Goal: Transaction & Acquisition: Purchase product/service

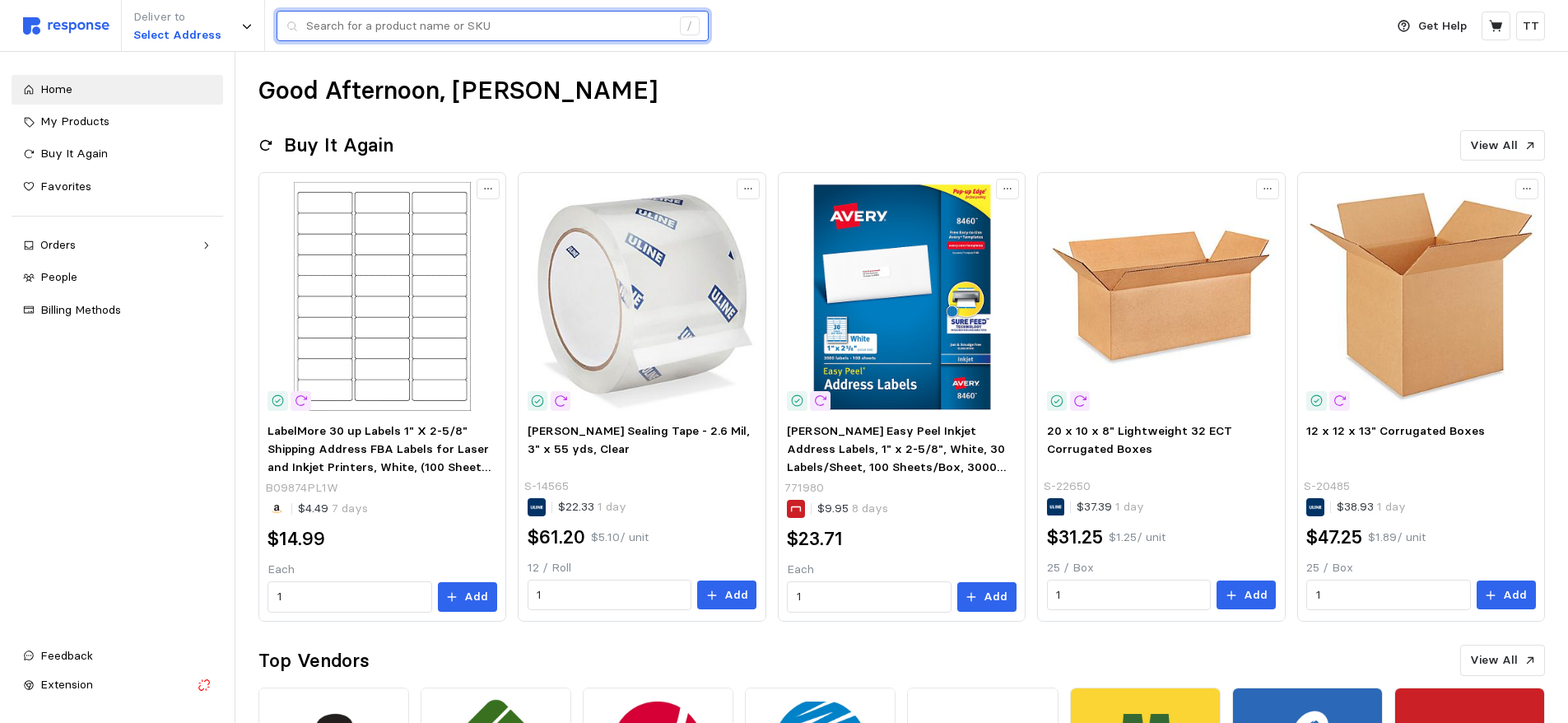
click at [409, 26] on input "text" at bounding box center [488, 25] width 365 height 29
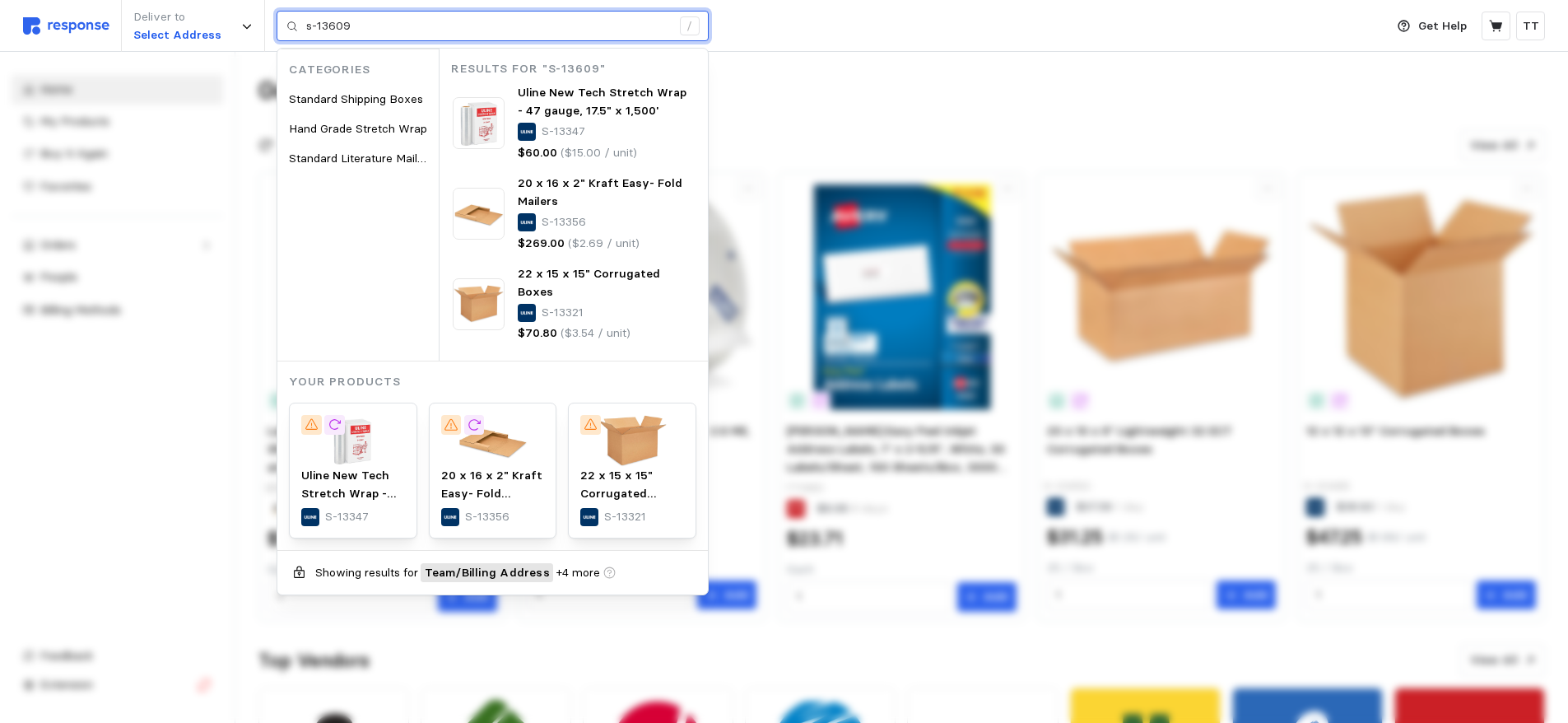
type input "s-13609"
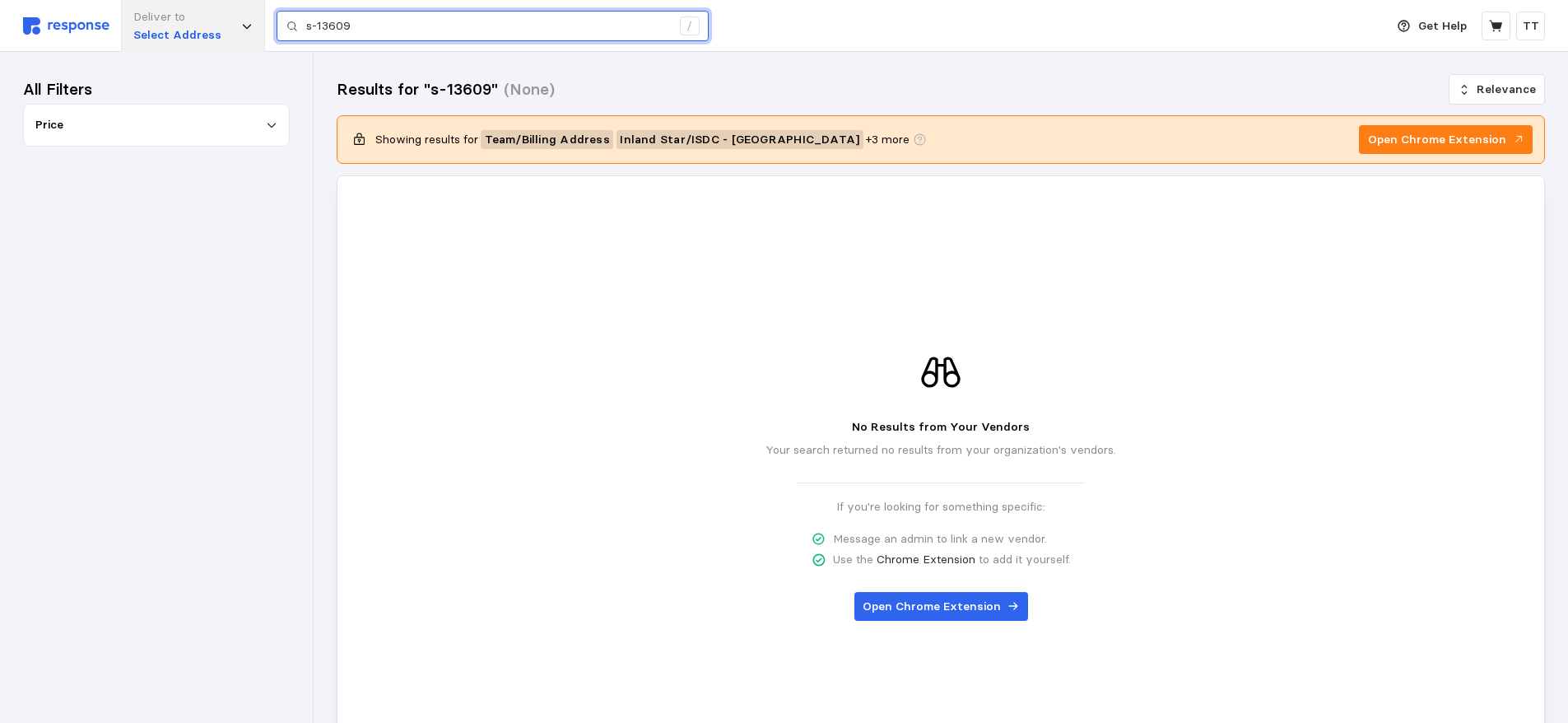
drag, startPoint x: 309, startPoint y: 35, endPoint x: 204, endPoint y: 36, distance: 105.0
click at [205, 36] on div "Deliver to Select Address s-13609 /" at bounding box center [700, 25] width 1354 height 52
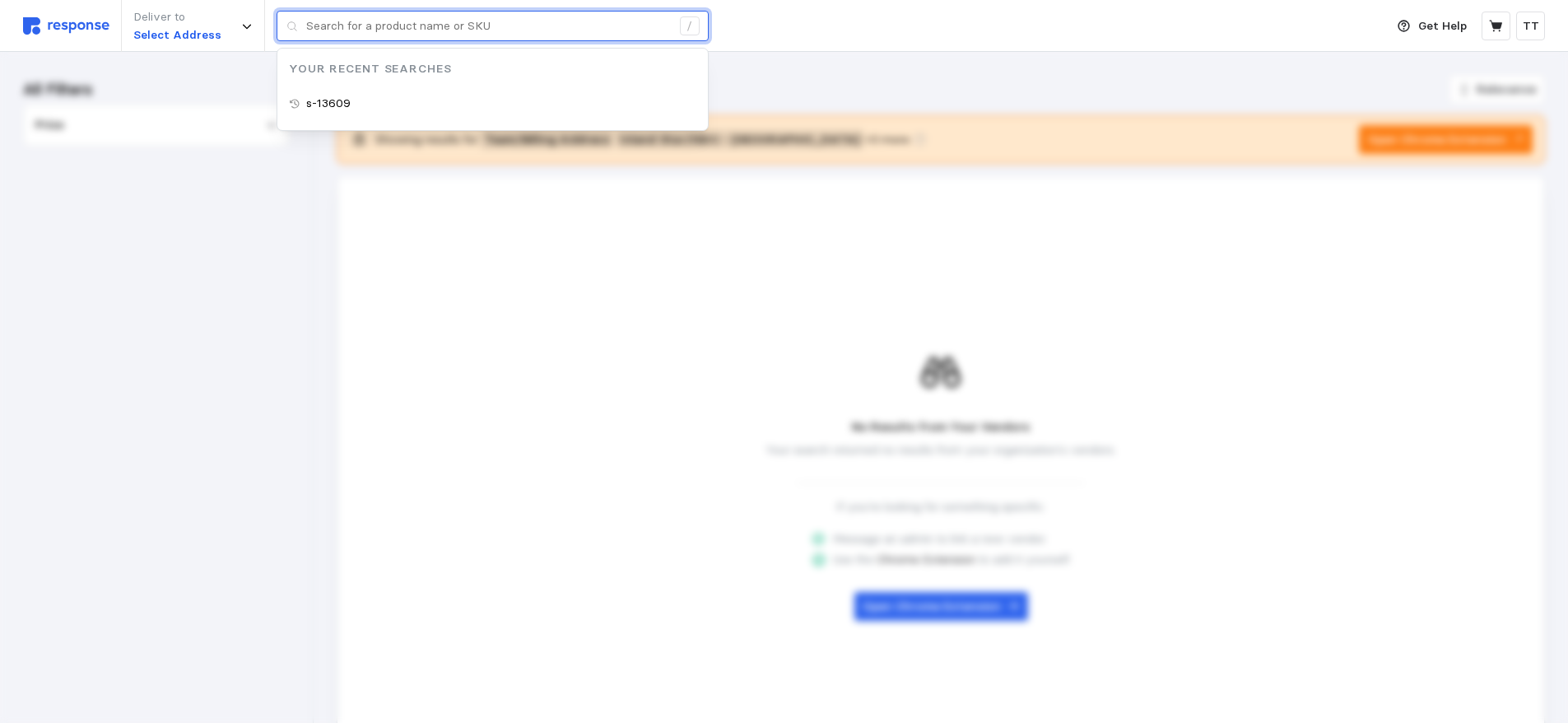
type input "s-13609"
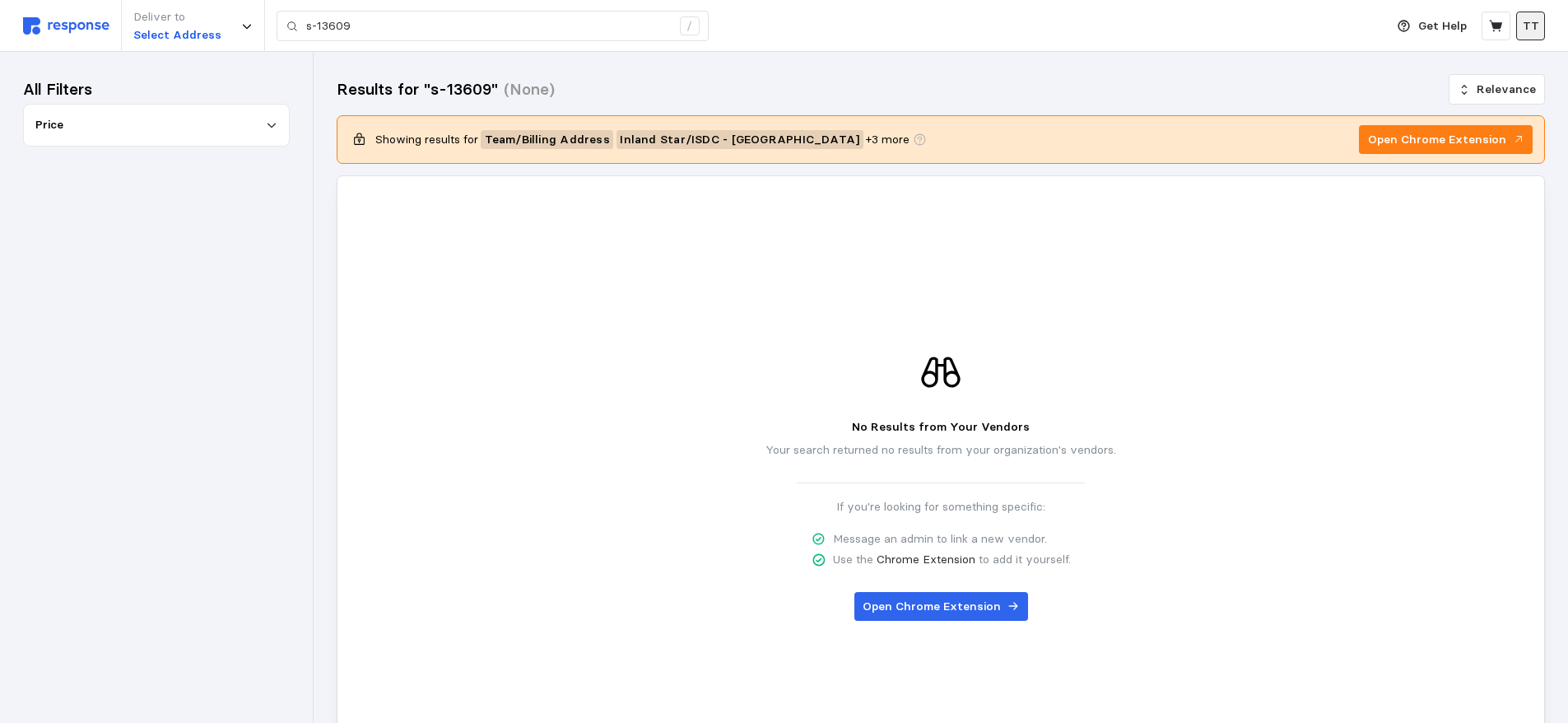
click at [1521, 27] on button "TT" at bounding box center [1530, 25] width 29 height 29
click at [1335, 58] on div "Results for "s-13609" (None) Relevance Showing results for Team / Billing Addre…" at bounding box center [941, 457] width 1255 height 812
click at [1490, 26] on icon at bounding box center [1497, 26] width 15 height 15
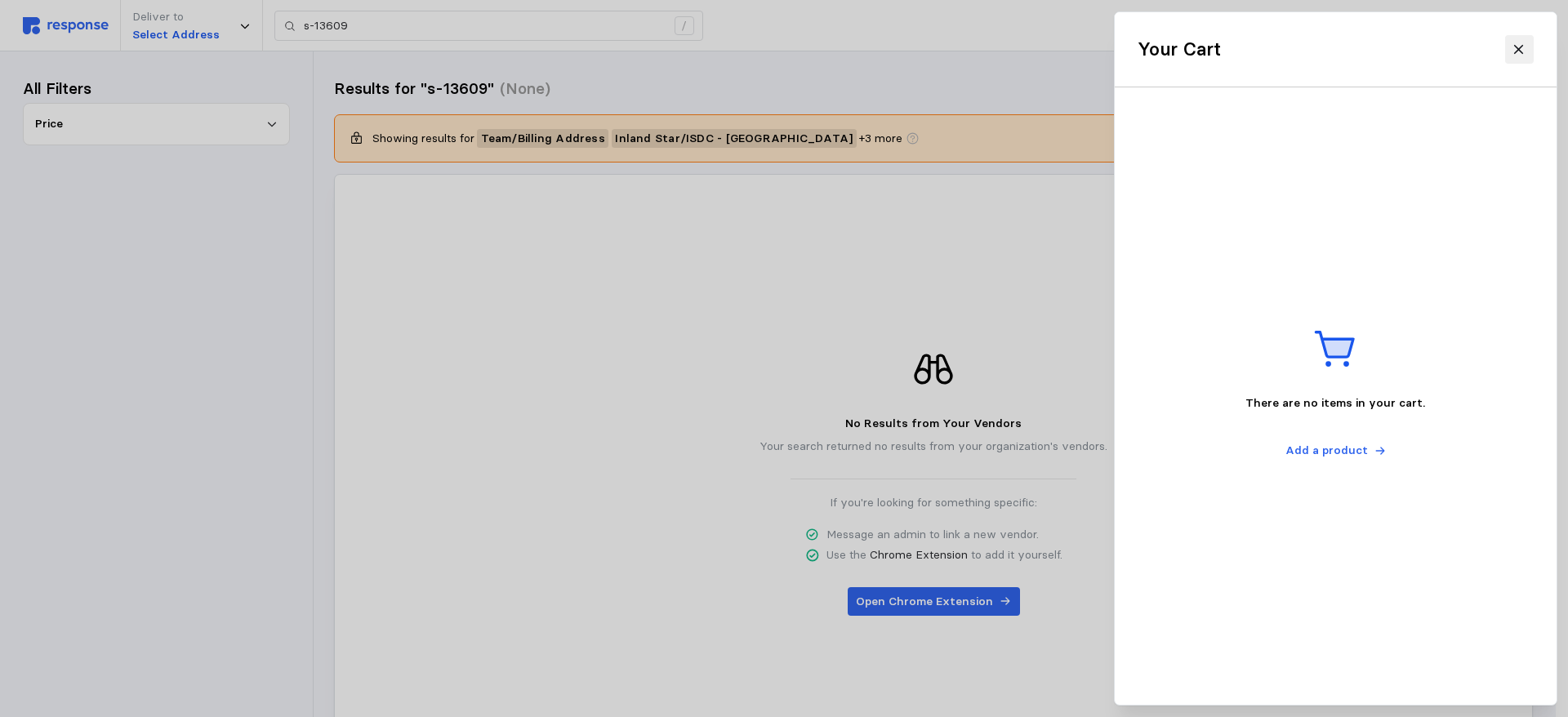
click at [1515, 52] on icon at bounding box center [1518, 50] width 15 height 15
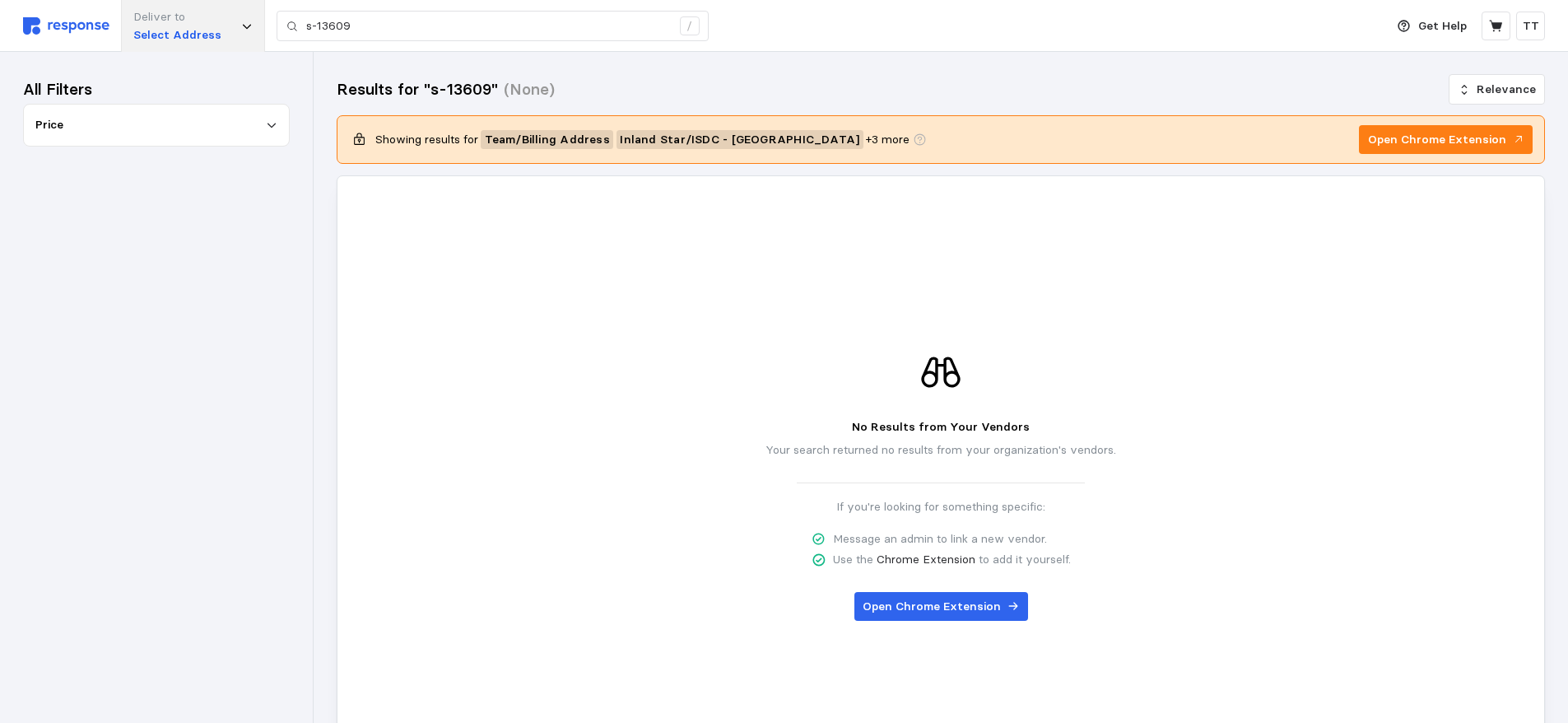
click at [216, 32] on div "Deliver to Select Address" at bounding box center [192, 25] width 144 height 52
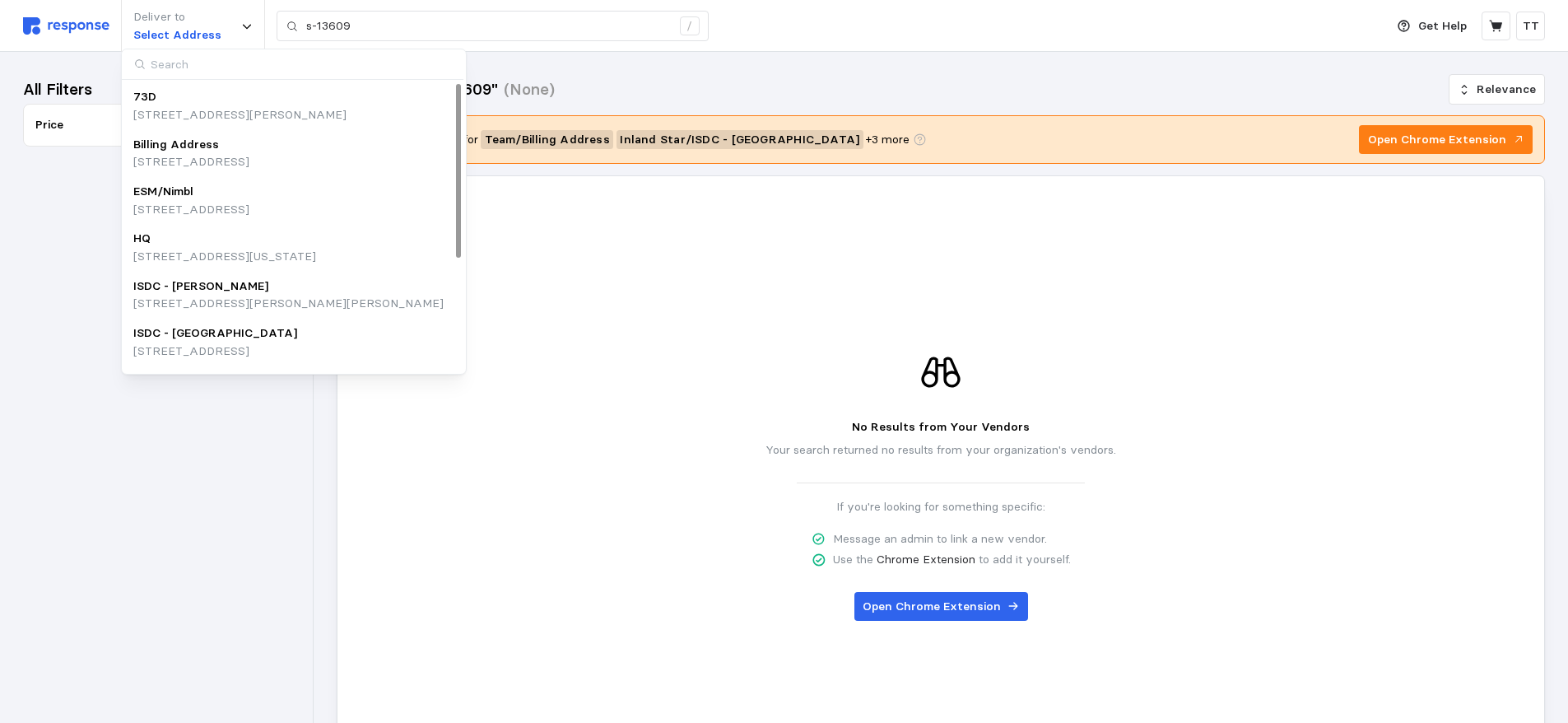
click at [188, 336] on p "ISDC - [GEOGRAPHIC_DATA]" at bounding box center [215, 333] width 164 height 18
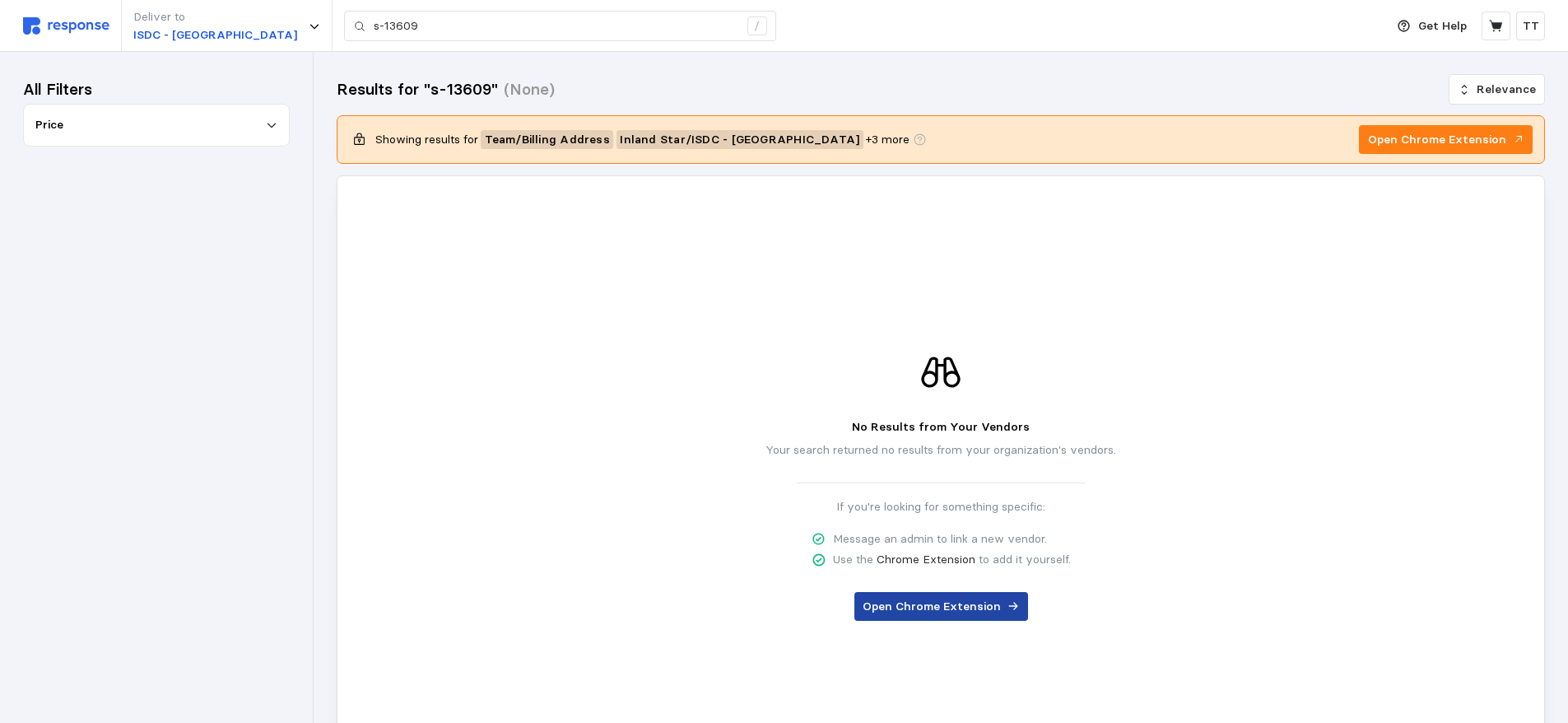
click at [982, 607] on p "Open Chrome Extension" at bounding box center [932, 606] width 139 height 18
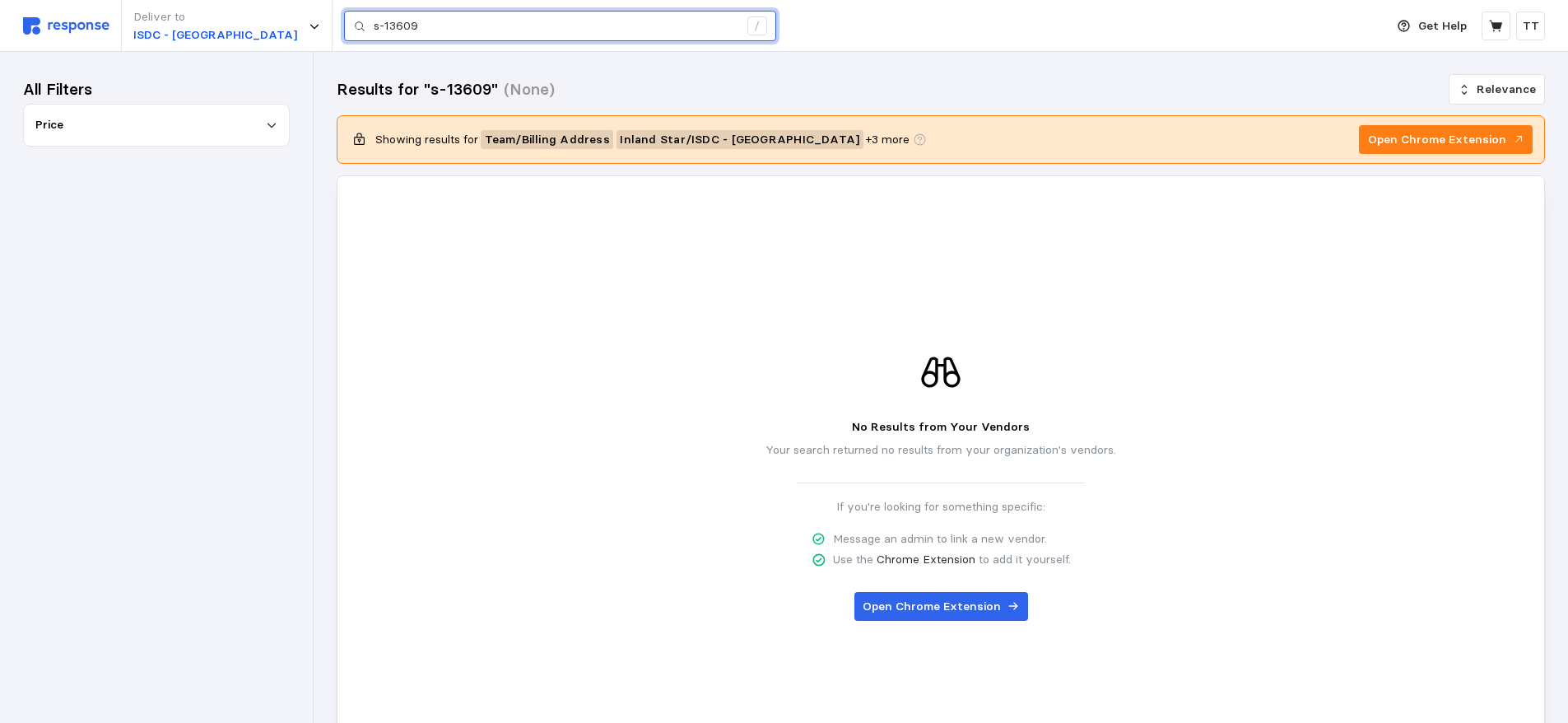
drag, startPoint x: 389, startPoint y: 25, endPoint x: 33, endPoint y: 48, distance: 356.7
click at [44, 48] on div "Deliver to ISDC - [GEOGRAPHIC_DATA] s-13609 /" at bounding box center [700, 25] width 1354 height 52
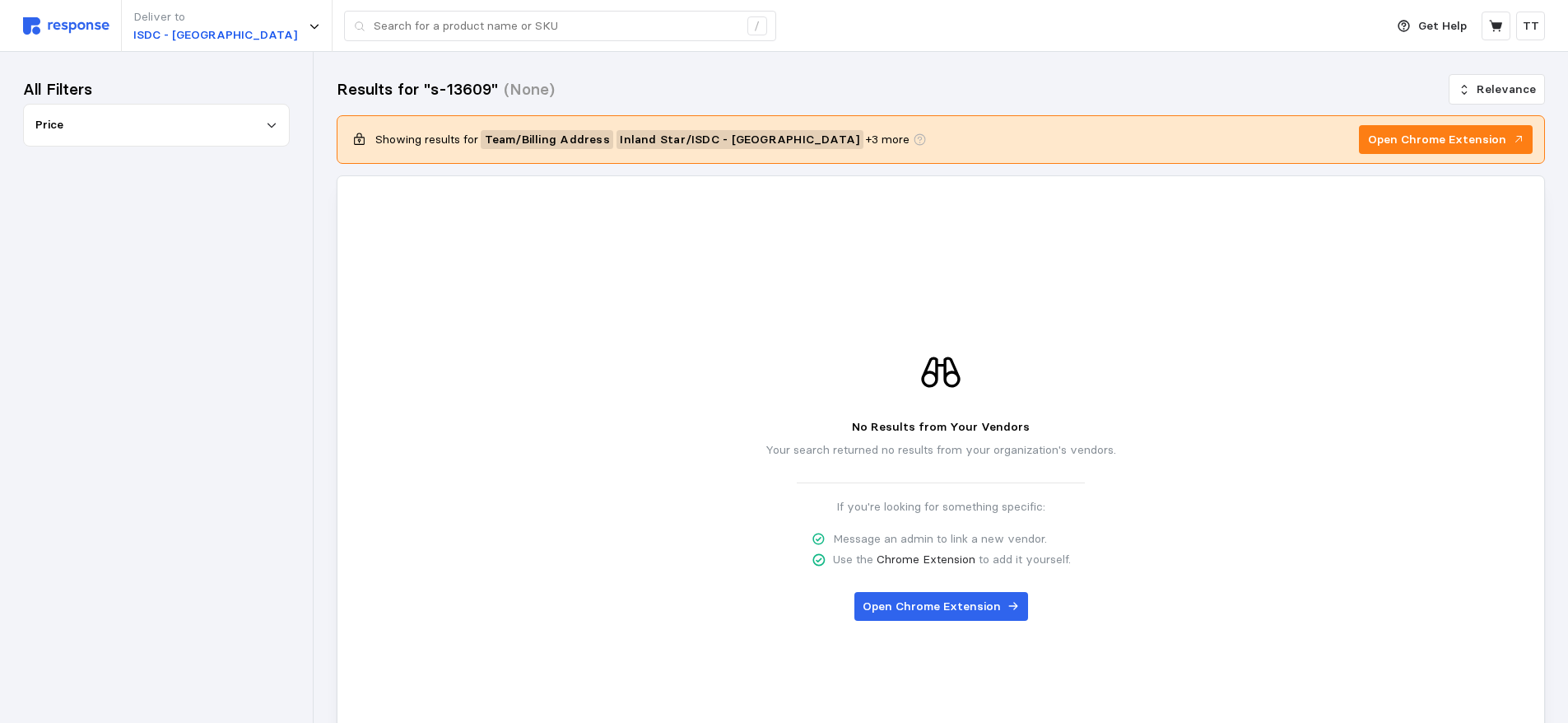
click at [679, 307] on div "No Results from Your Vendors Your search returned no results from your organiza…" at bounding box center [941, 485] width 1184 height 445
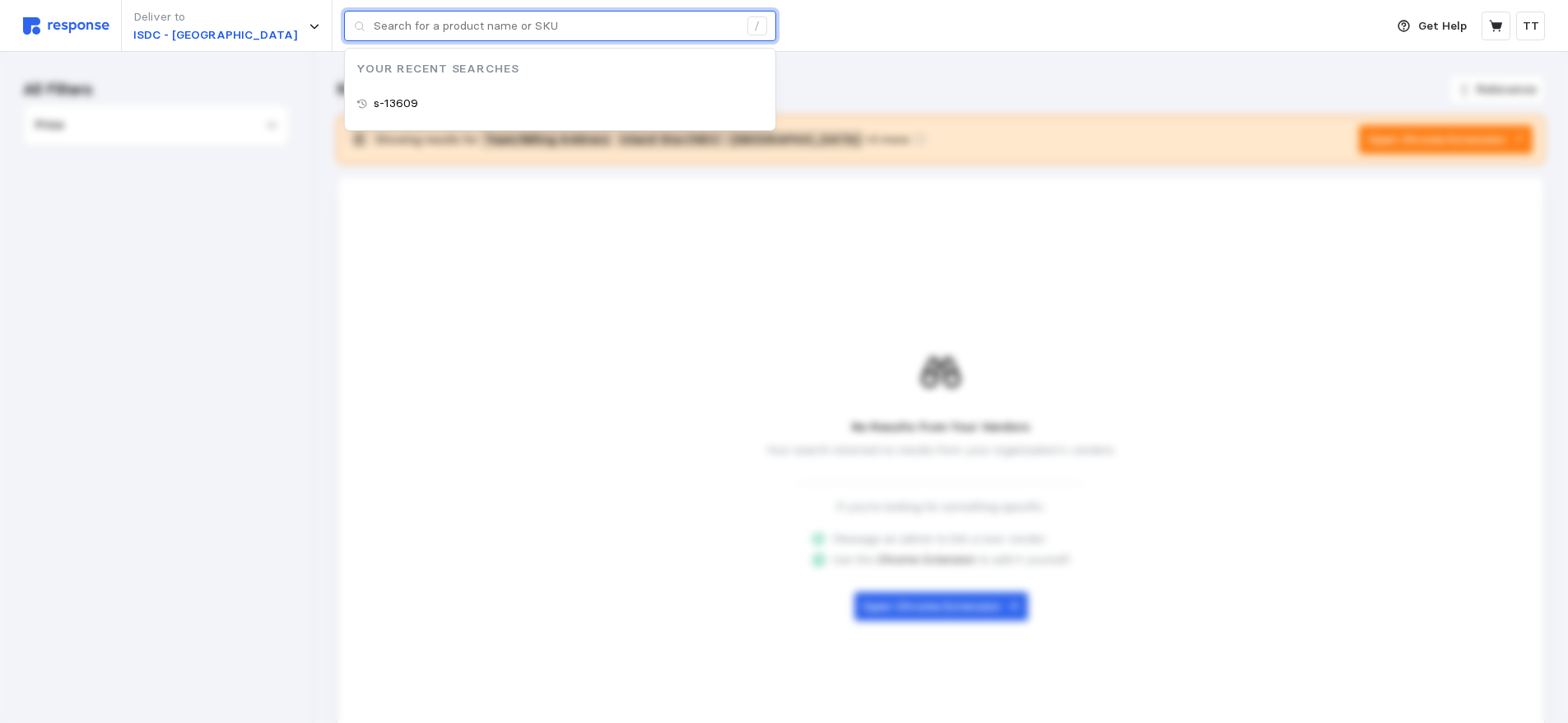
click at [399, 23] on input "text" at bounding box center [555, 25] width 365 height 29
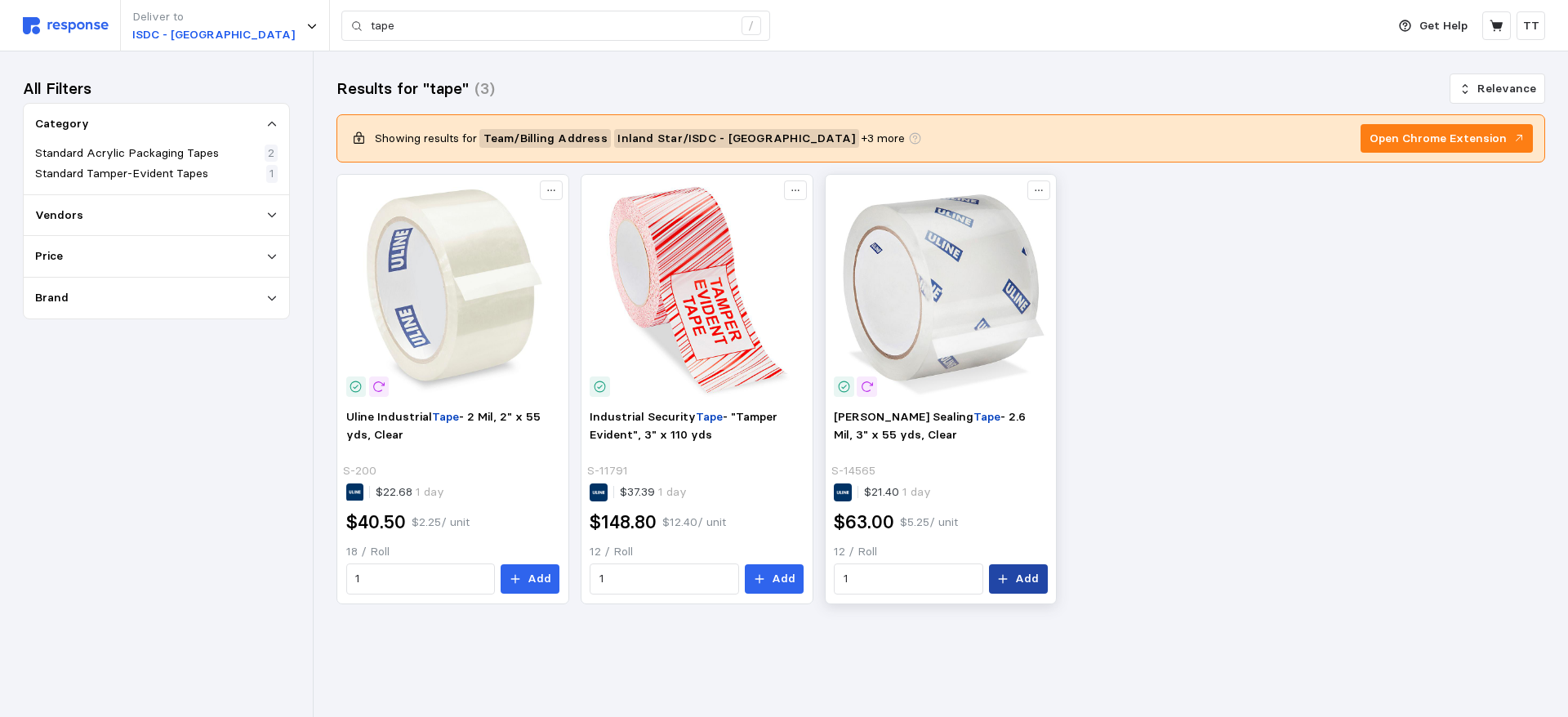
click at [1033, 578] on p "Add" at bounding box center [1026, 578] width 23 height 18
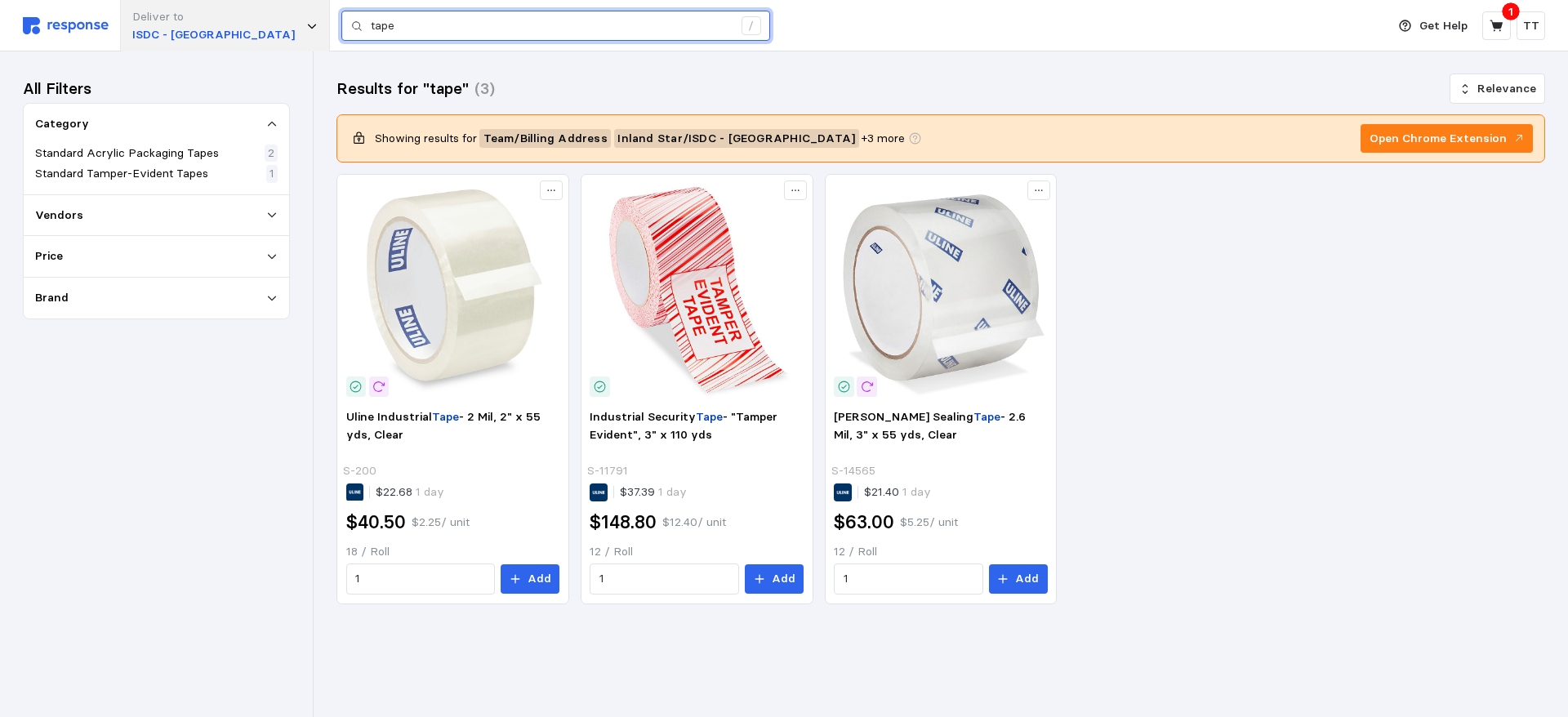
drag, startPoint x: 348, startPoint y: 16, endPoint x: 217, endPoint y: 28, distance: 131.5
click at [221, 28] on div "Deliver to ISDC - Fresno tape /" at bounding box center [699, 25] width 1355 height 51
type input "22x14x8"
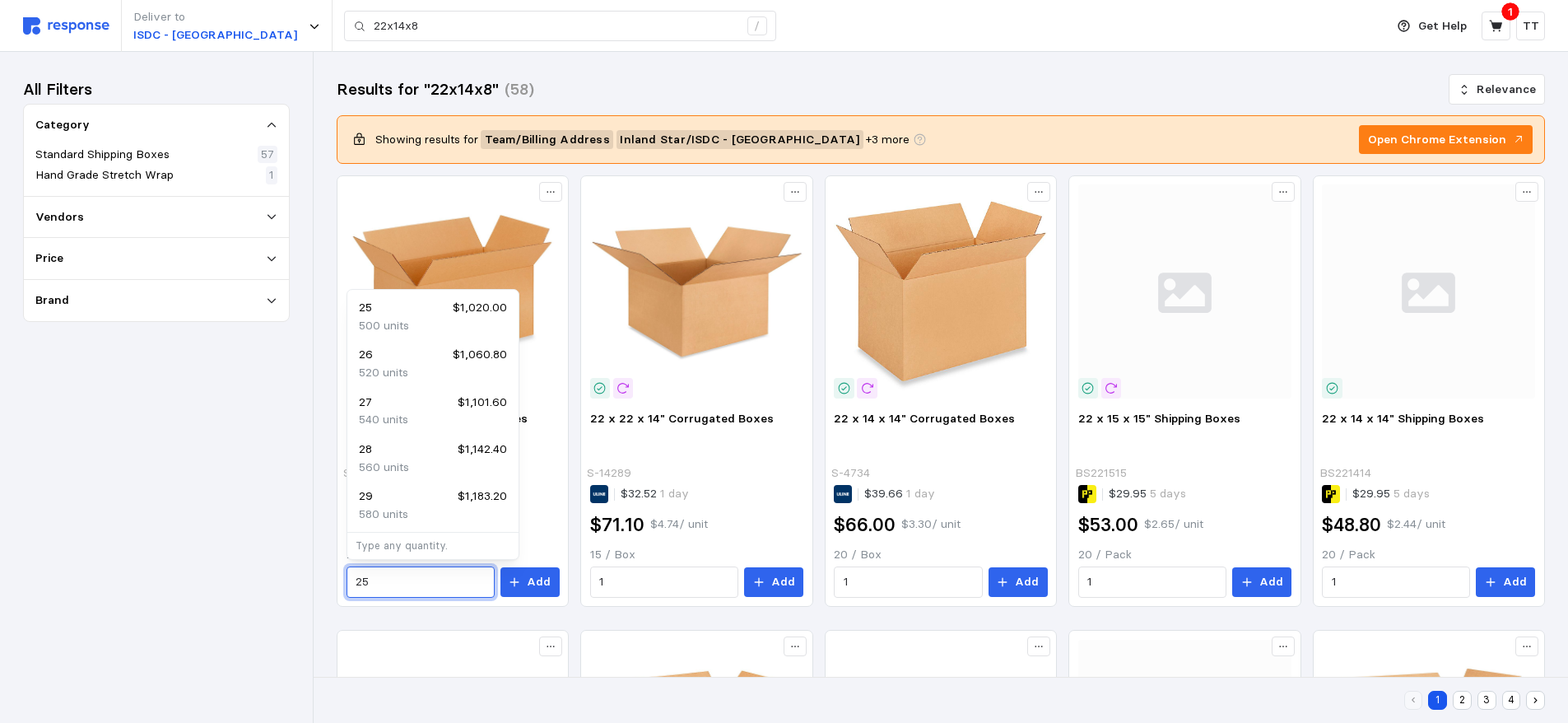
drag, startPoint x: 389, startPoint y: 583, endPoint x: 319, endPoint y: 586, distance: 70.1
click at [272, 595] on div "All Filters Category Standard Shipping Boxes 57 Hand Grade Stretch Wrap 1 Vendo…" at bounding box center [156, 386] width 267 height 625
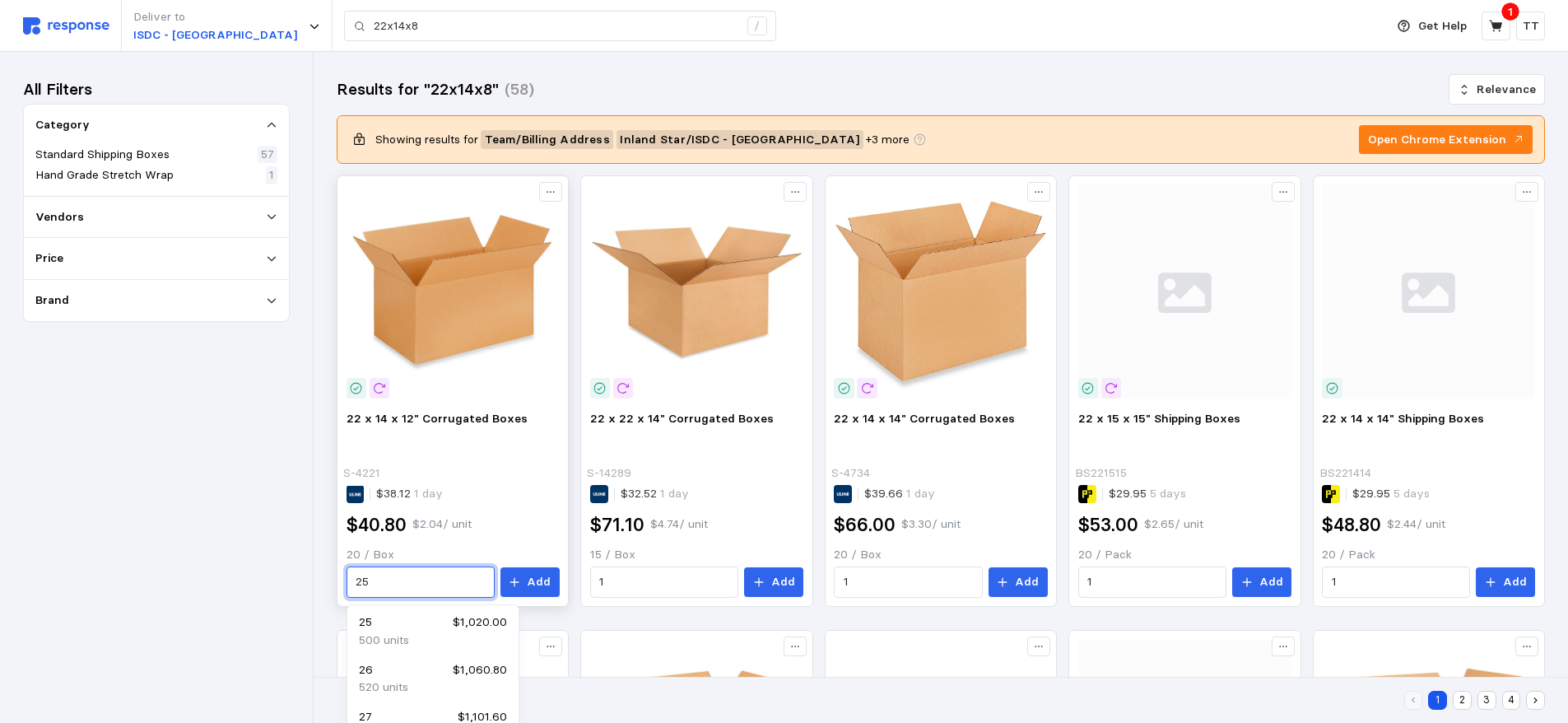
click at [391, 582] on input "25" at bounding box center [420, 582] width 129 height 29
drag, startPoint x: 374, startPoint y: 583, endPoint x: 325, endPoint y: 591, distance: 49.6
drag, startPoint x: 372, startPoint y: 583, endPoint x: 347, endPoint y: 587, distance: 25.3
click at [350, 587] on div "5" at bounding box center [421, 582] width 148 height 31
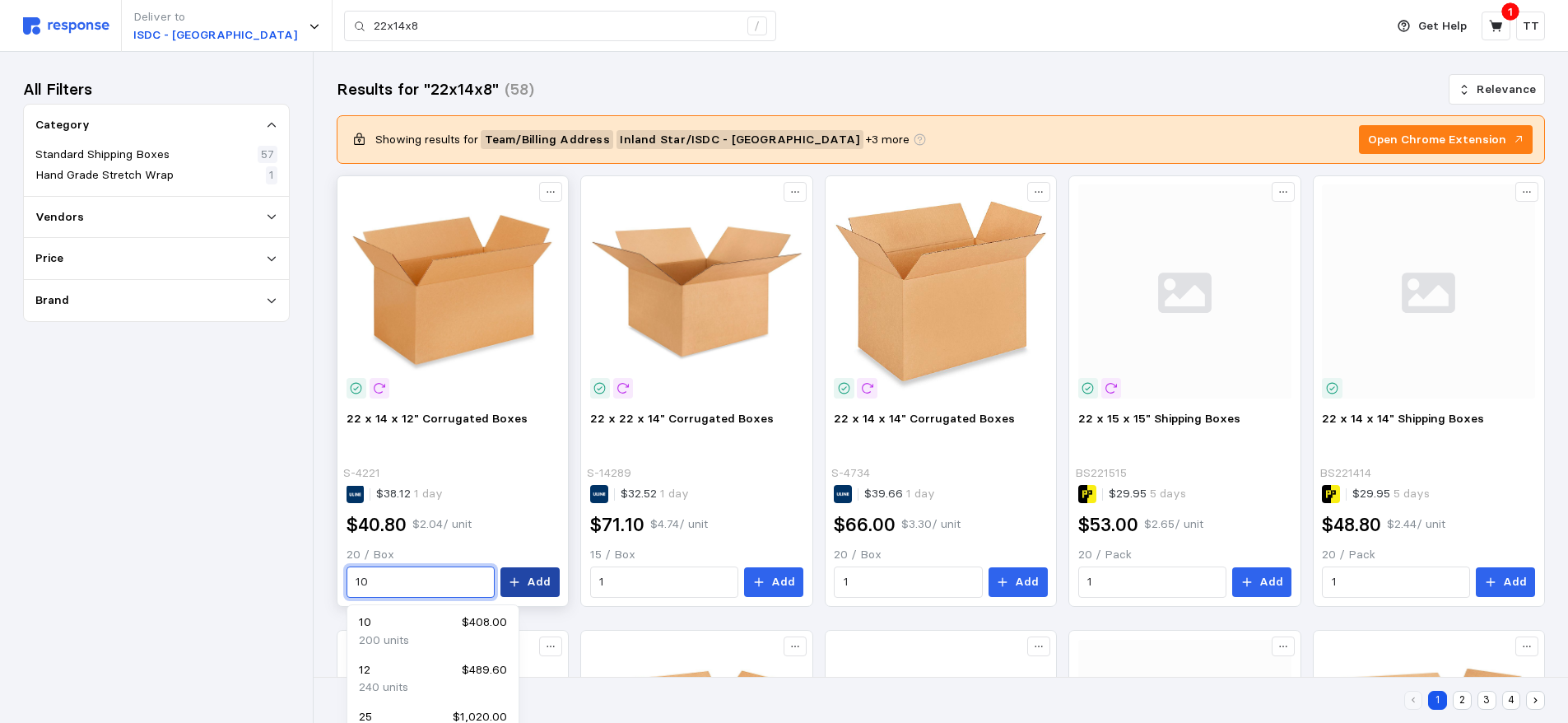
type input "10"
click at [536, 582] on p "Add" at bounding box center [538, 582] width 24 height 18
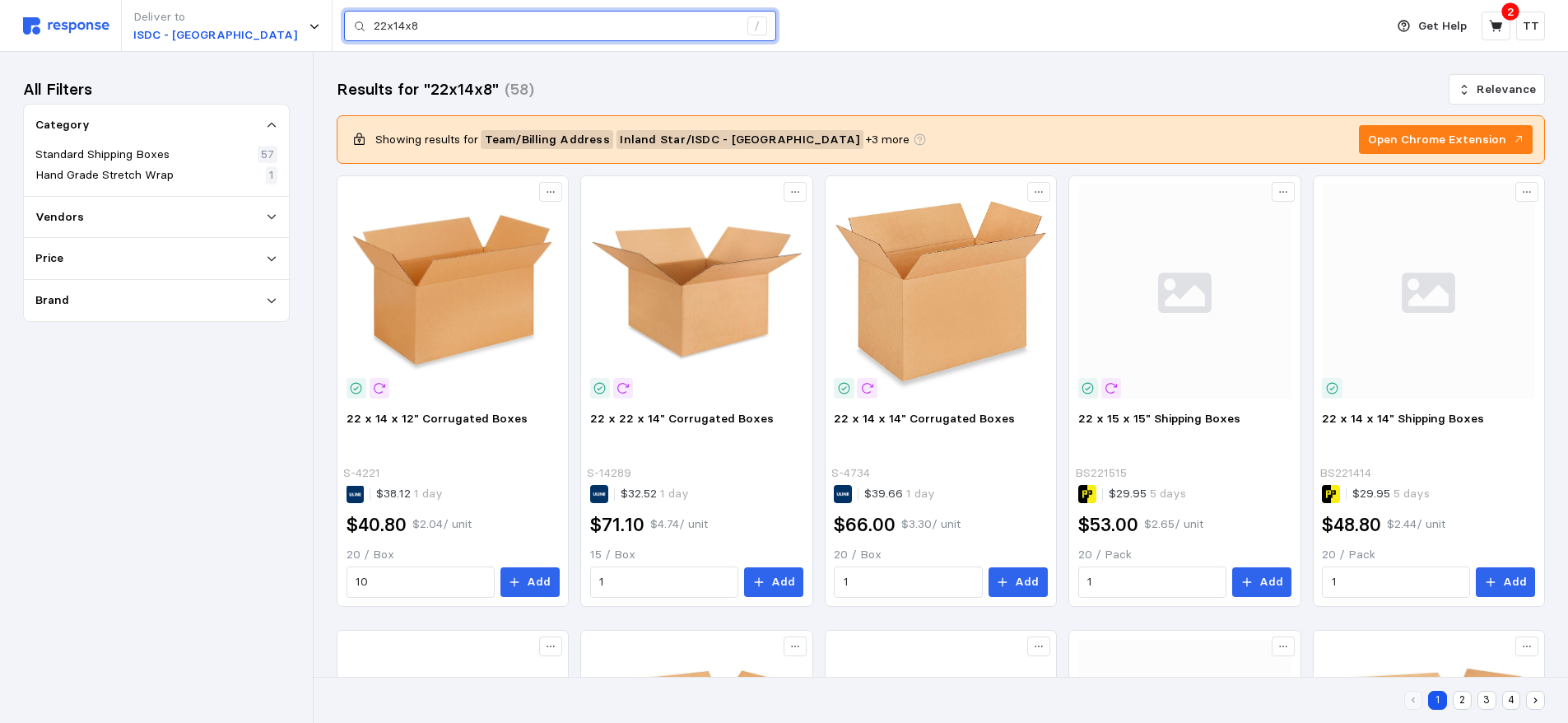
drag, startPoint x: 382, startPoint y: 27, endPoint x: 59, endPoint y: 25, distance: 323.0
click at [59, 25] on div "Deliver to ISDC - [GEOGRAPHIC_DATA] 22x14x8 /" at bounding box center [700, 25] width 1354 height 52
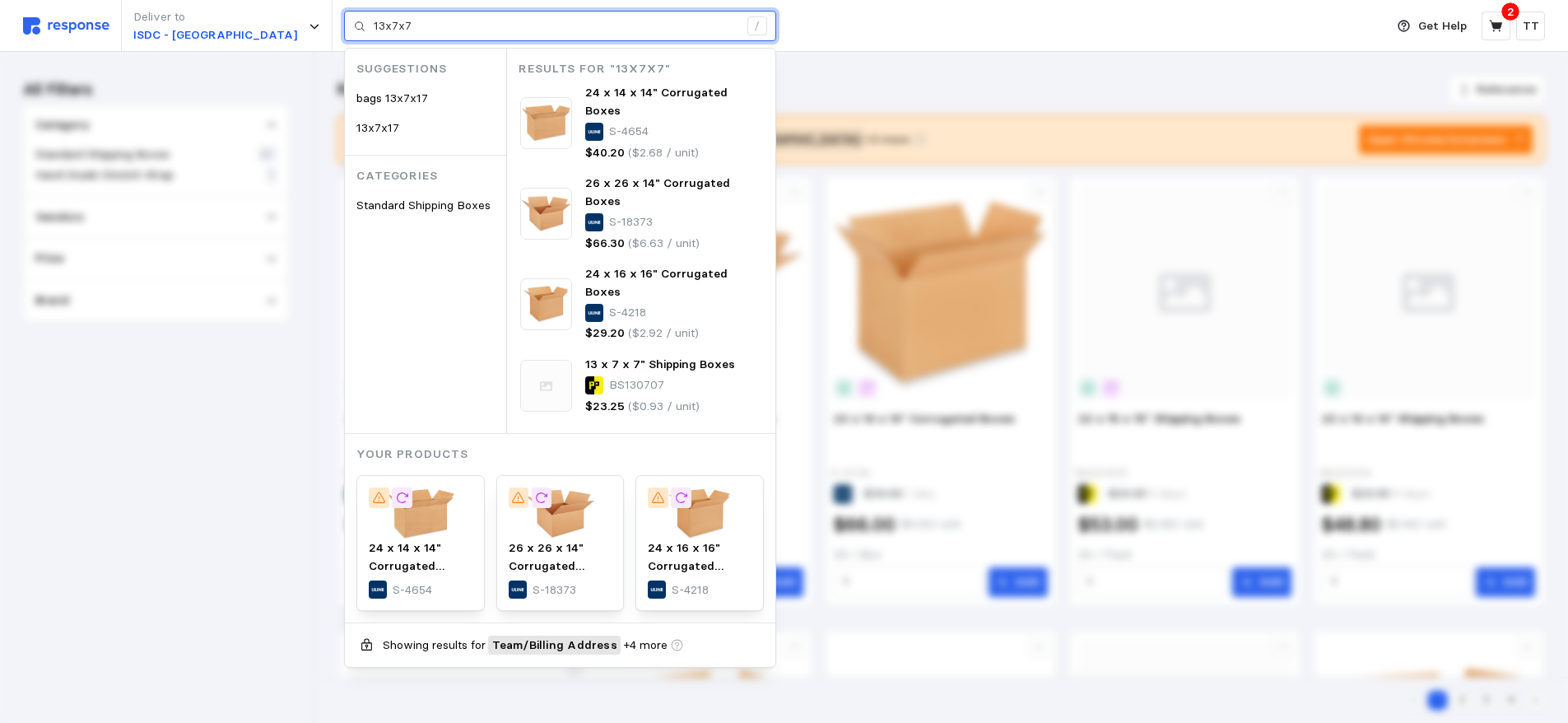
type input "13x7x7"
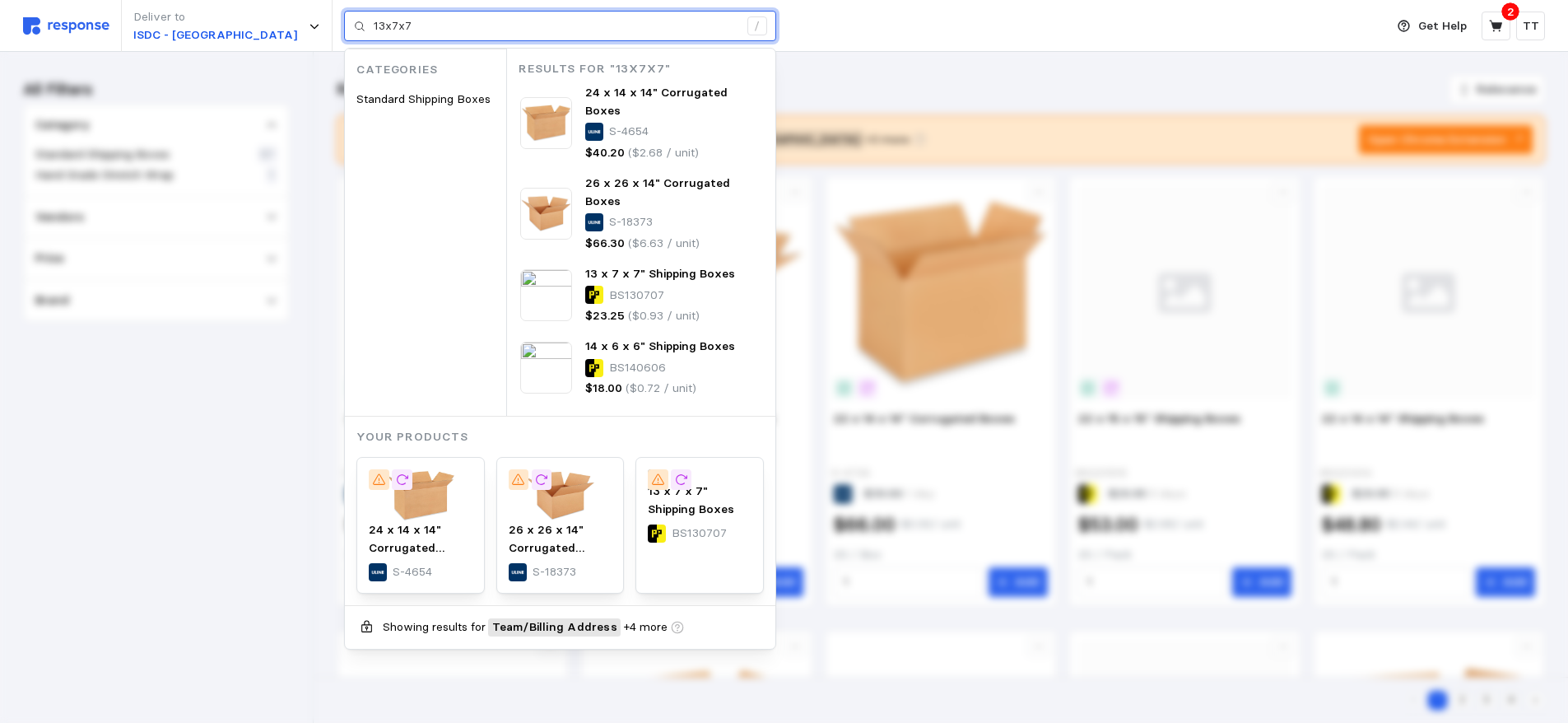
click at [404, 28] on input "13x7x7" at bounding box center [555, 25] width 365 height 29
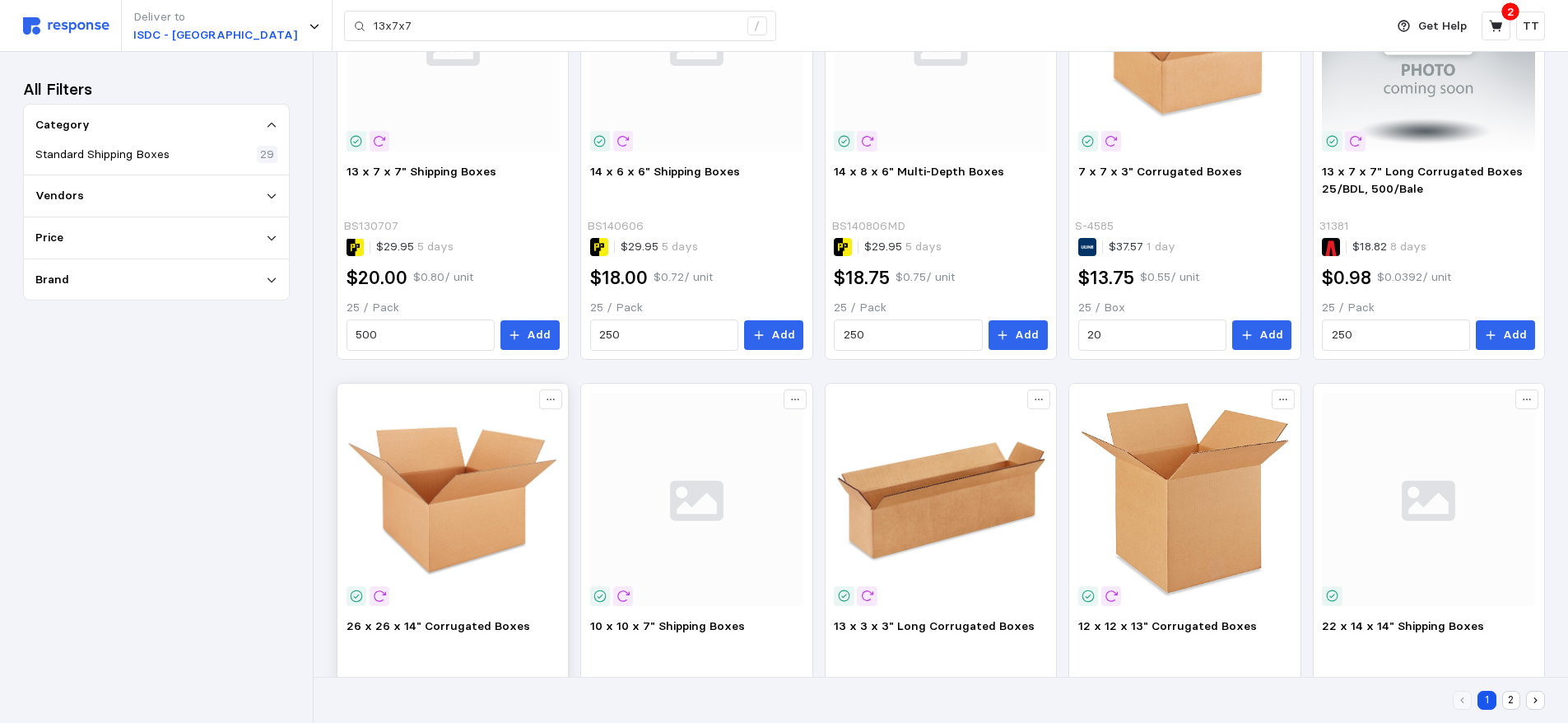
scroll to position [165, 0]
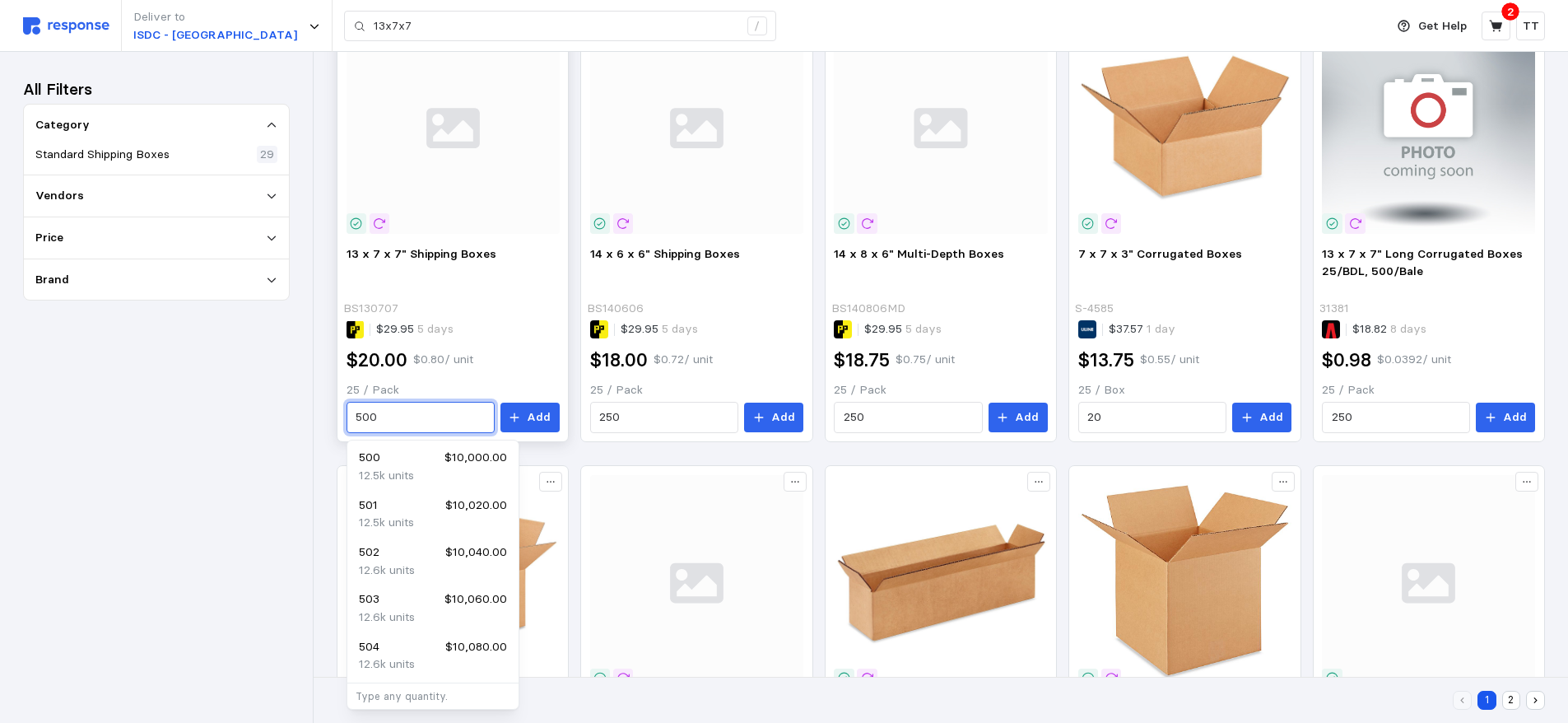
drag, startPoint x: 389, startPoint y: 414, endPoint x: 347, endPoint y: 414, distance: 42.0
click at [347, 414] on div "500" at bounding box center [421, 417] width 148 height 31
click at [380, 468] on p "250 units" at bounding box center [384, 475] width 49 height 18
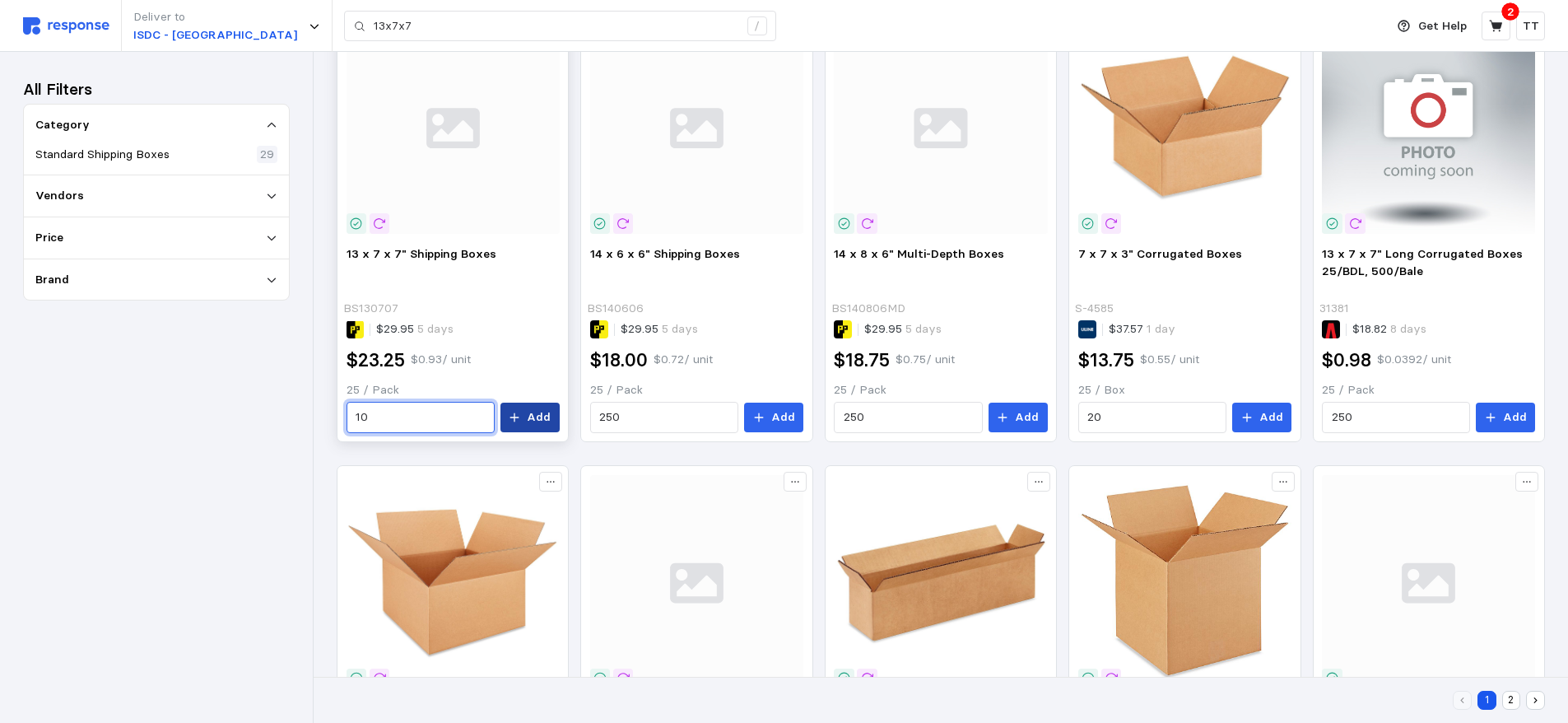
type input "10"
click at [541, 419] on p "Add" at bounding box center [538, 417] width 24 height 18
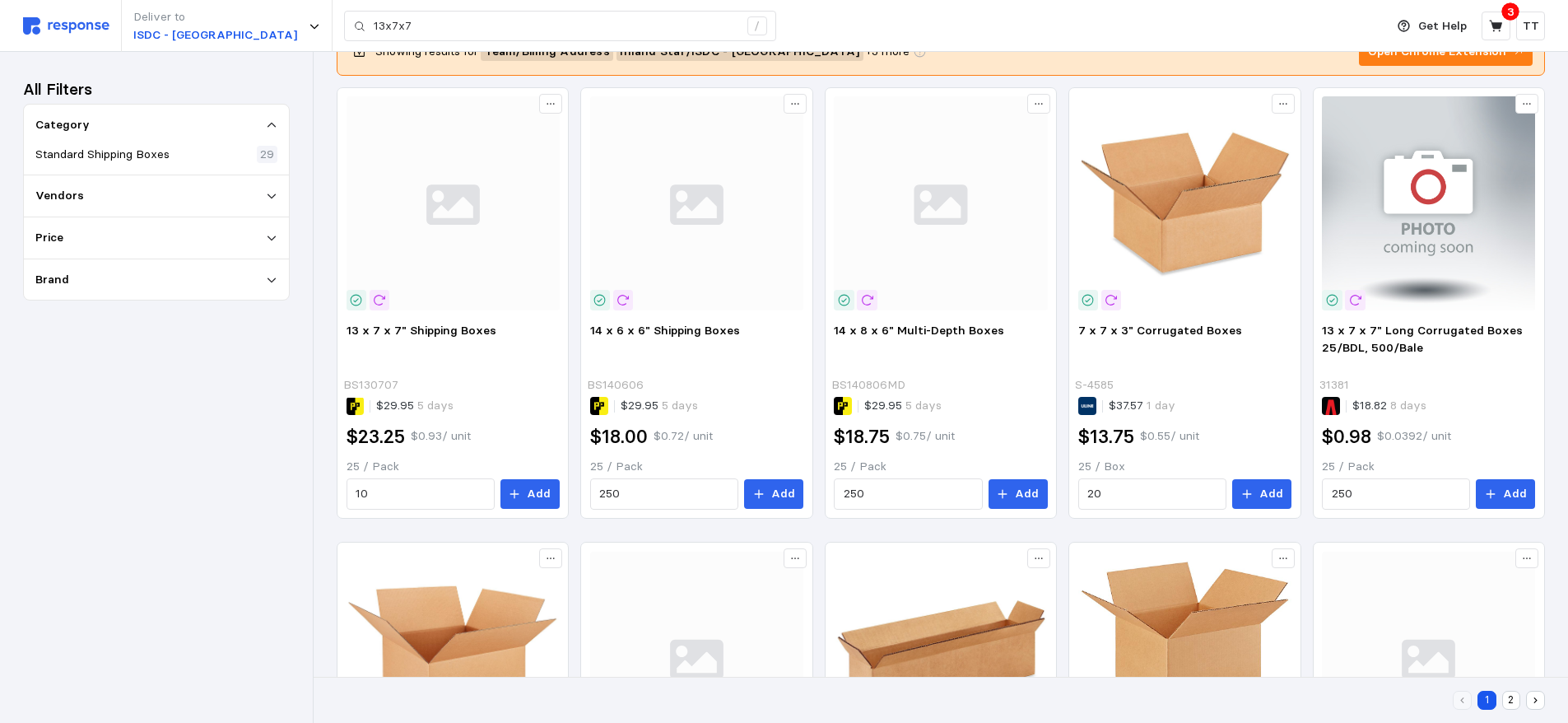
scroll to position [82, 0]
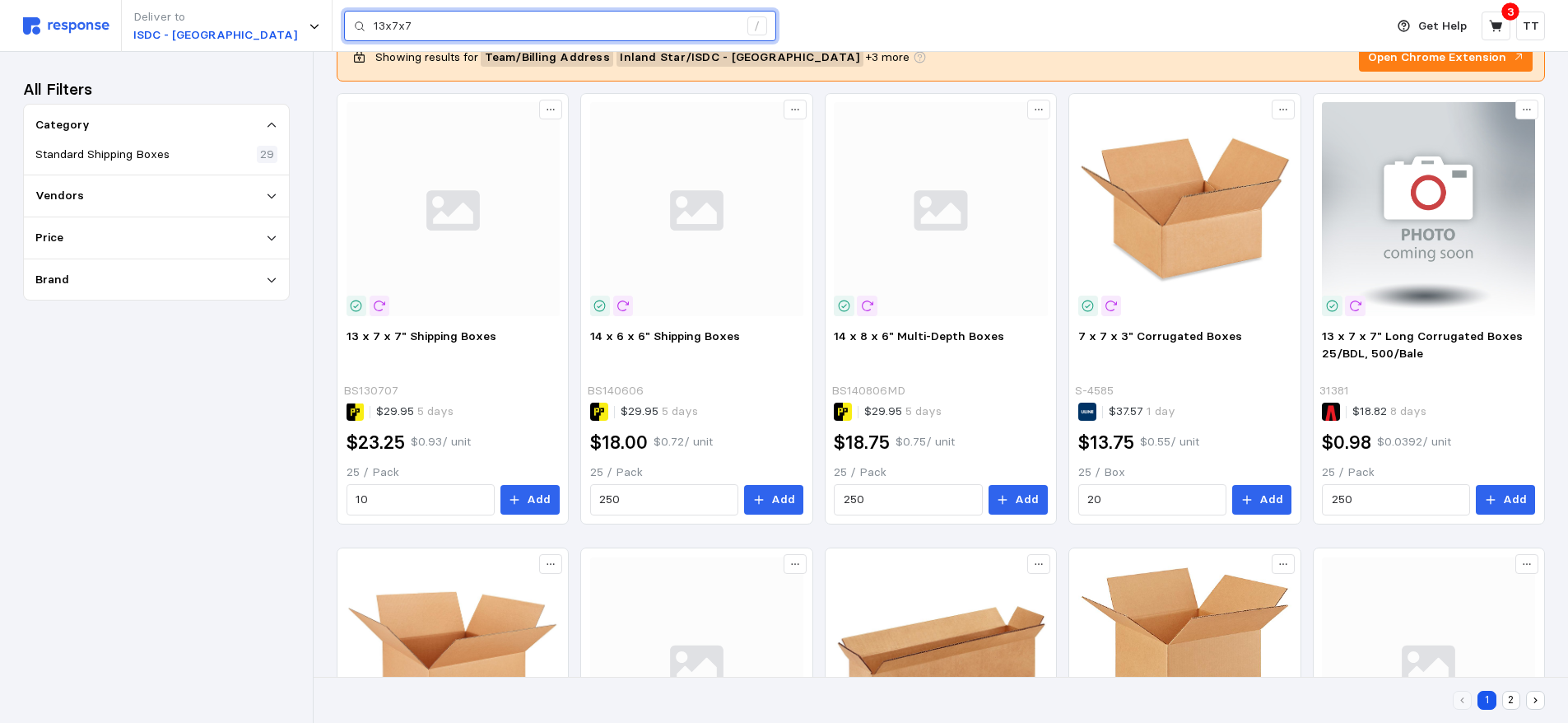
drag, startPoint x: 349, startPoint y: 25, endPoint x: 266, endPoint y: 25, distance: 83.0
click at [266, 25] on div "Deliver to ISDC - [GEOGRAPHIC_DATA] 13x7x7 /" at bounding box center [700, 25] width 1354 height 52
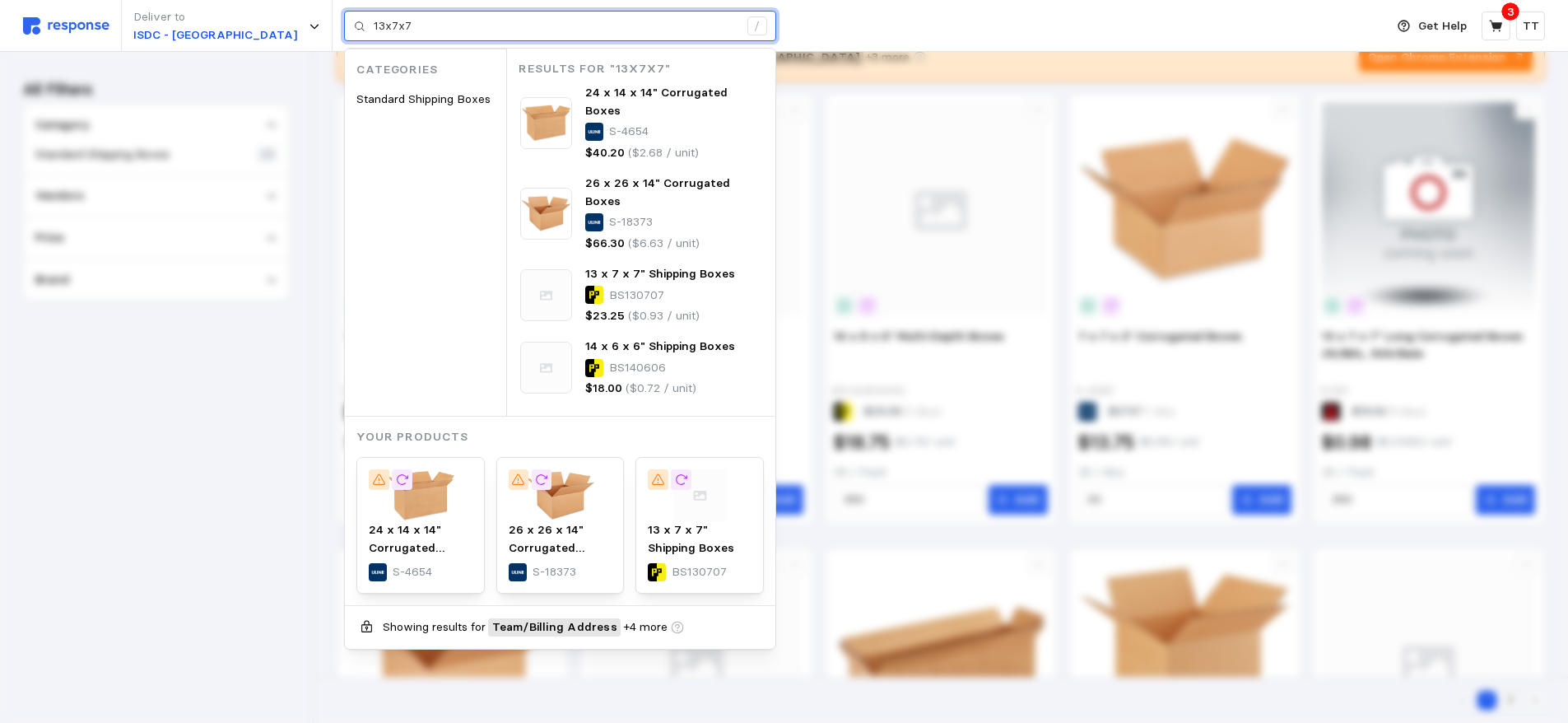
type input "4"
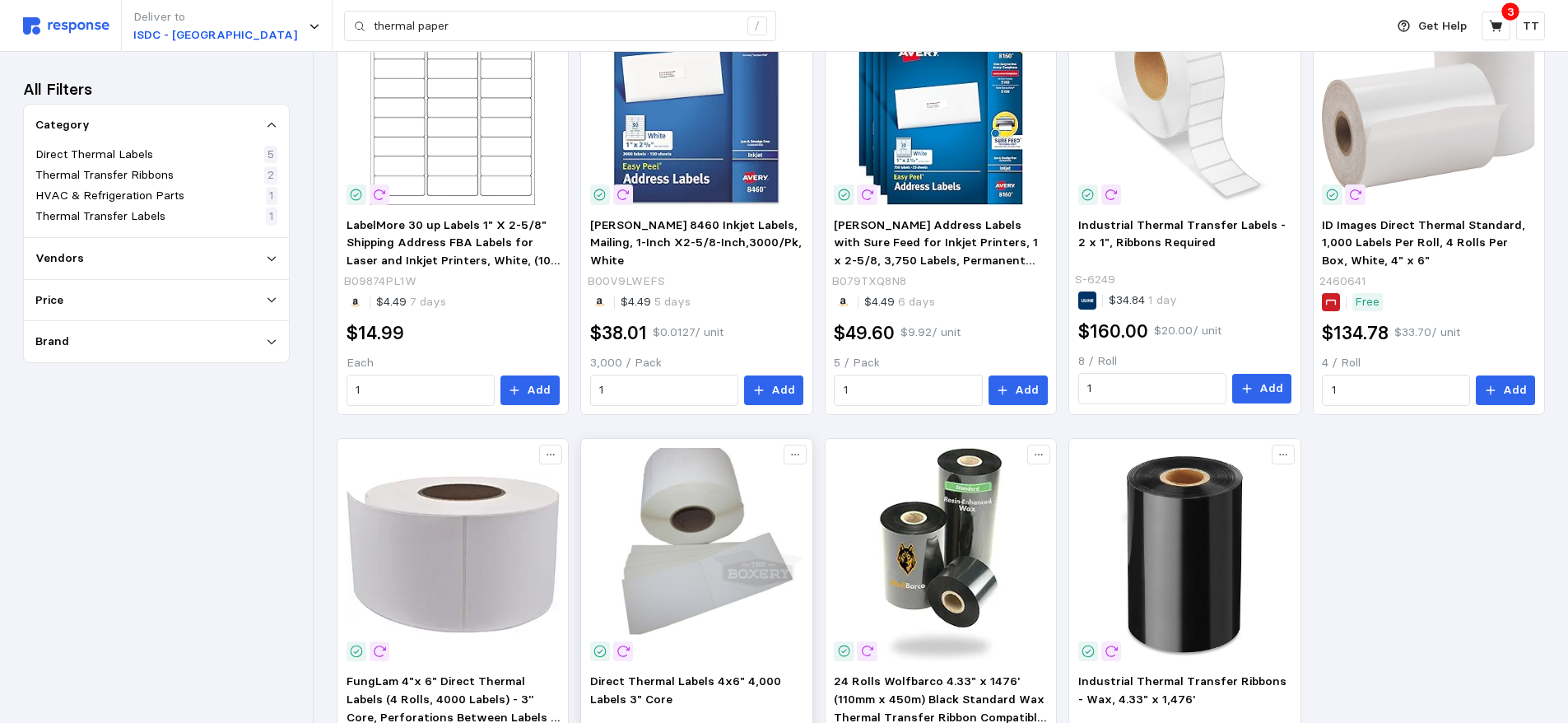
scroll to position [165, 0]
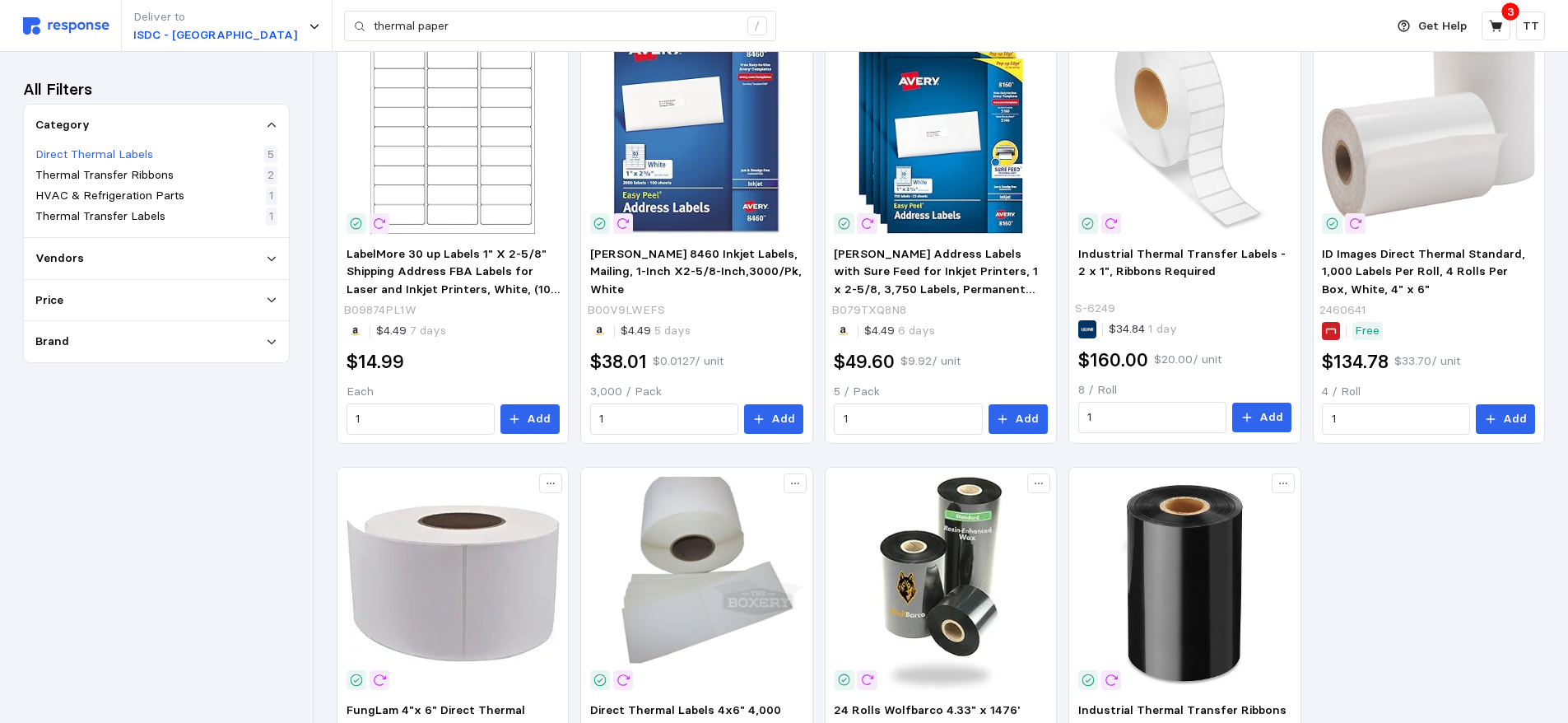
click at [138, 156] on p "Direct Thermal Labels" at bounding box center [94, 155] width 118 height 18
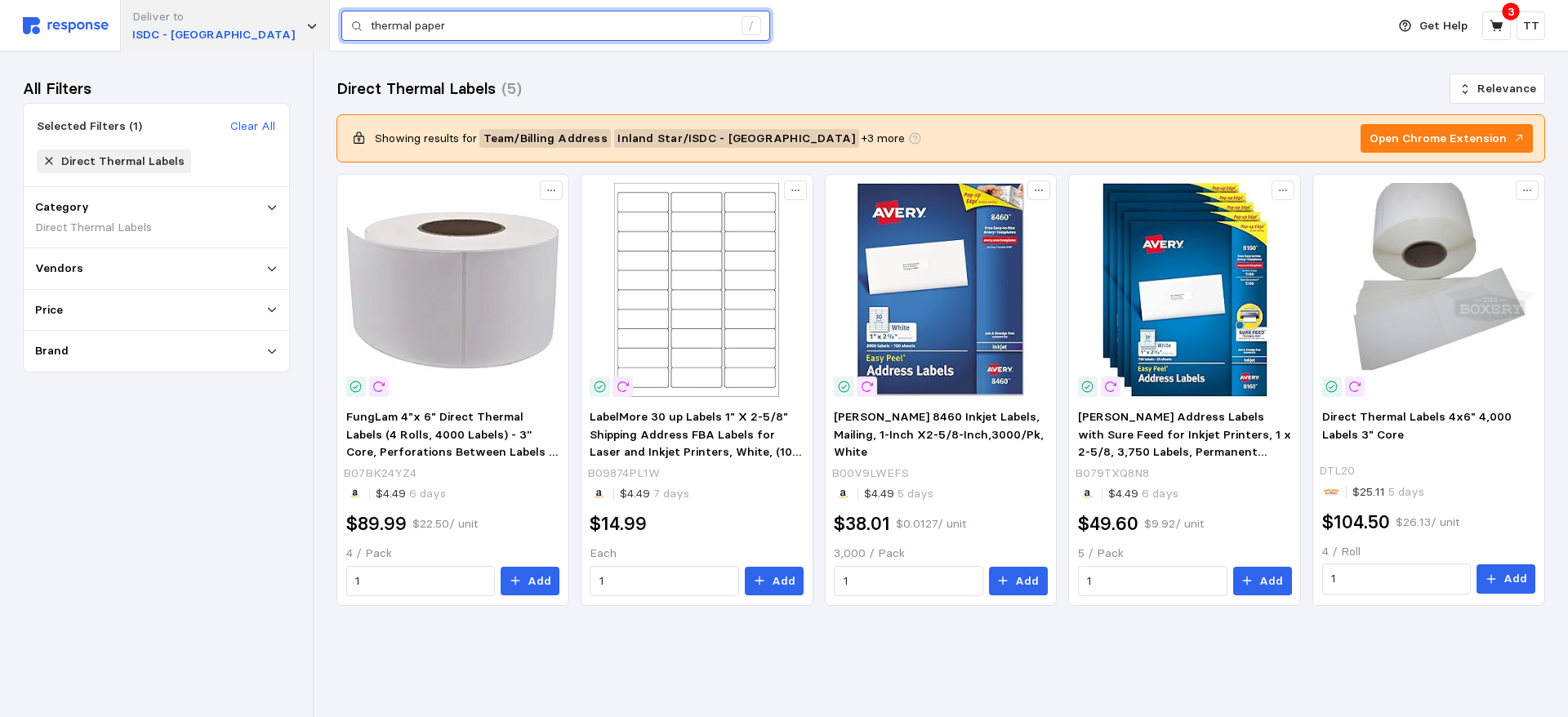
drag, startPoint x: 396, startPoint y: 18, endPoint x: 213, endPoint y: 21, distance: 183.0
click at [213, 21] on div "Deliver to ISDC - Fresno thermal paper /" at bounding box center [699, 25] width 1355 height 51
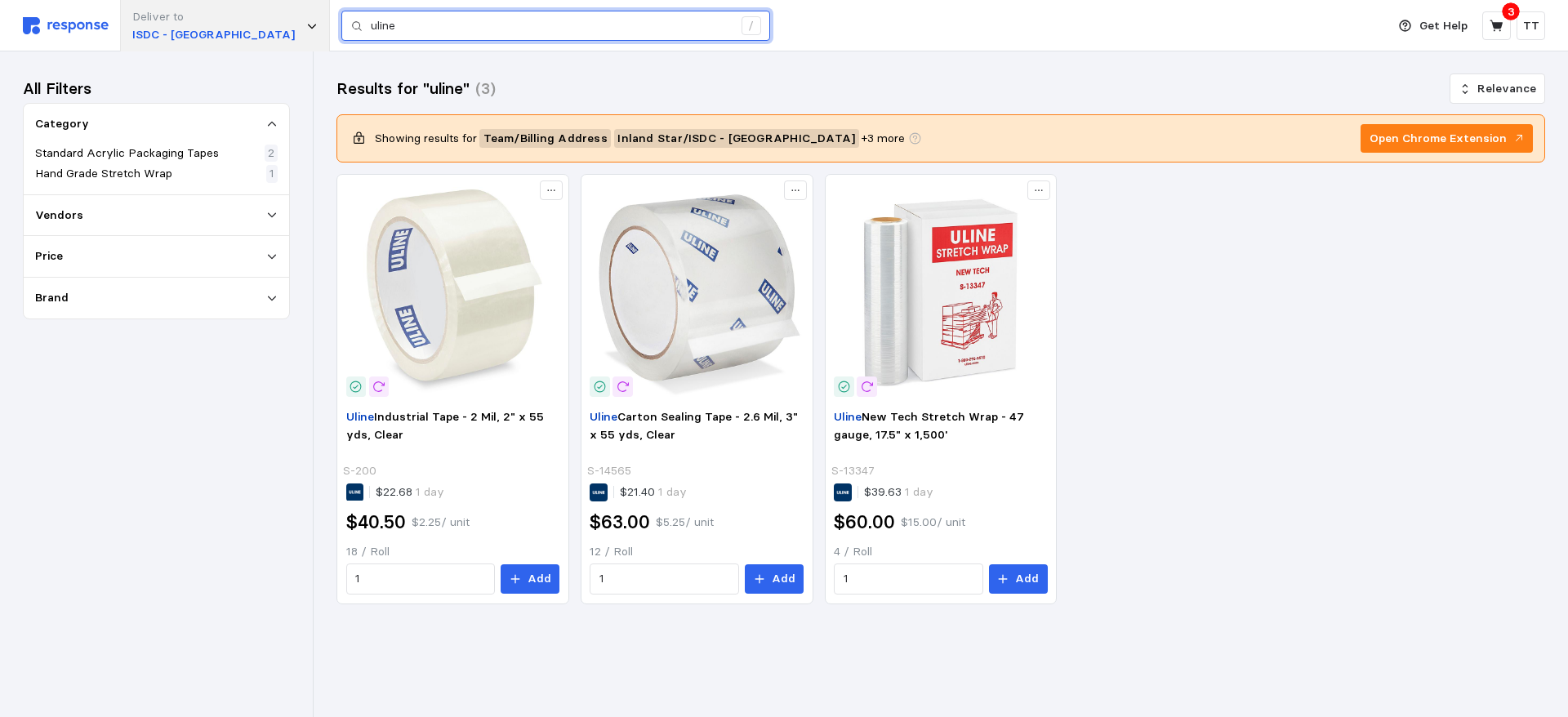
drag, startPoint x: 350, startPoint y: 27, endPoint x: 148, endPoint y: 26, distance: 202.0
click at [165, 27] on div "Deliver to ISDC - [GEOGRAPHIC_DATA] /" at bounding box center [699, 25] width 1355 height 51
drag, startPoint x: 350, startPoint y: 22, endPoint x: 104, endPoint y: 27, distance: 246.1
click at [106, 27] on div "Deliver to ISDC - [GEOGRAPHIC_DATA] 13609 /" at bounding box center [699, 25] width 1355 height 51
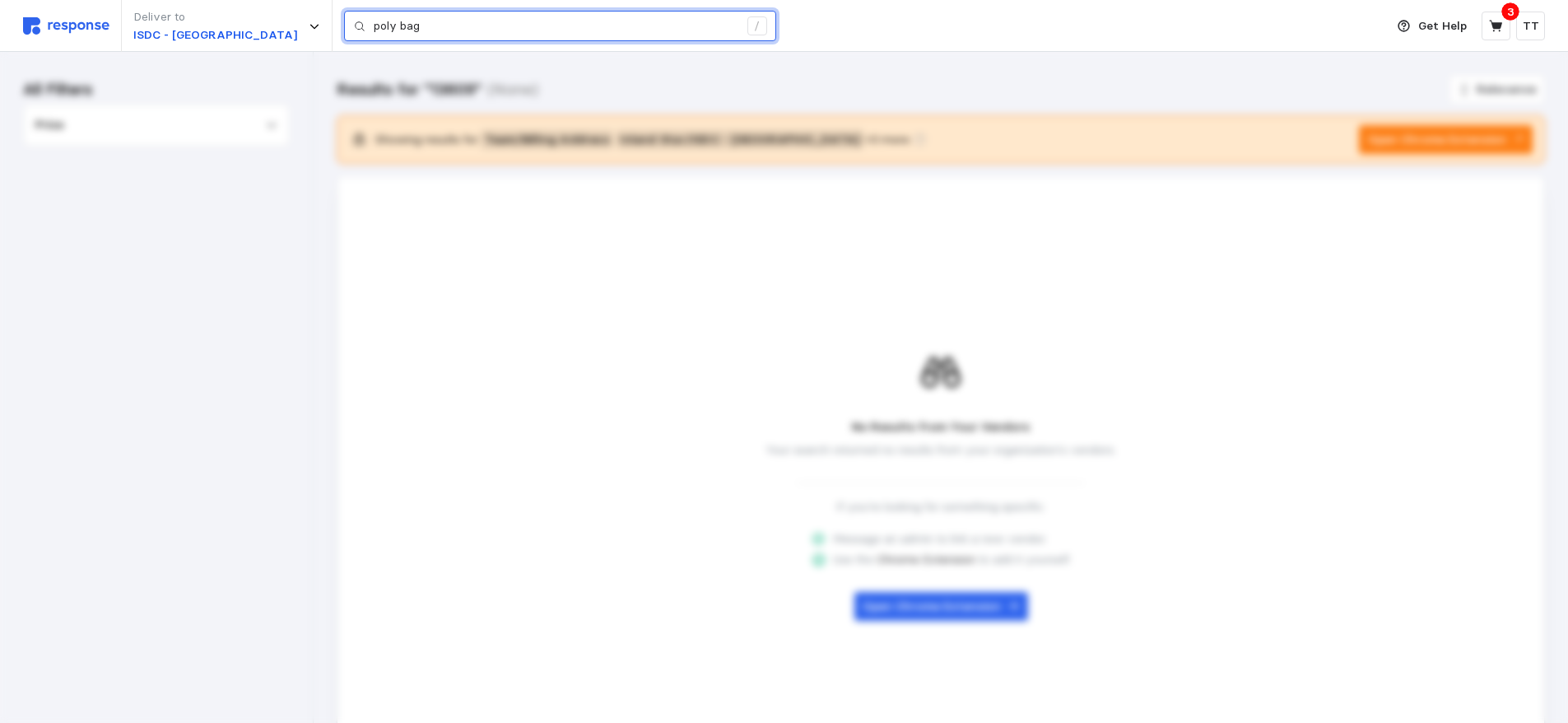
type input "poly bag"
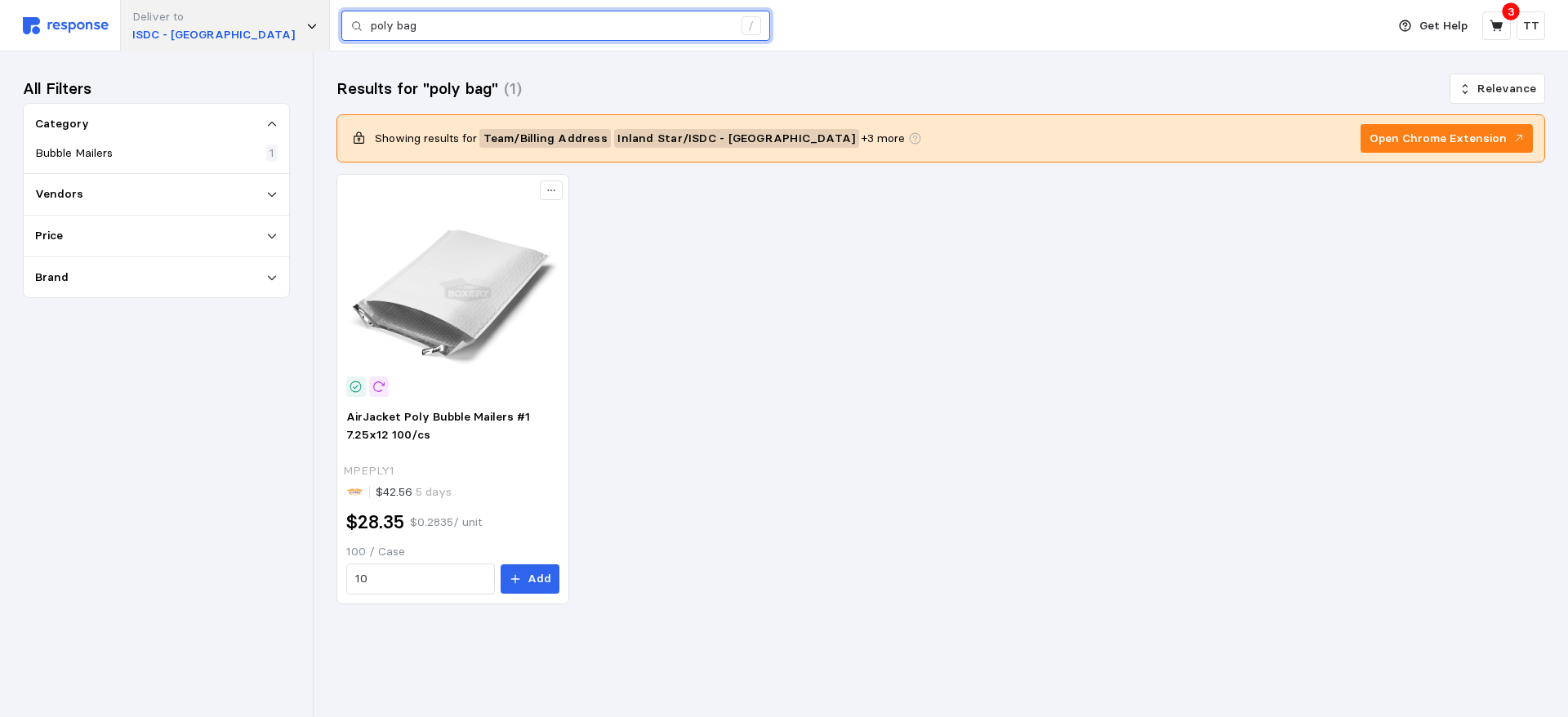
drag, startPoint x: 381, startPoint y: 22, endPoint x: 188, endPoint y: 38, distance: 193.7
click at [190, 37] on div "Deliver to ISDC - Fresno poly bag /" at bounding box center [699, 25] width 1355 height 51
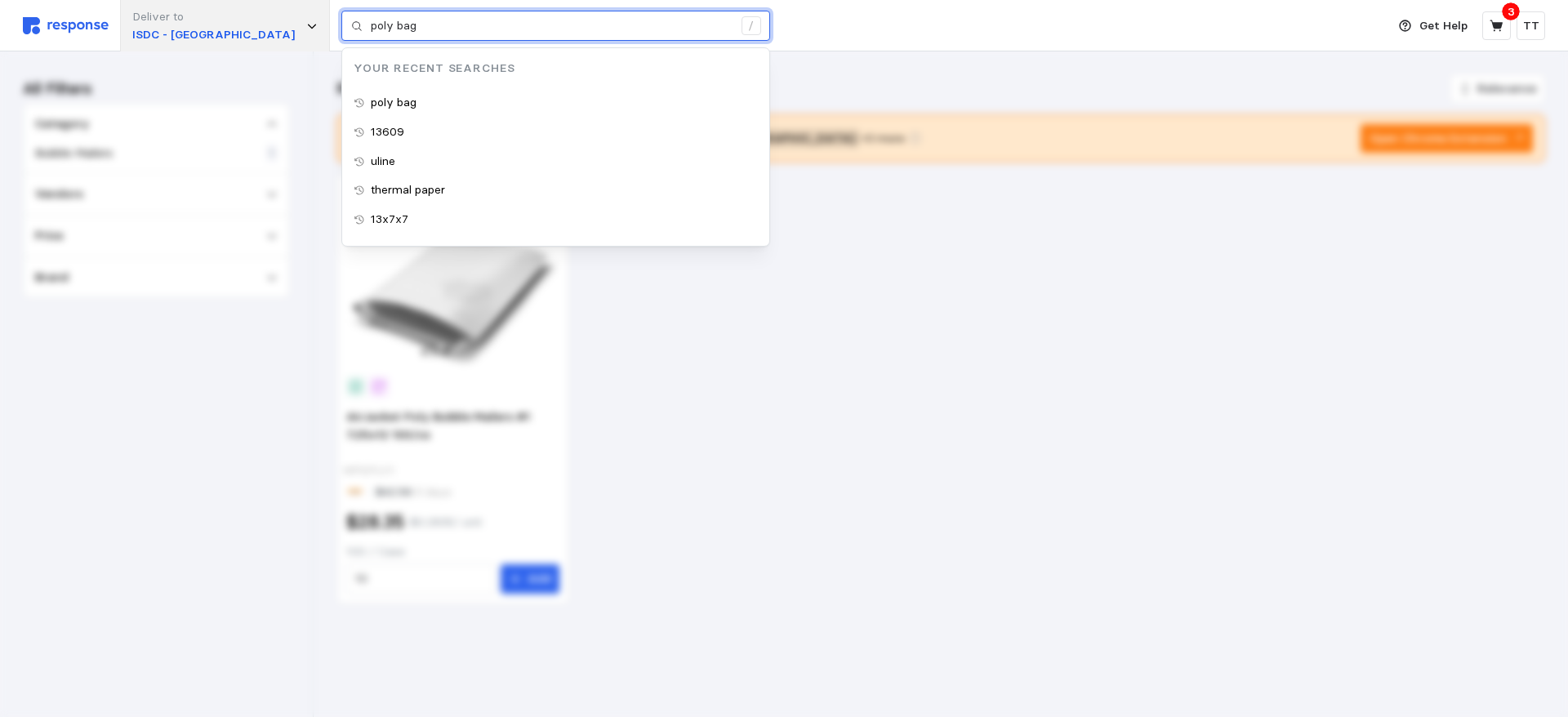
drag, startPoint x: 361, startPoint y: 28, endPoint x: 152, endPoint y: 45, distance: 209.7
click at [153, 45] on div "Deliver to ISDC - [GEOGRAPHIC_DATA] poly bag / Your Recent Searches poly bag 13…" at bounding box center [699, 25] width 1355 height 51
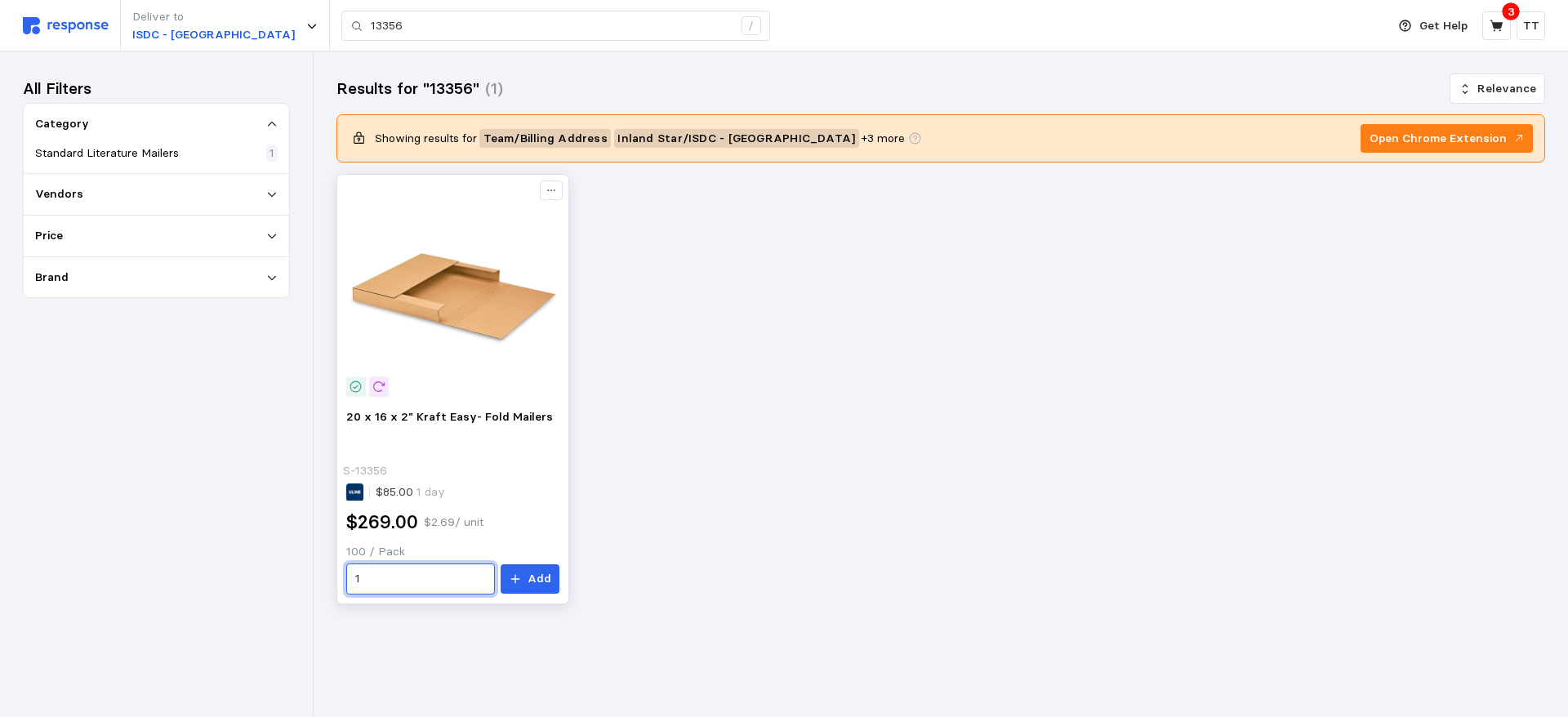
click at [369, 569] on input "1" at bounding box center [421, 578] width 131 height 29
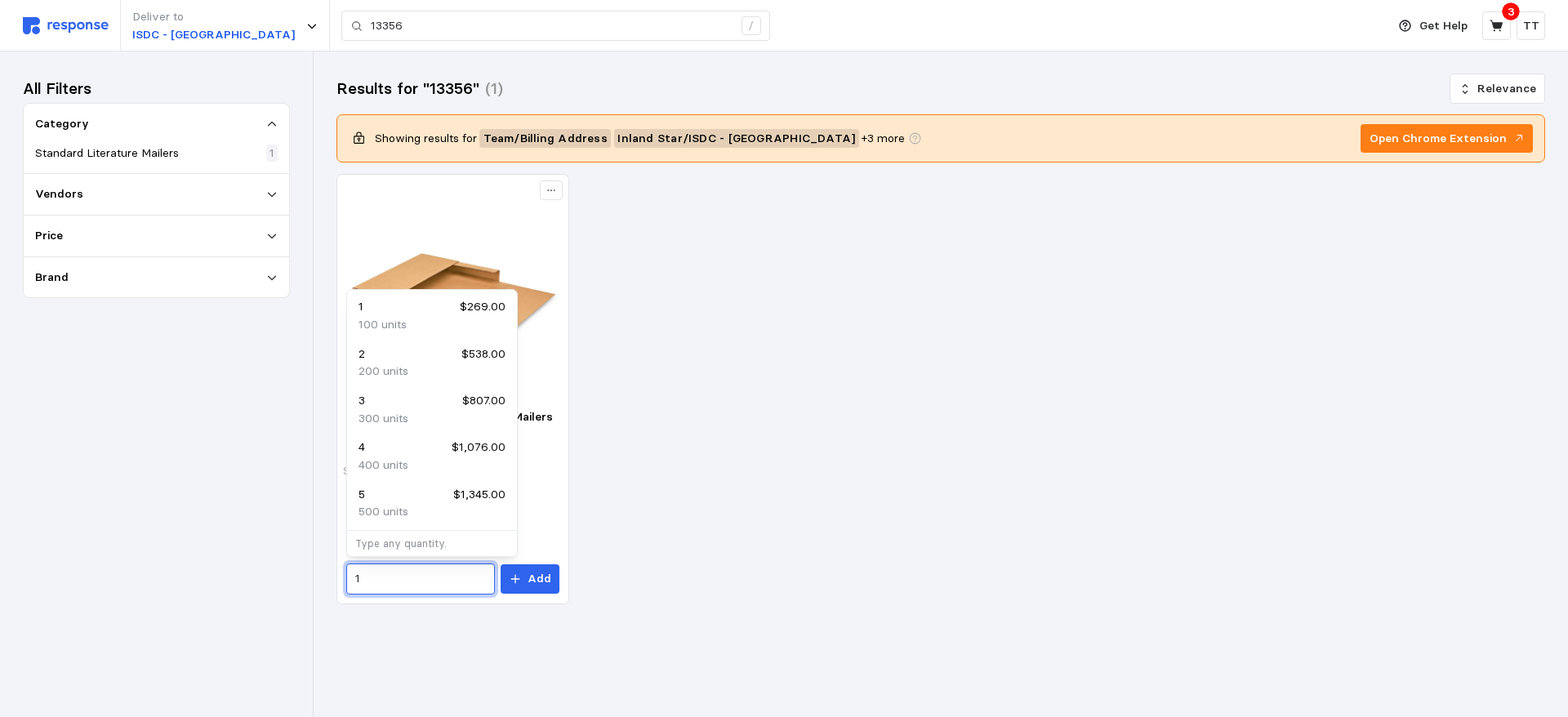
click at [401, 308] on div "1 $269.00" at bounding box center [431, 307] width 147 height 18
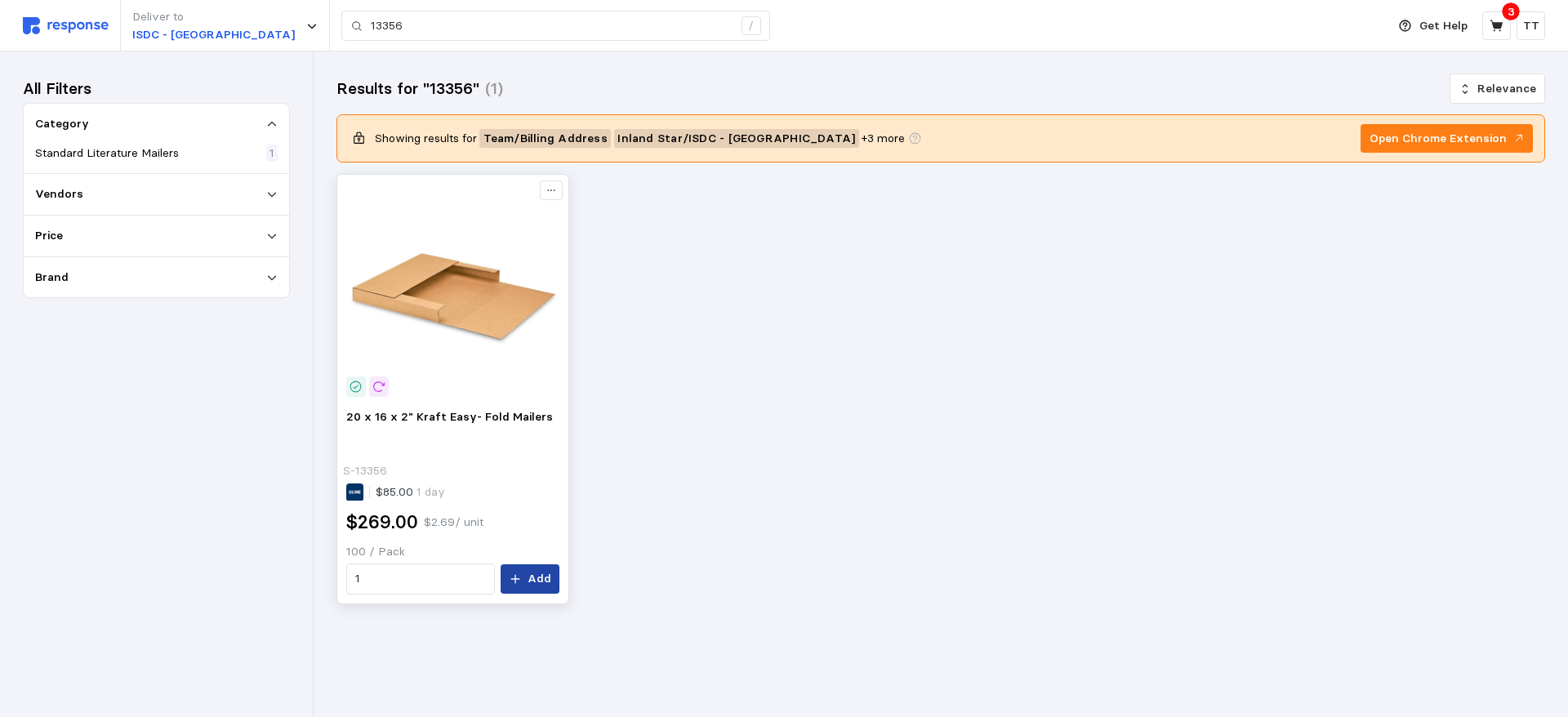
click at [539, 580] on p "Add" at bounding box center [539, 578] width 23 height 18
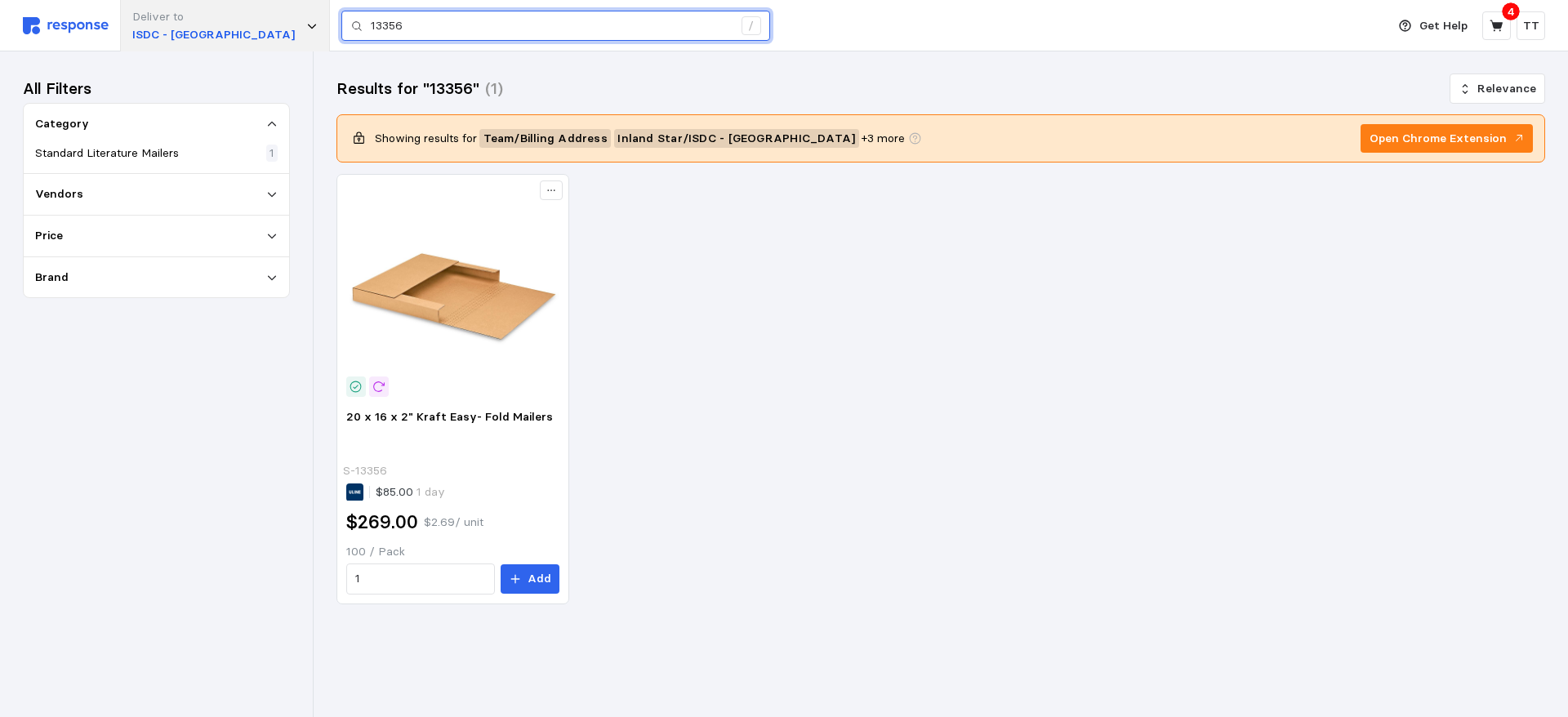
drag, startPoint x: 359, startPoint y: 27, endPoint x: 241, endPoint y: 29, distance: 118.0
click at [242, 29] on div "Deliver to ISDC - [GEOGRAPHIC_DATA] 13356 /" at bounding box center [699, 25] width 1355 height 51
type input "bag"
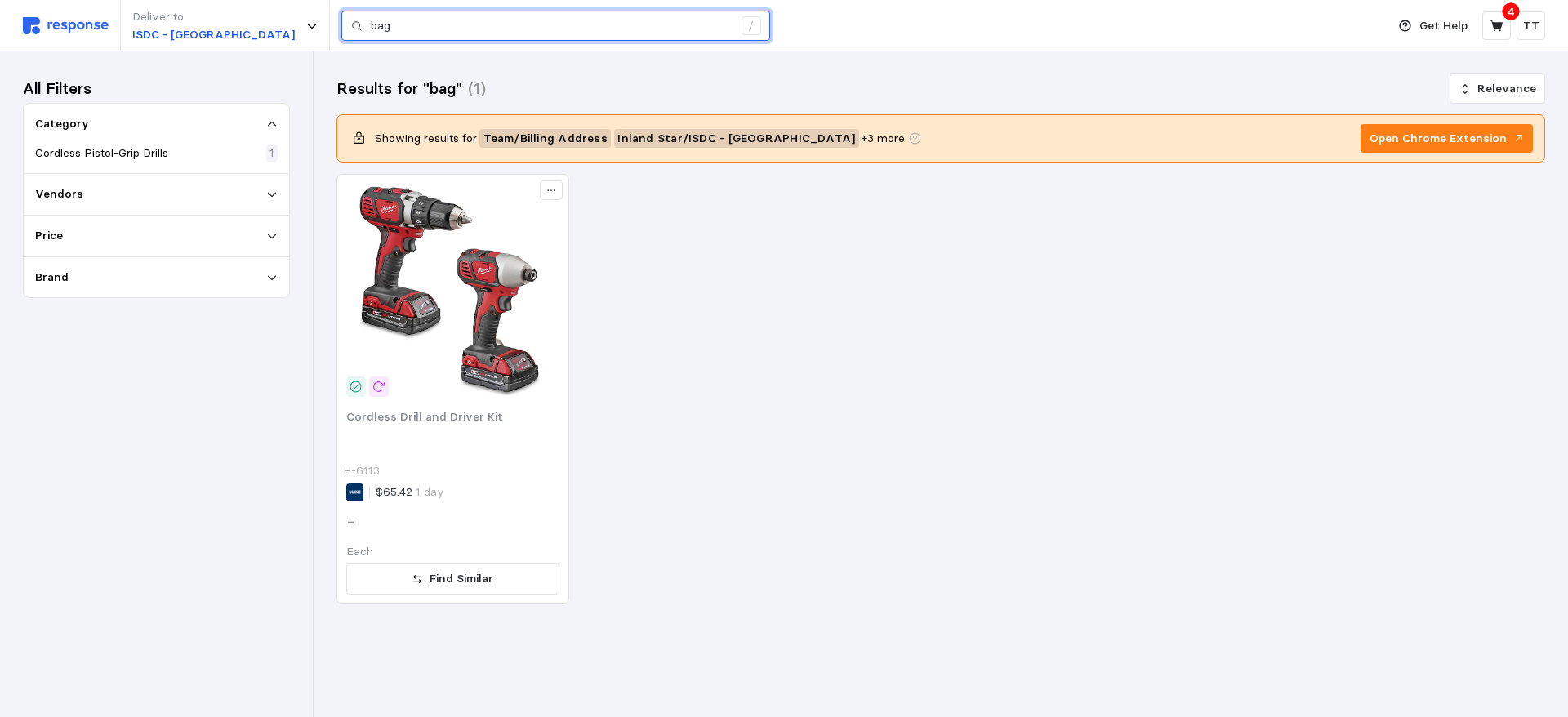
drag, startPoint x: 342, startPoint y: 22, endPoint x: 266, endPoint y: 31, distance: 76.5
click at [266, 31] on div "Deliver to ISDC - [GEOGRAPHIC_DATA] bag /" at bounding box center [699, 25] width 1355 height 51
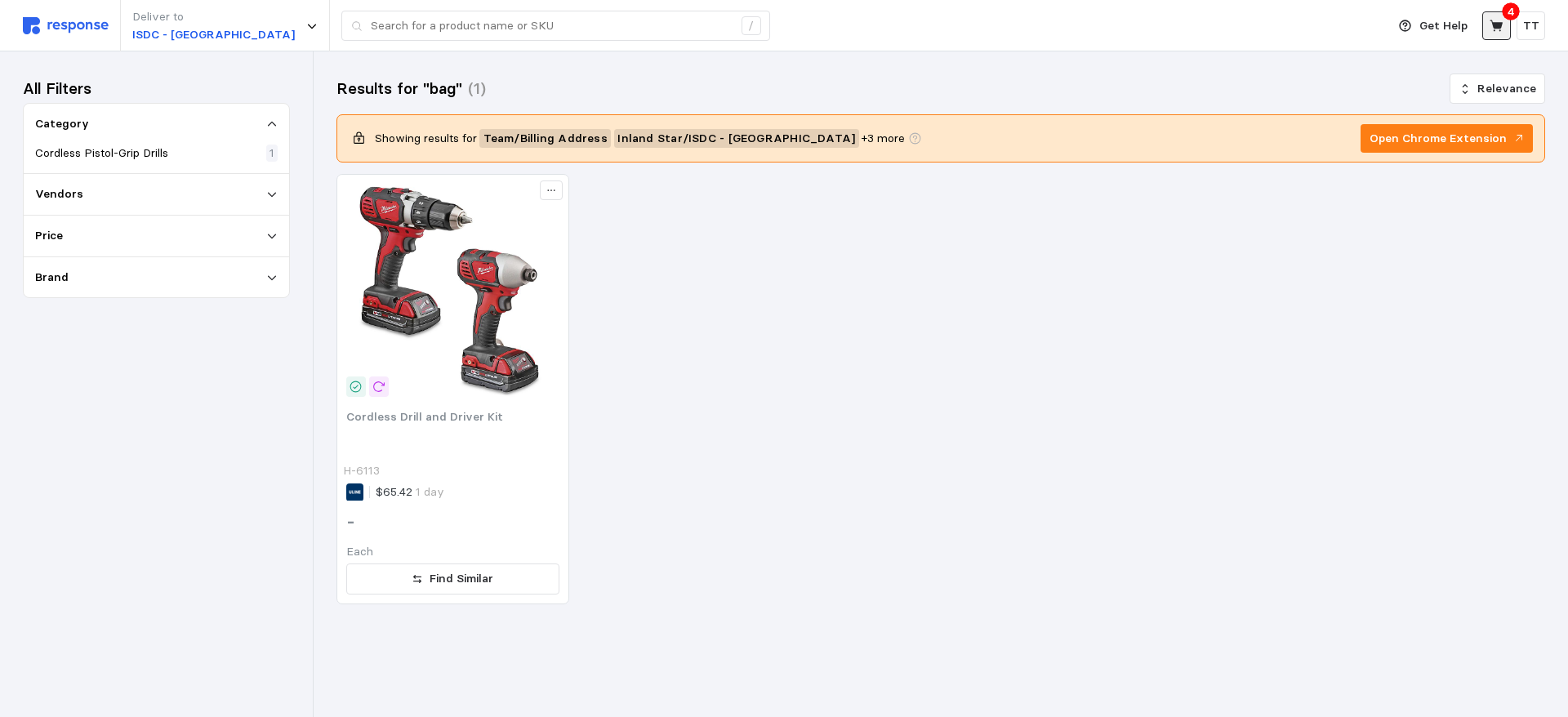
click at [1500, 28] on icon at bounding box center [1496, 25] width 13 height 11
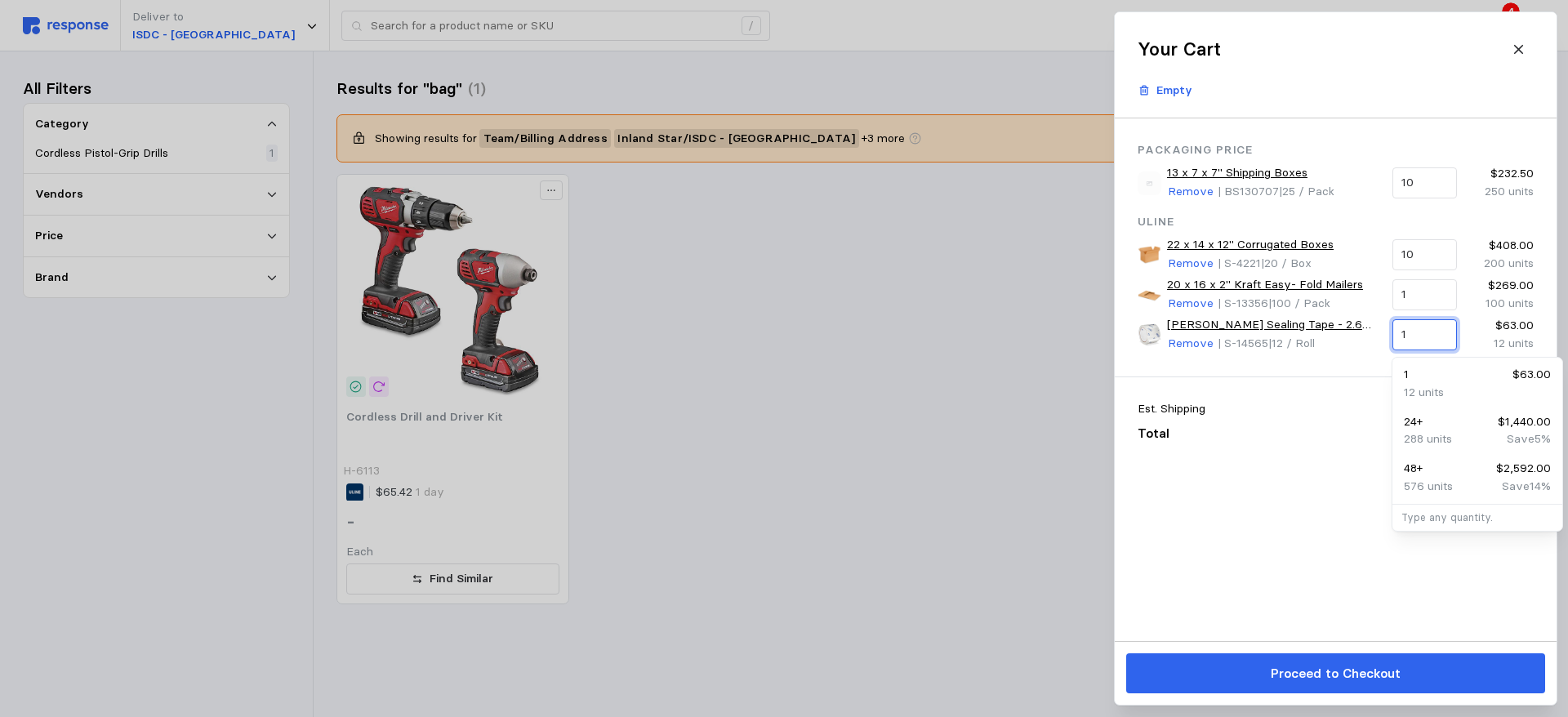
click at [1421, 333] on input "1" at bounding box center [1423, 334] width 46 height 29
drag, startPoint x: 1417, startPoint y: 333, endPoint x: 1372, endPoint y: 327, distance: 45.4
click at [1372, 338] on div "[PERSON_NAME] Sealing Tape - 2.6 Mil, 3" x 55 yds, Clear Remove | S-14565 | 12 …" at bounding box center [1335, 335] width 408 height 49
type input "2"
type input "bag"
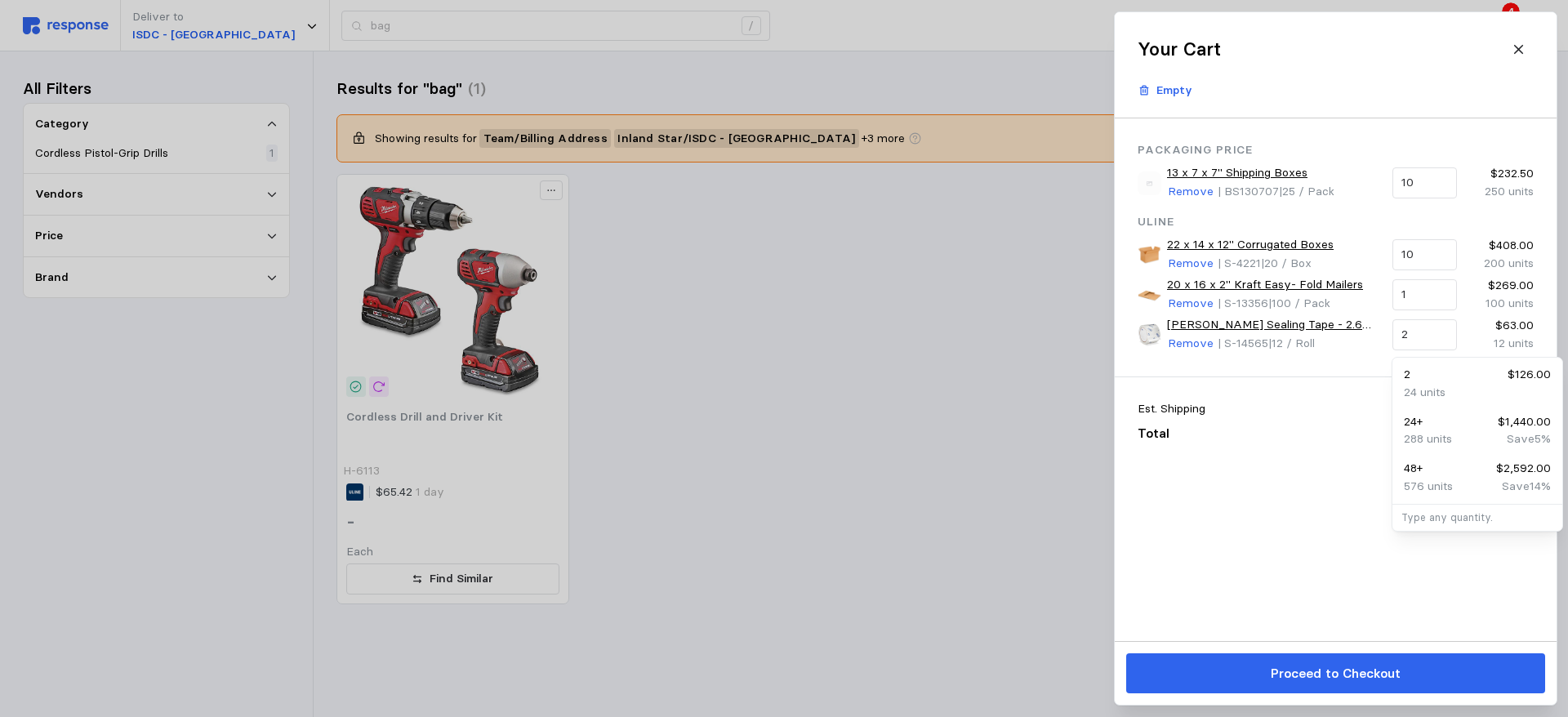
click at [1249, 466] on div "Est. Shipping $224.53 Total $1,197.03" at bounding box center [1335, 421] width 441 height 89
click at [897, 540] on div at bounding box center [784, 358] width 1568 height 717
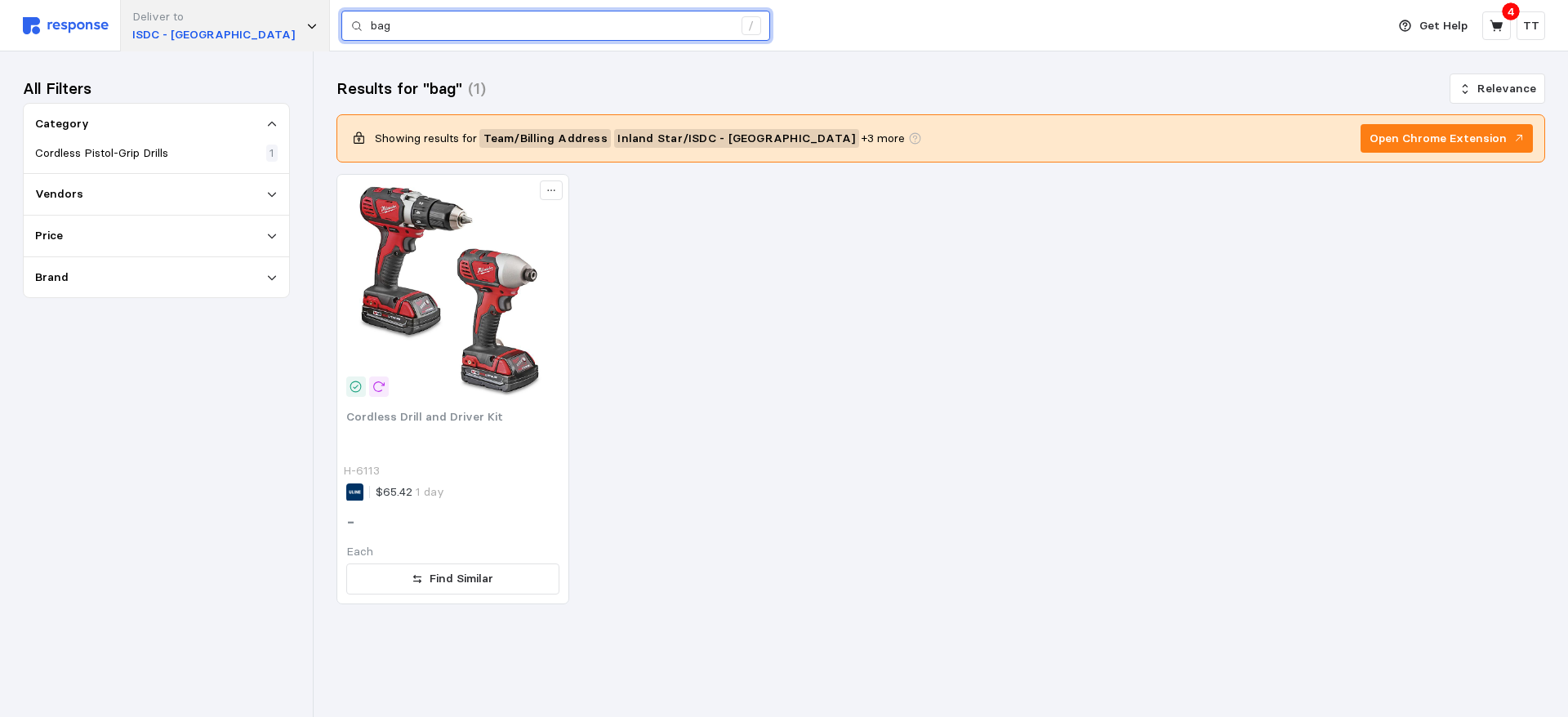
drag, startPoint x: 332, startPoint y: 27, endPoint x: 235, endPoint y: 30, distance: 97.0
click at [235, 30] on div "Deliver to ISDC - [GEOGRAPHIC_DATA] bag /" at bounding box center [699, 25] width 1355 height 51
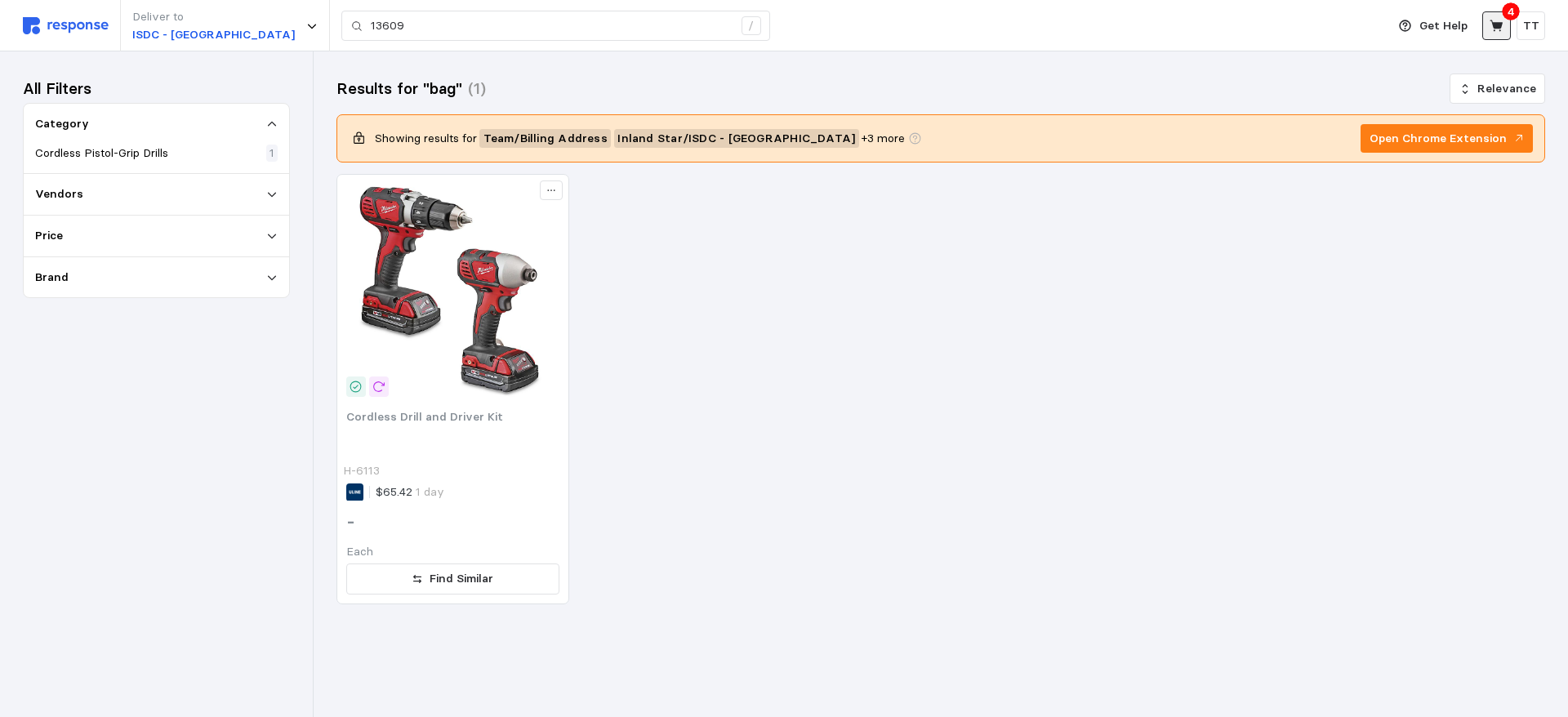
click at [1499, 31] on icon at bounding box center [1496, 25] width 13 height 11
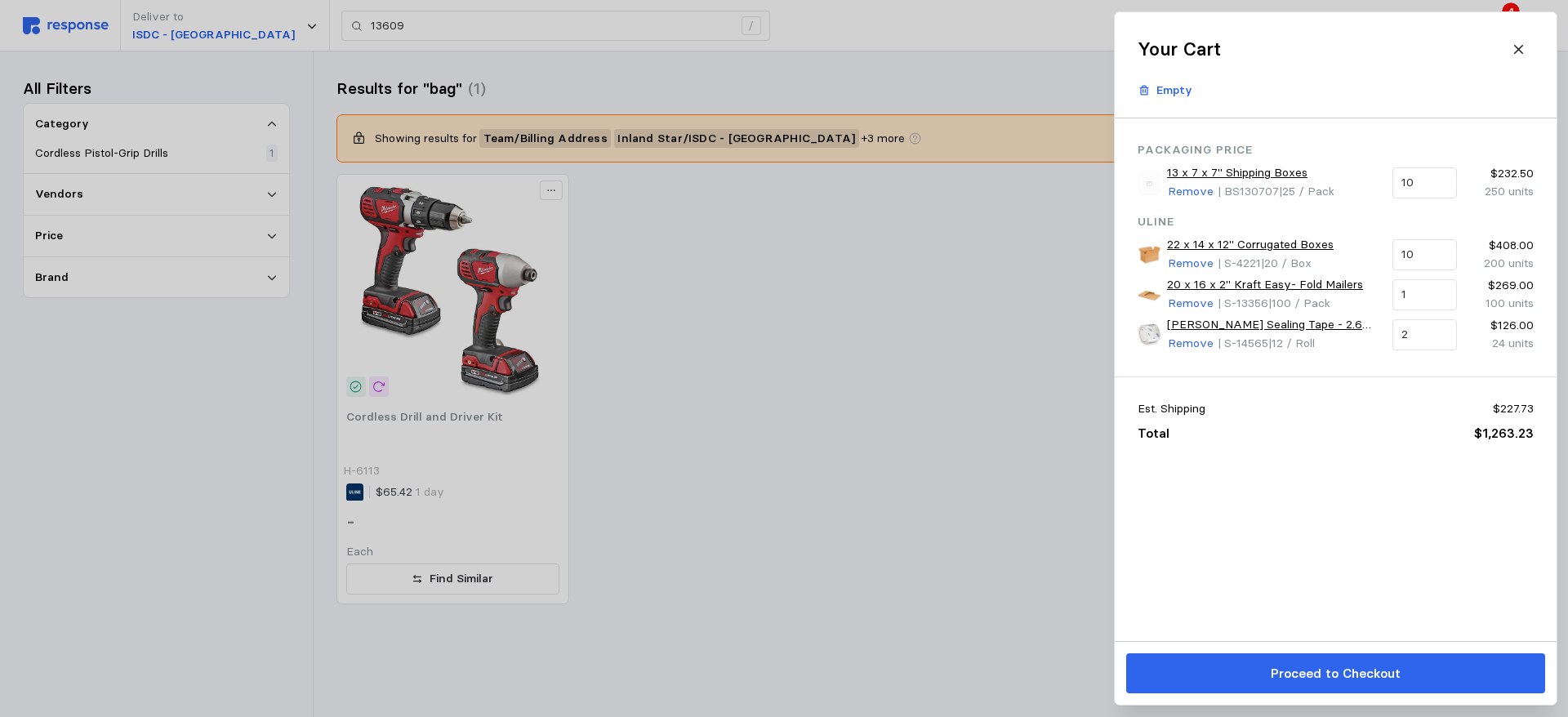
click at [375, 22] on div at bounding box center [784, 358] width 1568 height 717
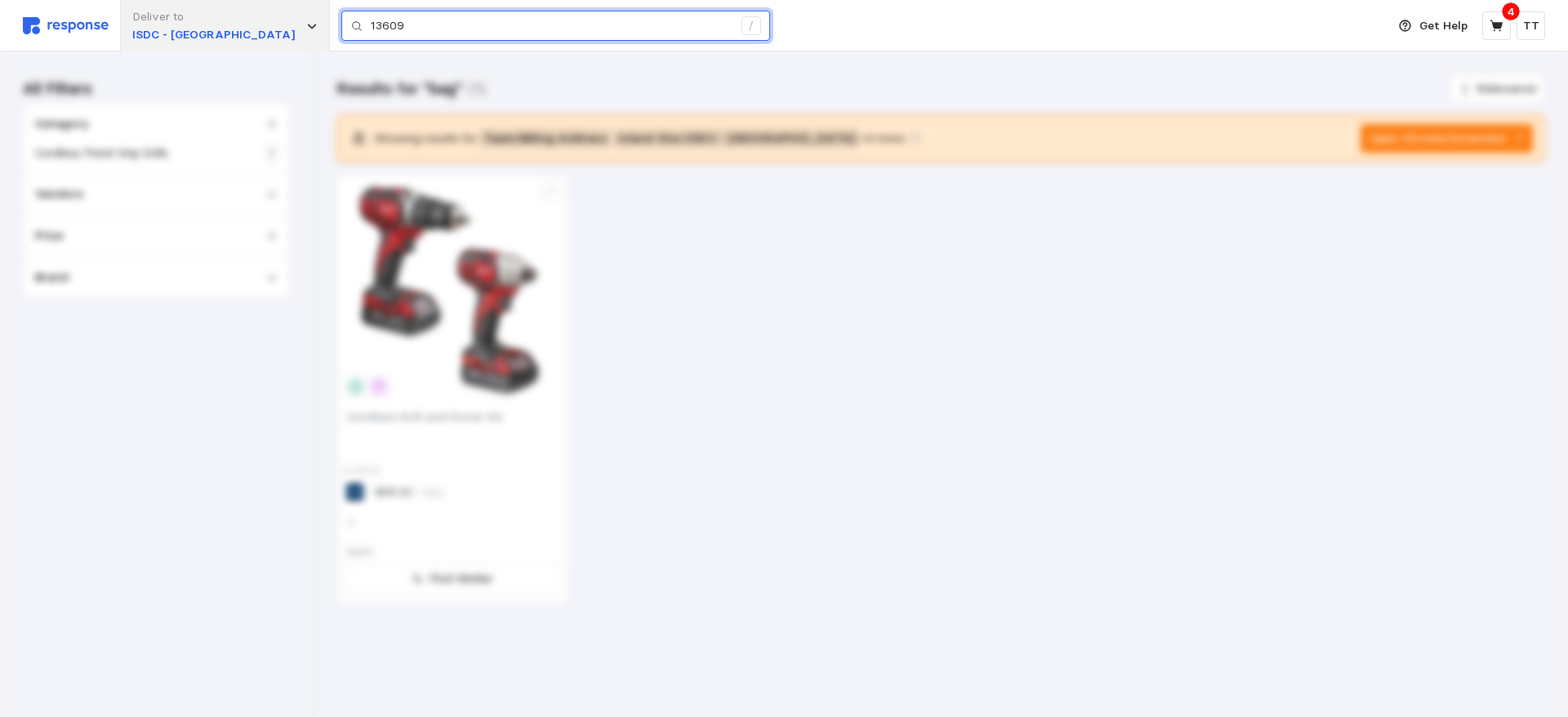
drag, startPoint x: 353, startPoint y: 23, endPoint x: 161, endPoint y: 19, distance: 192.0
click at [161, 30] on div "Deliver to ISDC - [GEOGRAPHIC_DATA] 13609 /" at bounding box center [699, 25] width 1355 height 51
type input "13x7x7"
click at [377, 29] on input "13x7x7" at bounding box center [551, 25] width 362 height 29
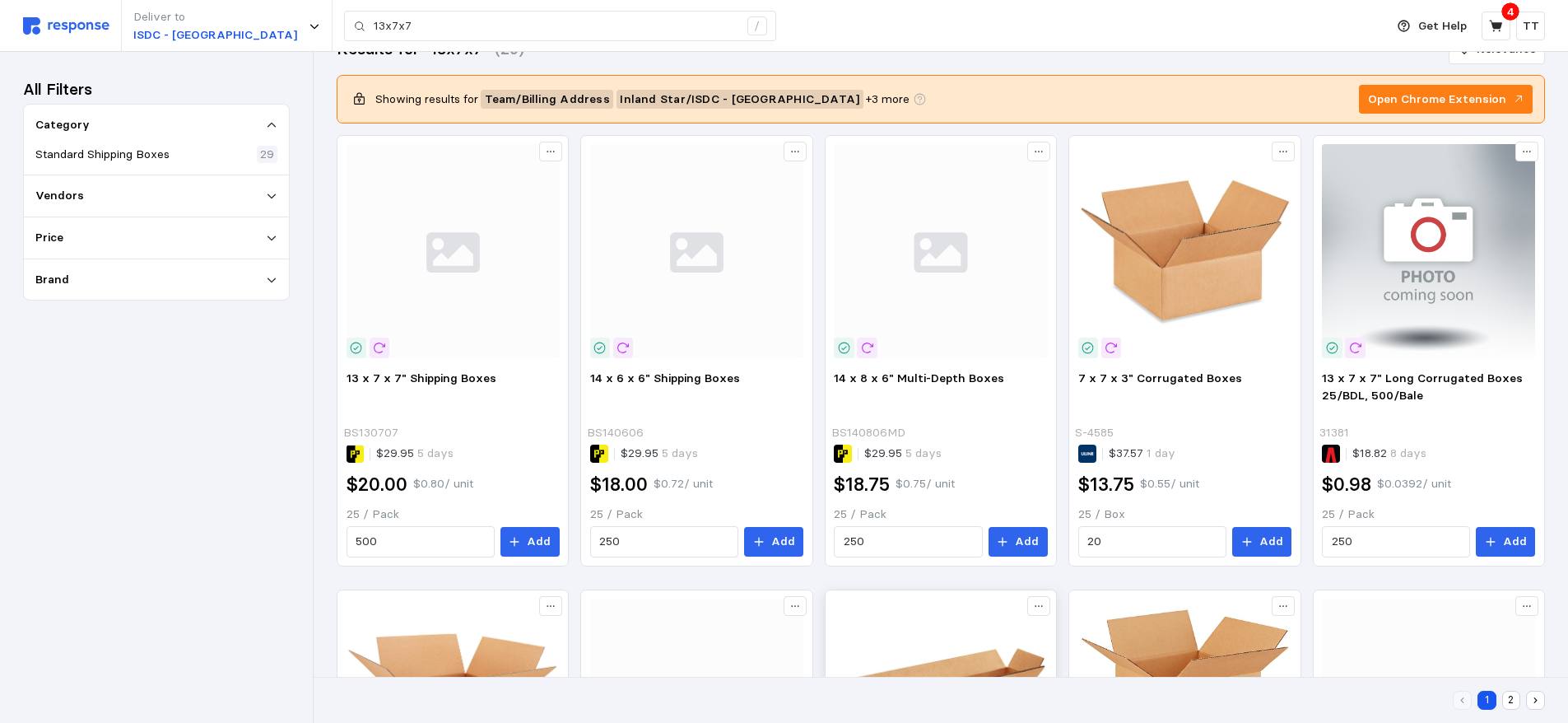
scroll to position [40, 0]
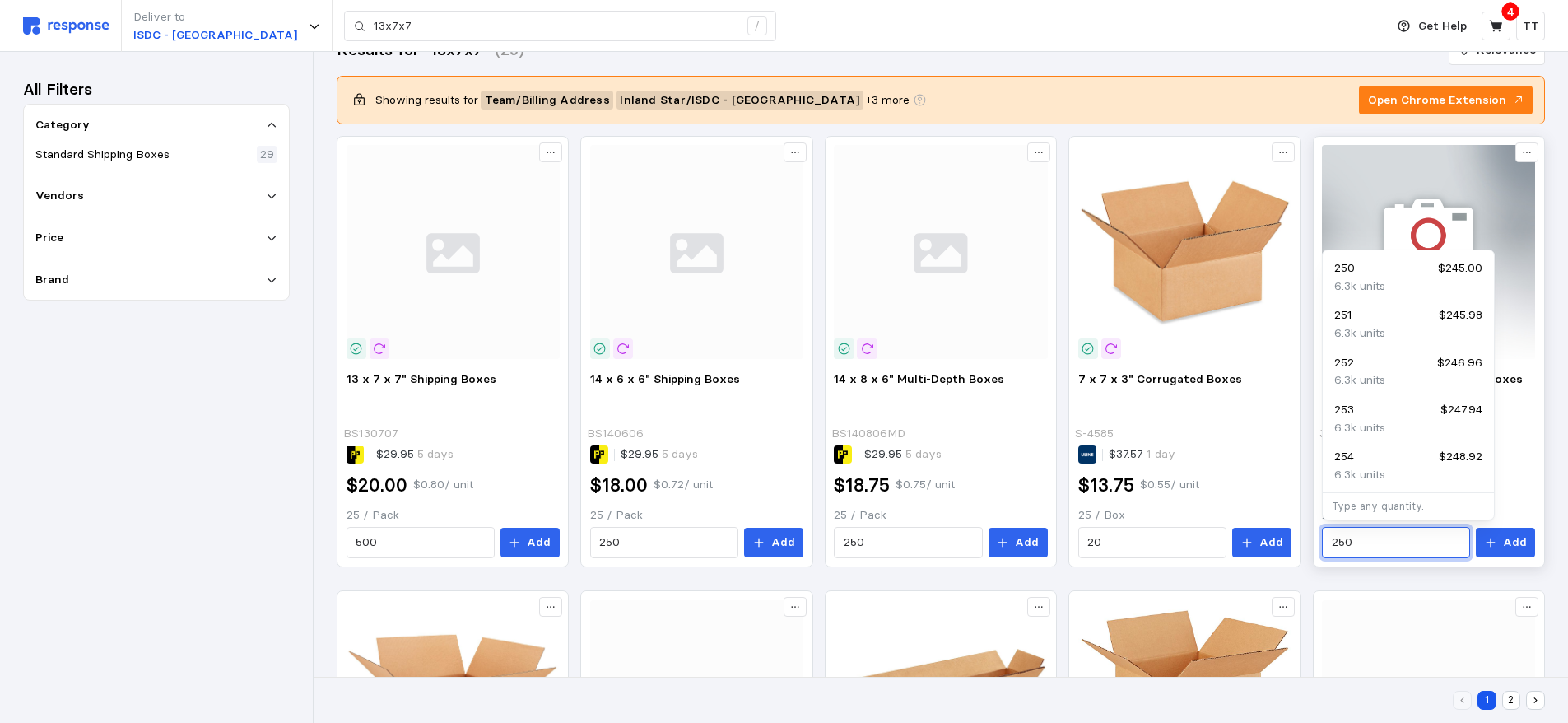
drag, startPoint x: 1352, startPoint y: 535, endPoint x: 1312, endPoint y: 540, distance: 40.3
click at [1313, 540] on div "13 x 7 x 7" Long Corrugated Boxes 25/BDL, 500/Bale 31381 $18.82 8 days $0.98 $0…" at bounding box center [1429, 352] width 232 height 432
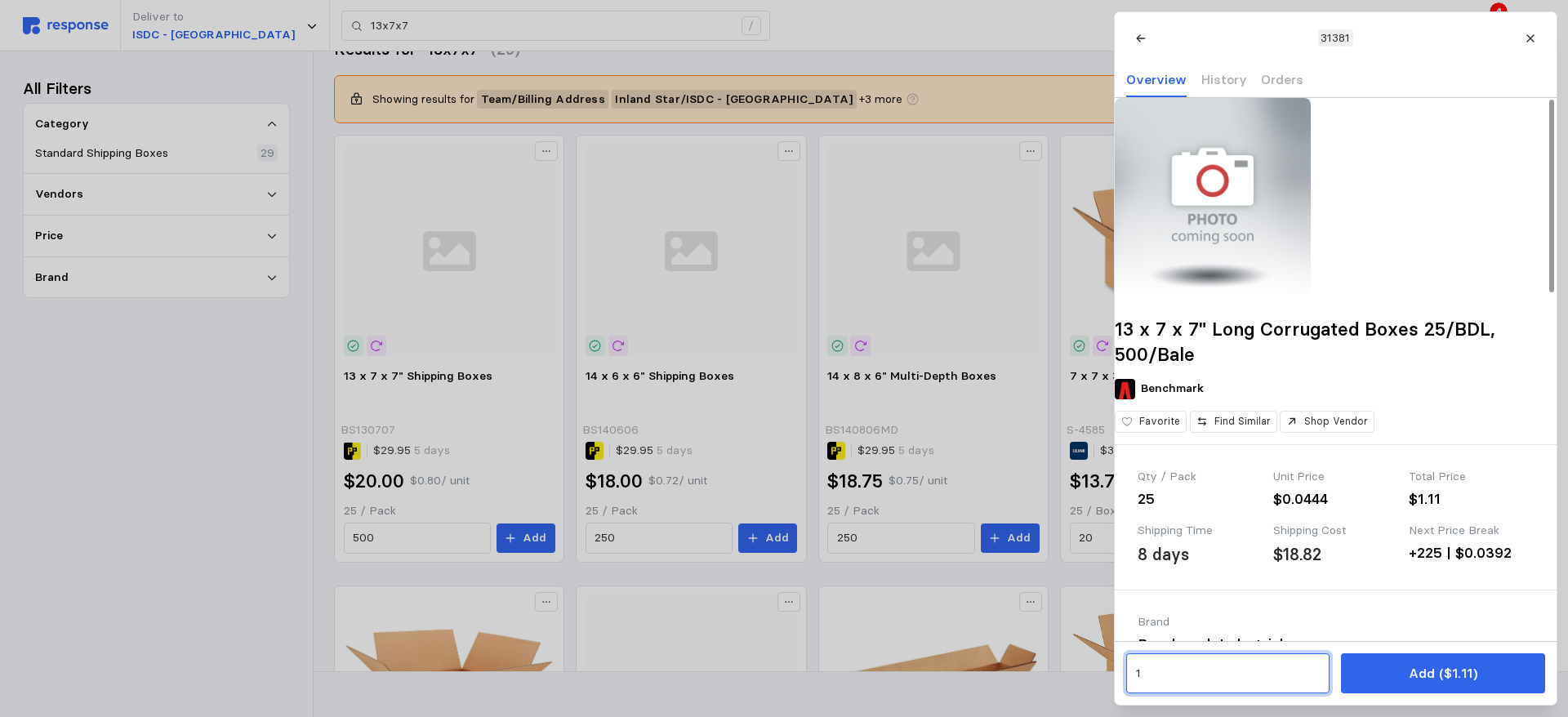
drag, startPoint x: 1158, startPoint y: 671, endPoint x: 1091, endPoint y: 678, distance: 67.4
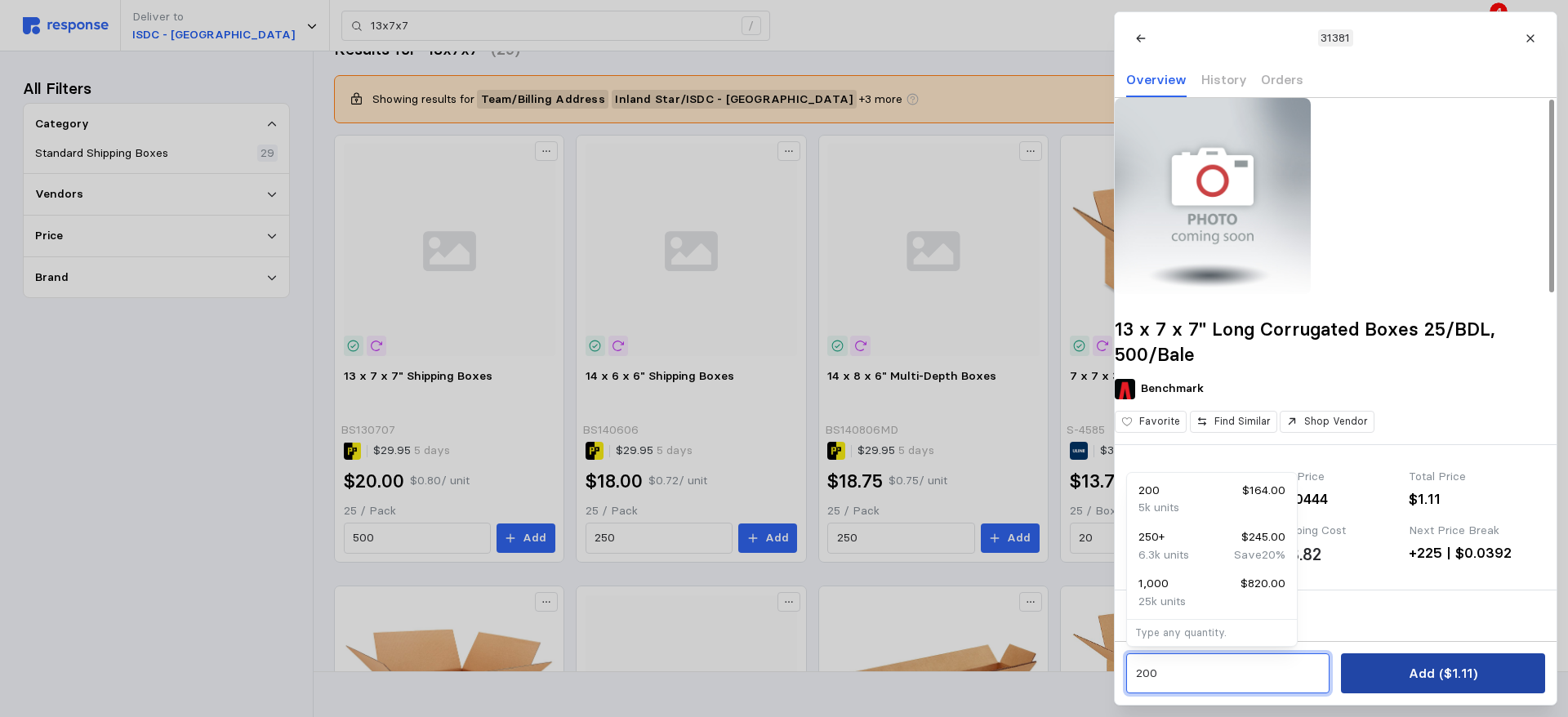
type input "200"
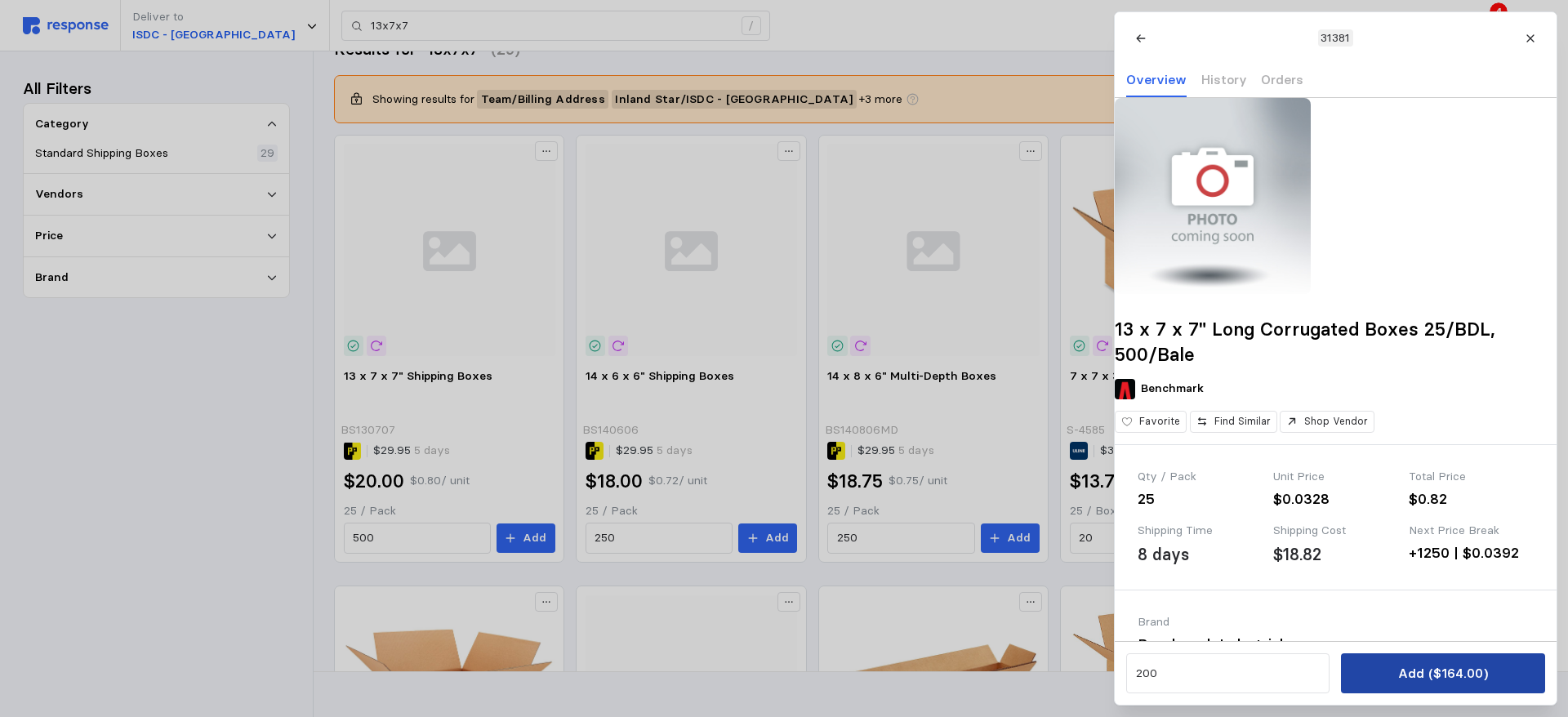
drag, startPoint x: 1439, startPoint y: 671, endPoint x: 1417, endPoint y: 673, distance: 22.1
click at [1417, 673] on p "Add ($164.00)" at bounding box center [1442, 673] width 90 height 21
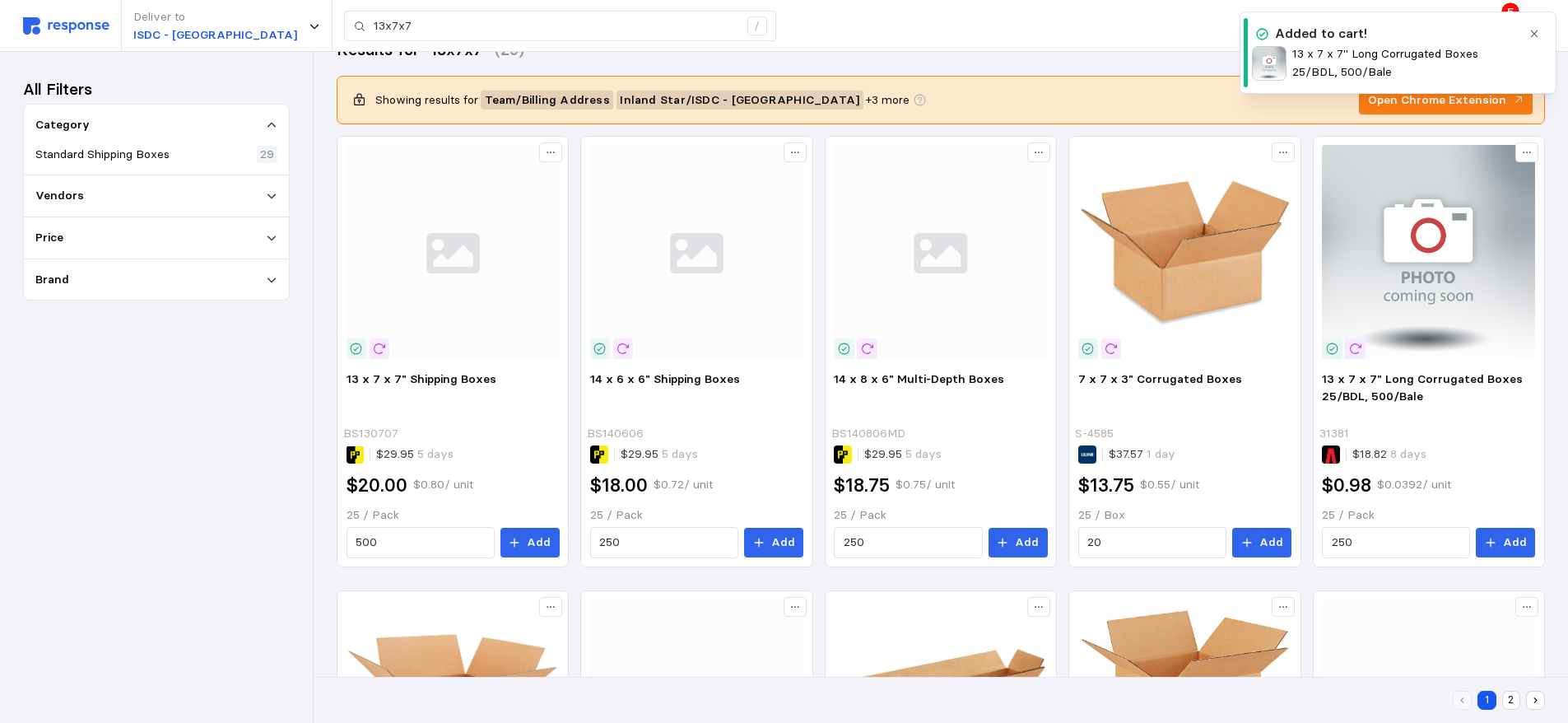
click at [1535, 34] on icon "button" at bounding box center [1535, 34] width 11 height 11
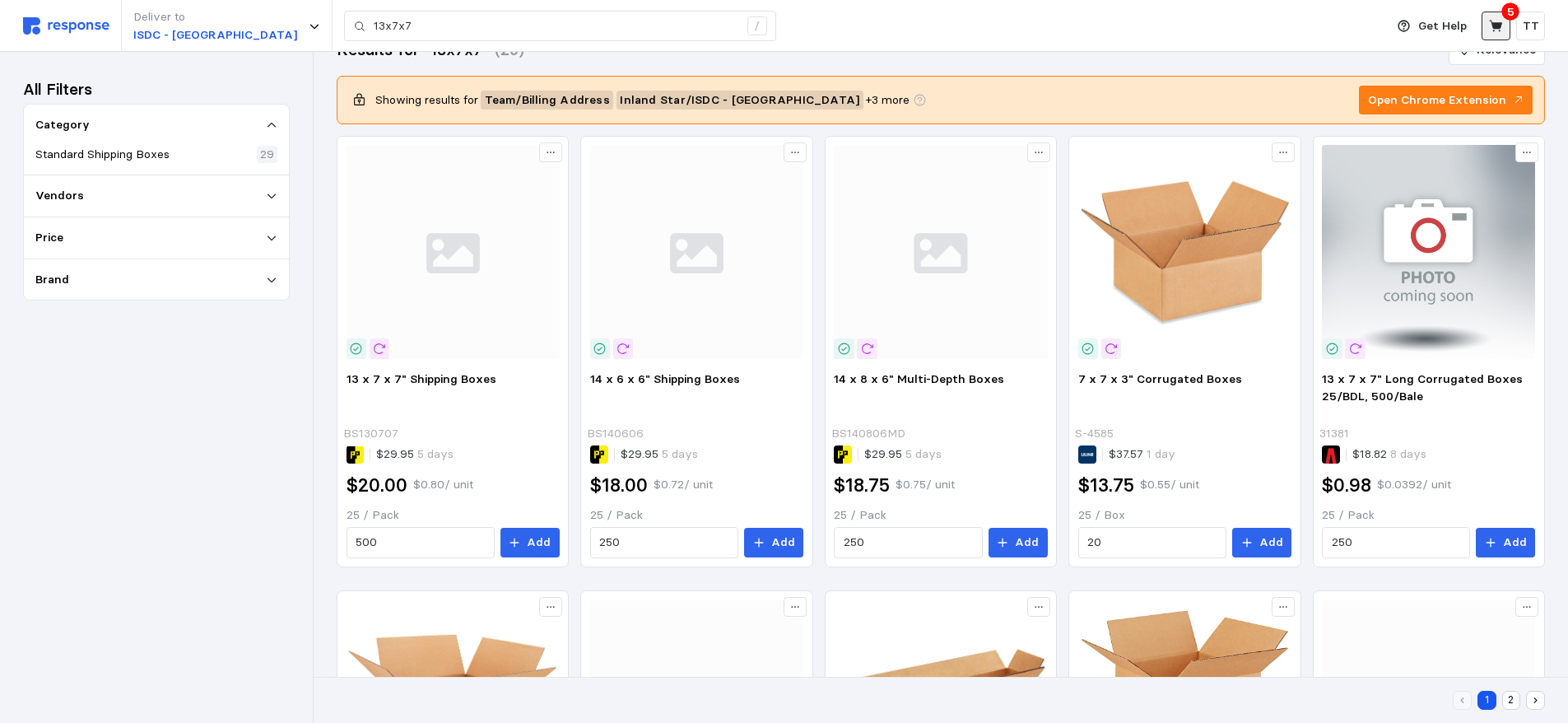
click at [1497, 28] on icon at bounding box center [1496, 25] width 13 height 11
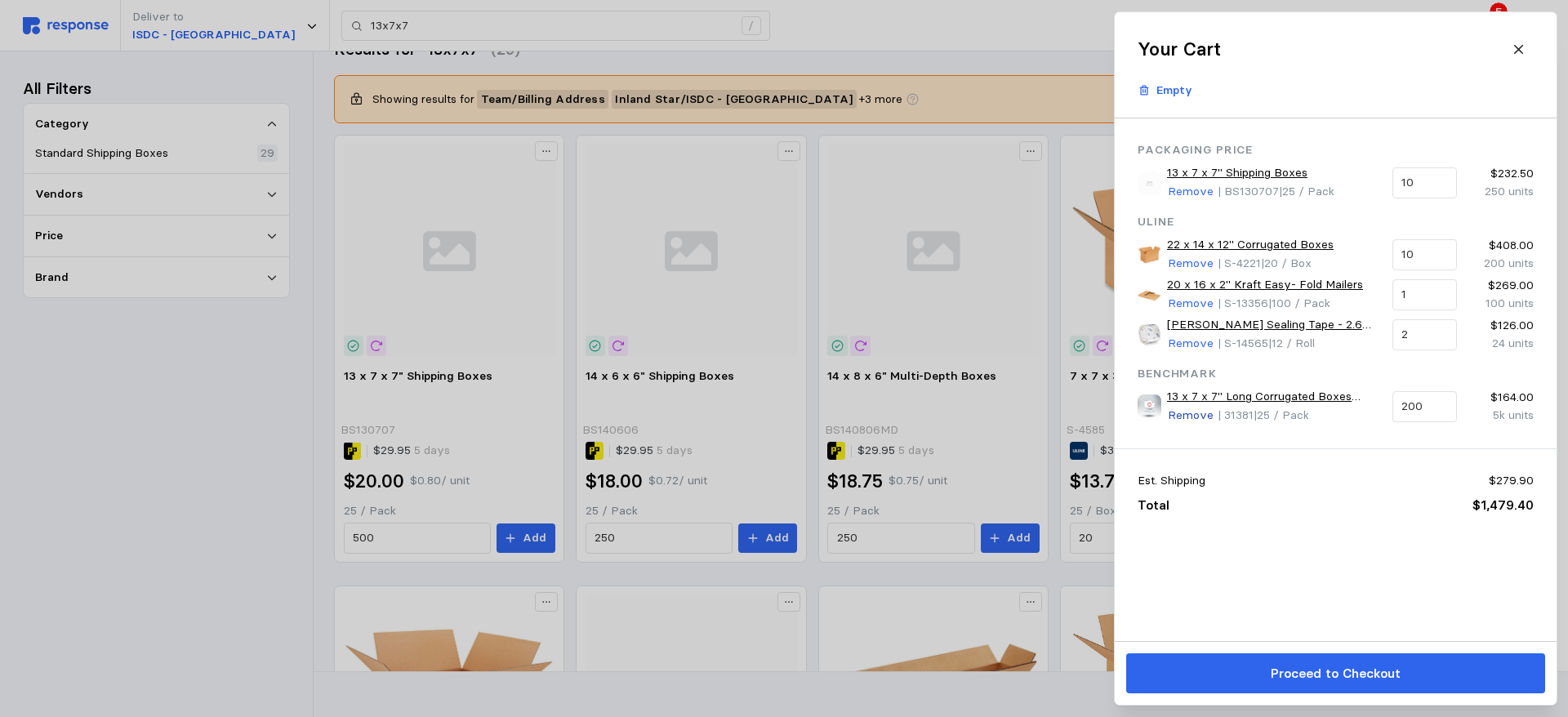
click at [1195, 415] on p "Remove" at bounding box center [1190, 415] width 46 height 18
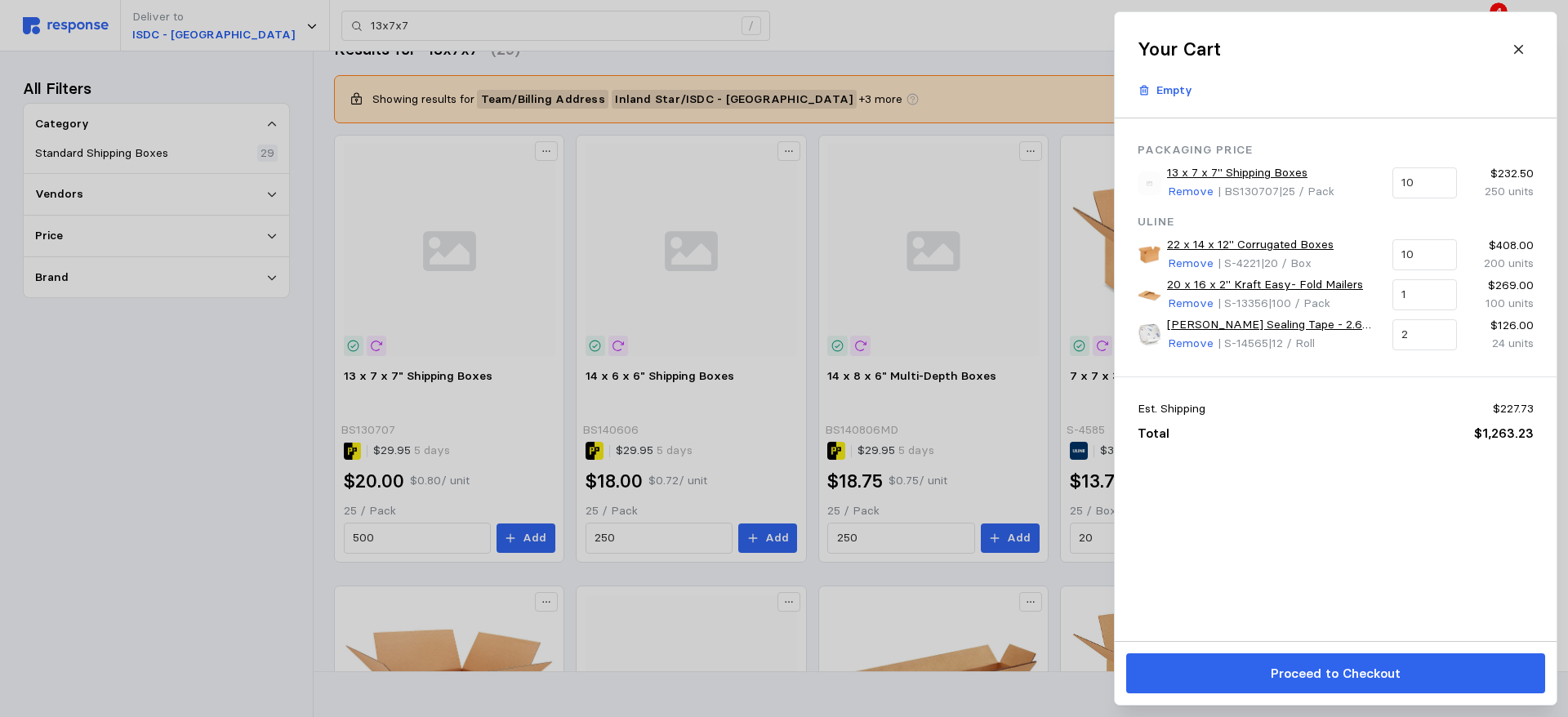
drag, startPoint x: 352, startPoint y: 23, endPoint x: 174, endPoint y: 36, distance: 178.5
click at [174, 36] on div at bounding box center [784, 358] width 1568 height 717
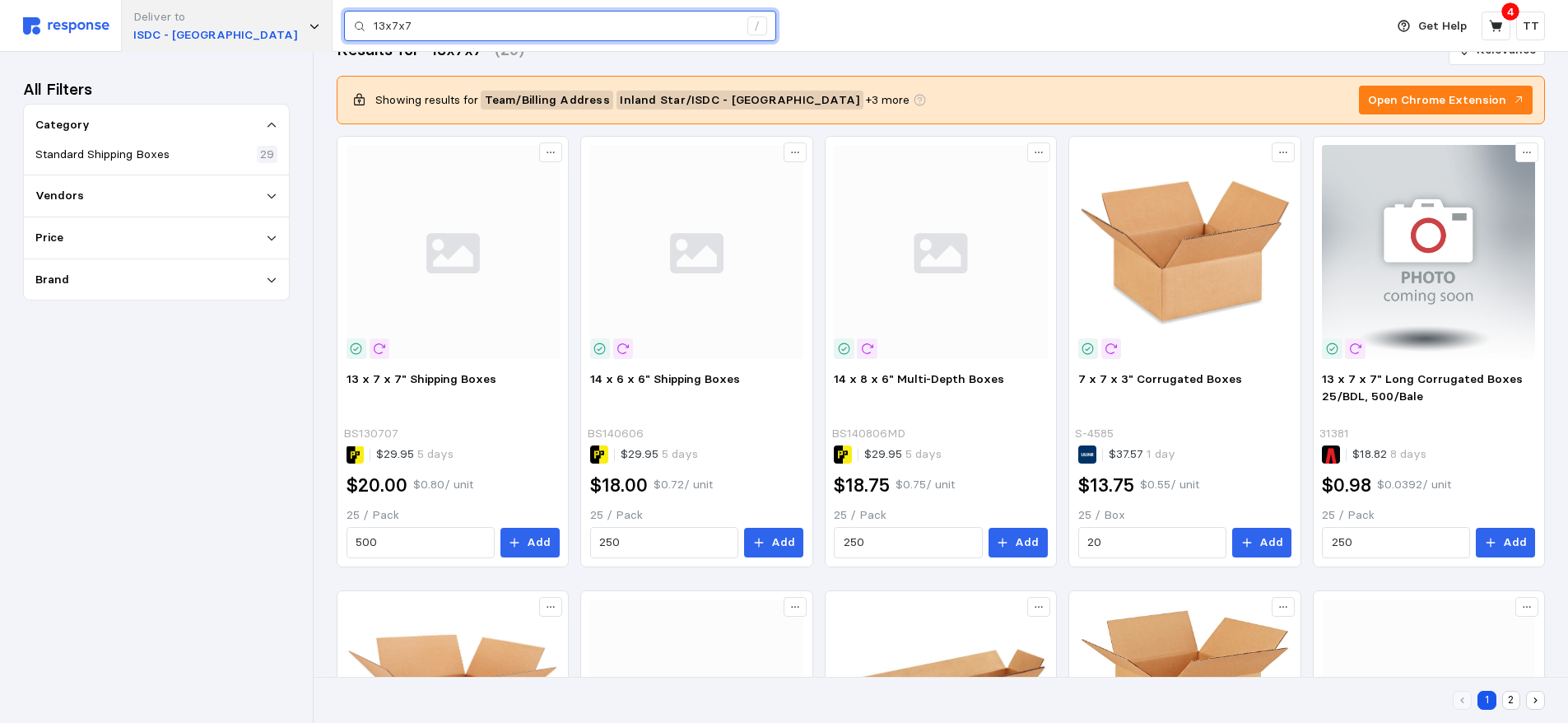
drag, startPoint x: 354, startPoint y: 28, endPoint x: 199, endPoint y: 33, distance: 155.1
click at [199, 33] on div "Deliver to ISDC - [GEOGRAPHIC_DATA] 13x7x7 /" at bounding box center [700, 25] width 1354 height 52
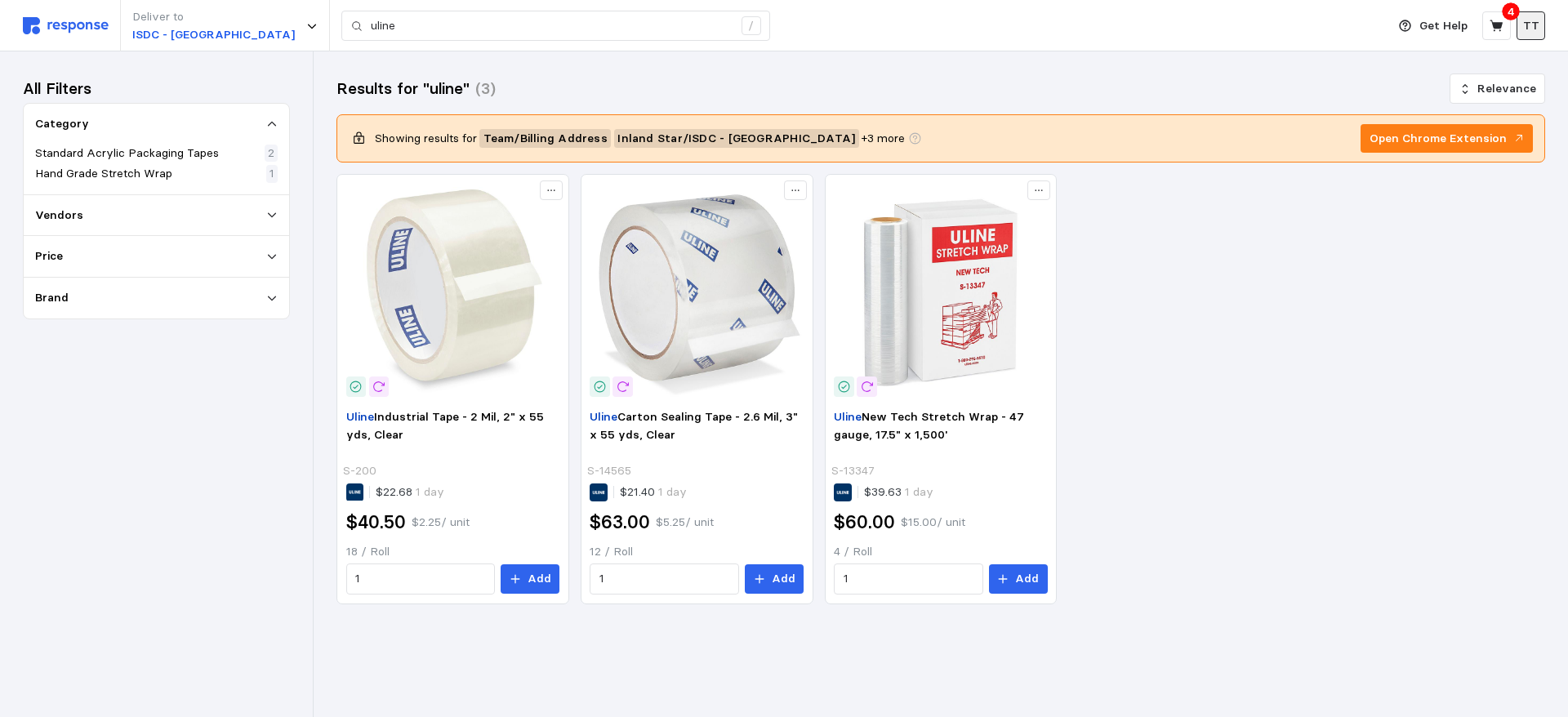
click at [1536, 21] on p "TT" at bounding box center [1531, 25] width 16 height 18
click at [1364, 60] on div "Results for "uline" (3) Relevance Showing results for Team / Billing Address In…" at bounding box center [940, 362] width 1254 height 621
click at [1495, 23] on icon at bounding box center [1496, 25] width 13 height 11
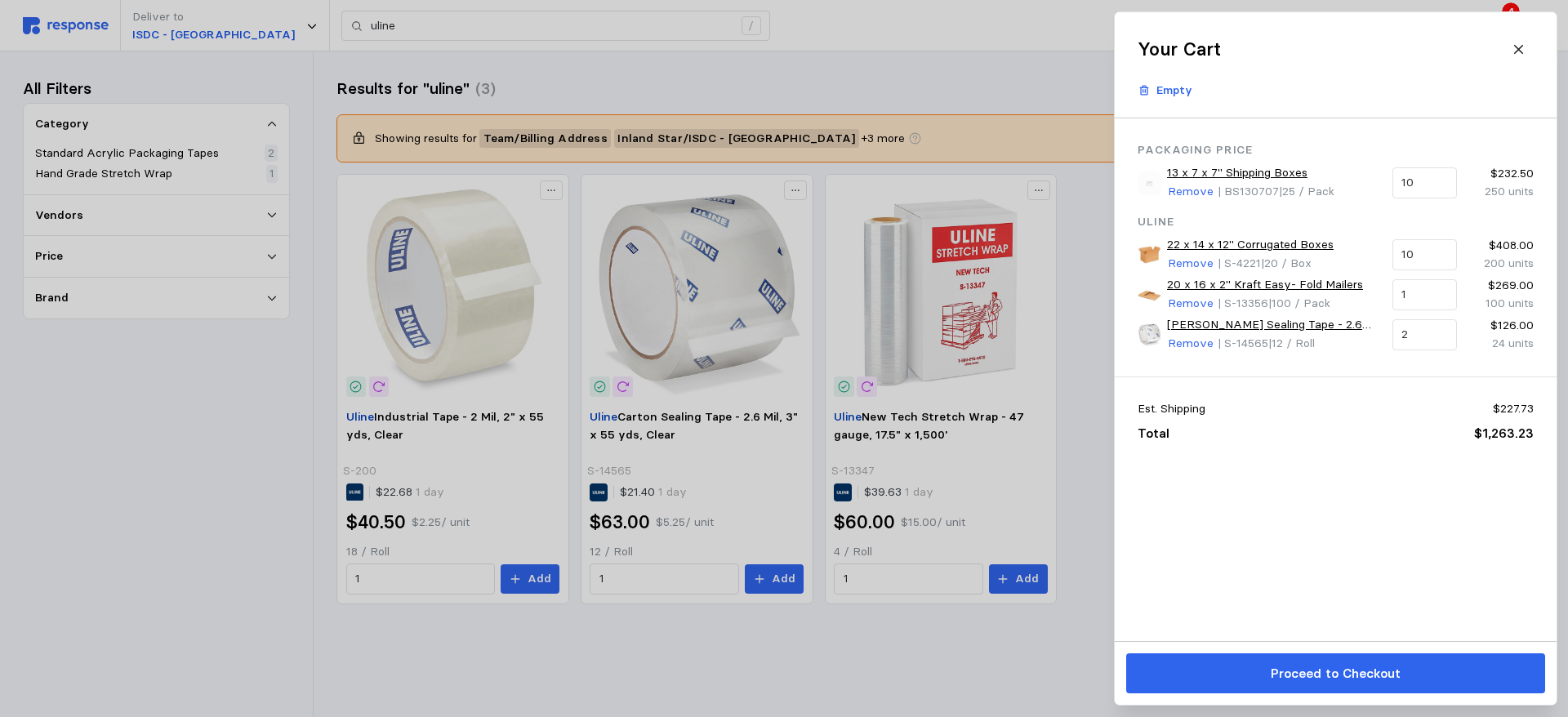
click at [231, 397] on div at bounding box center [784, 358] width 1568 height 717
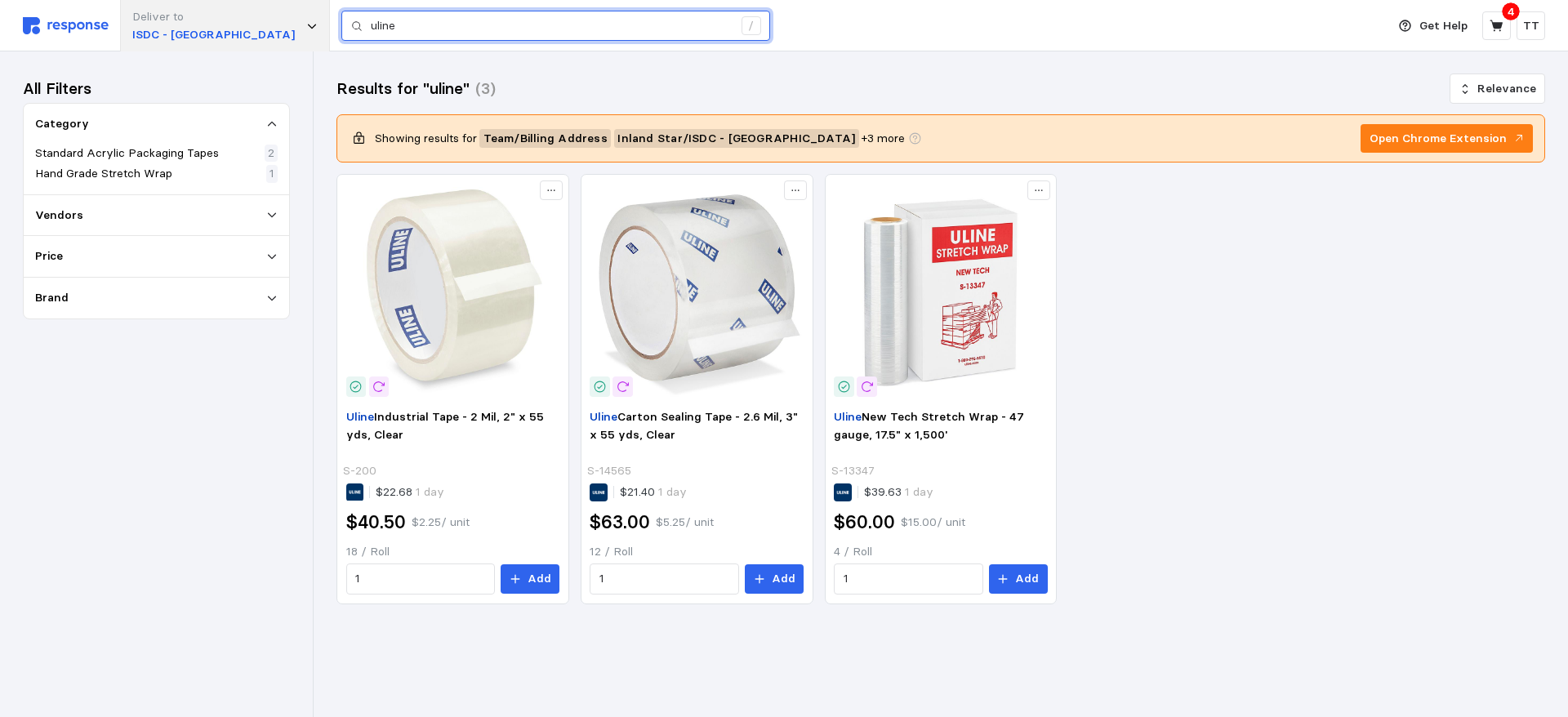
drag, startPoint x: 358, startPoint y: 22, endPoint x: 213, endPoint y: 22, distance: 145.0
click at [215, 22] on div "Deliver to ISDC - [GEOGRAPHIC_DATA] /" at bounding box center [699, 25] width 1355 height 51
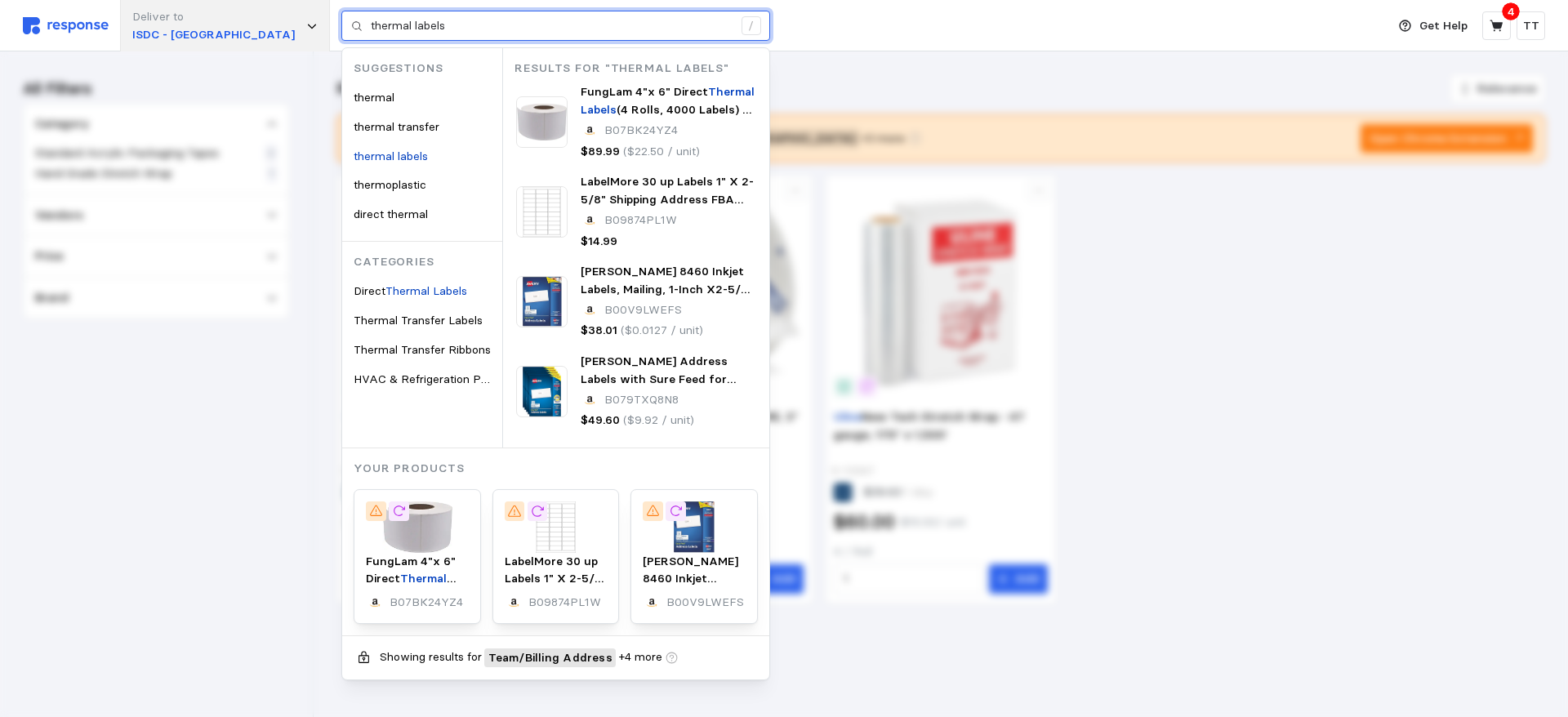
type input "thermal labels"
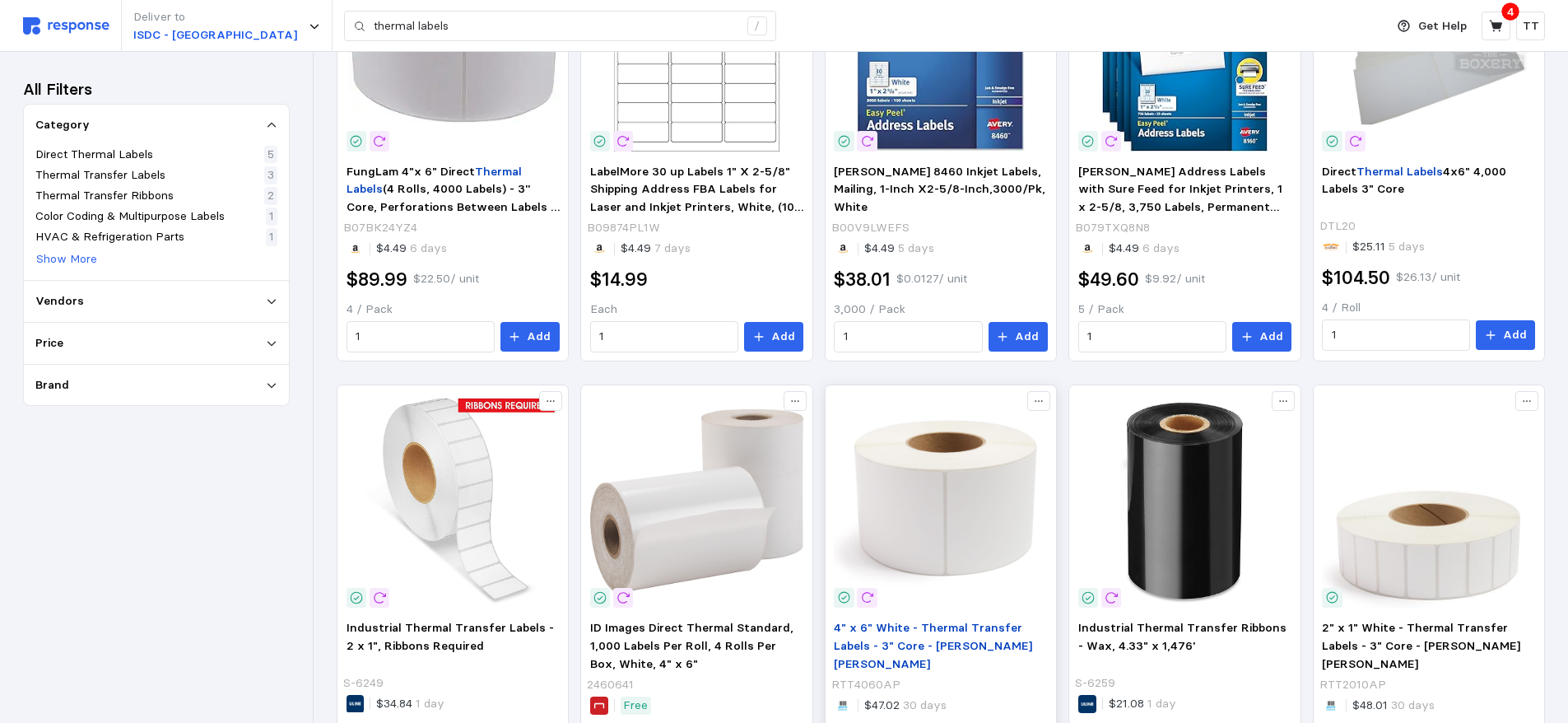
scroll to position [165, 0]
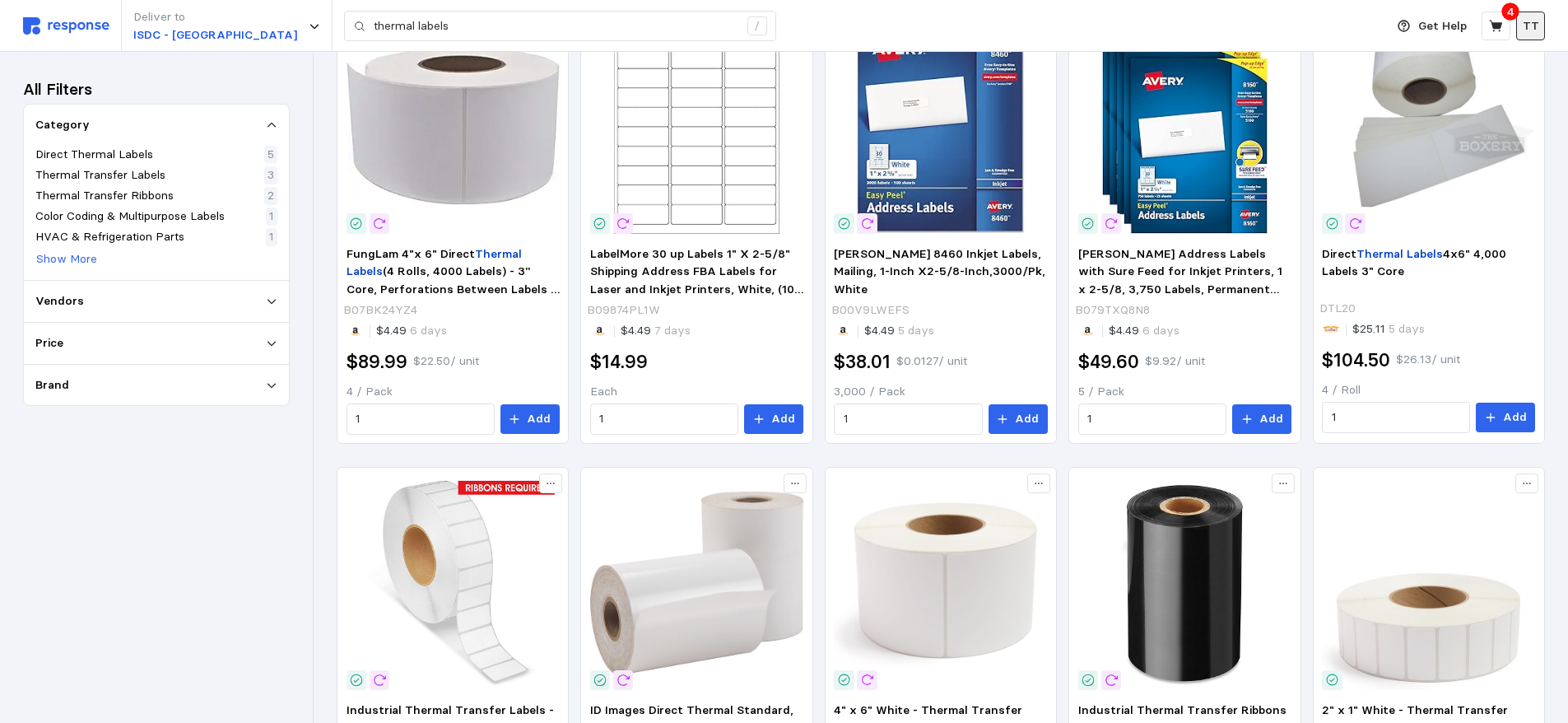
click at [1531, 23] on p "TT" at bounding box center [1530, 25] width 16 height 18
click at [1497, 23] on icon at bounding box center [1496, 25] width 13 height 11
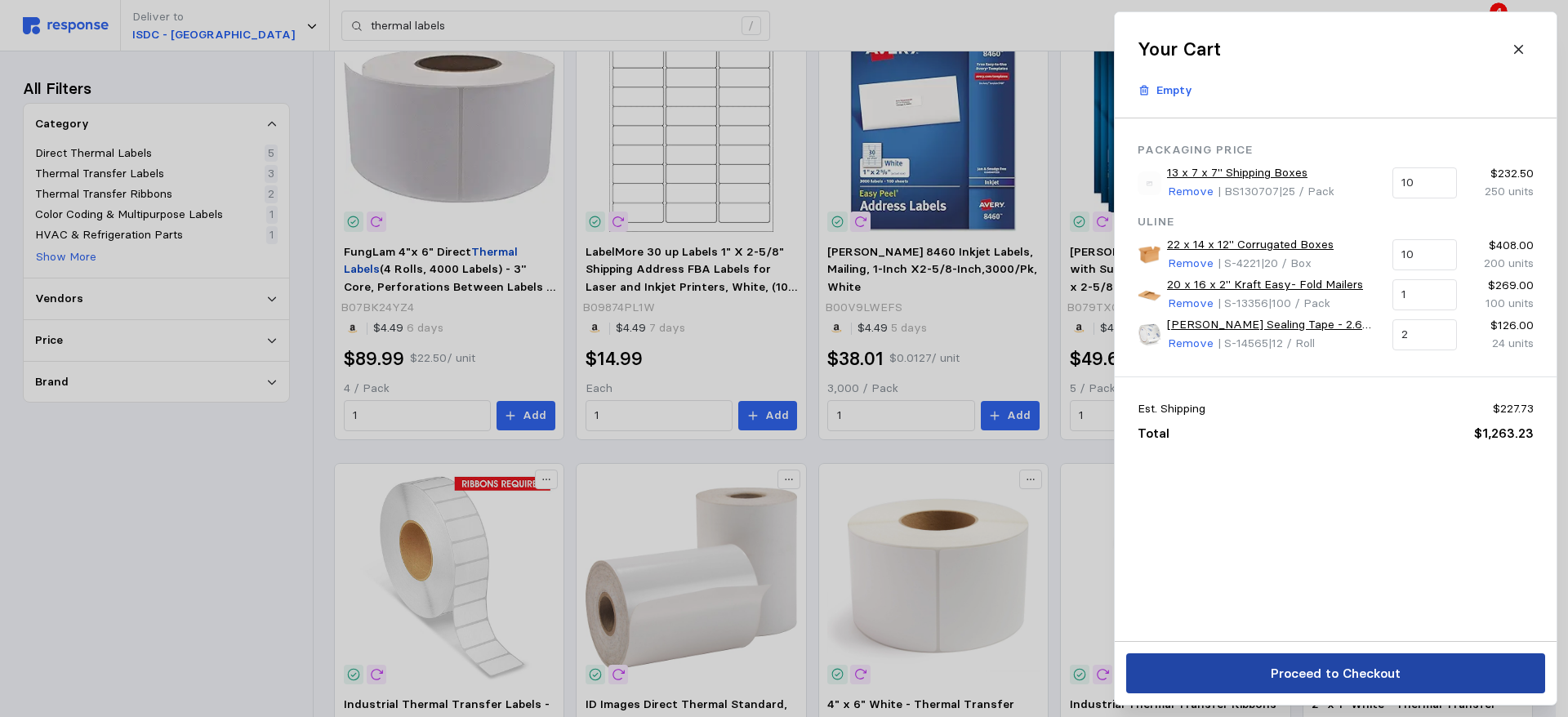
click at [1349, 668] on p "Proceed to Checkout" at bounding box center [1334, 673] width 130 height 21
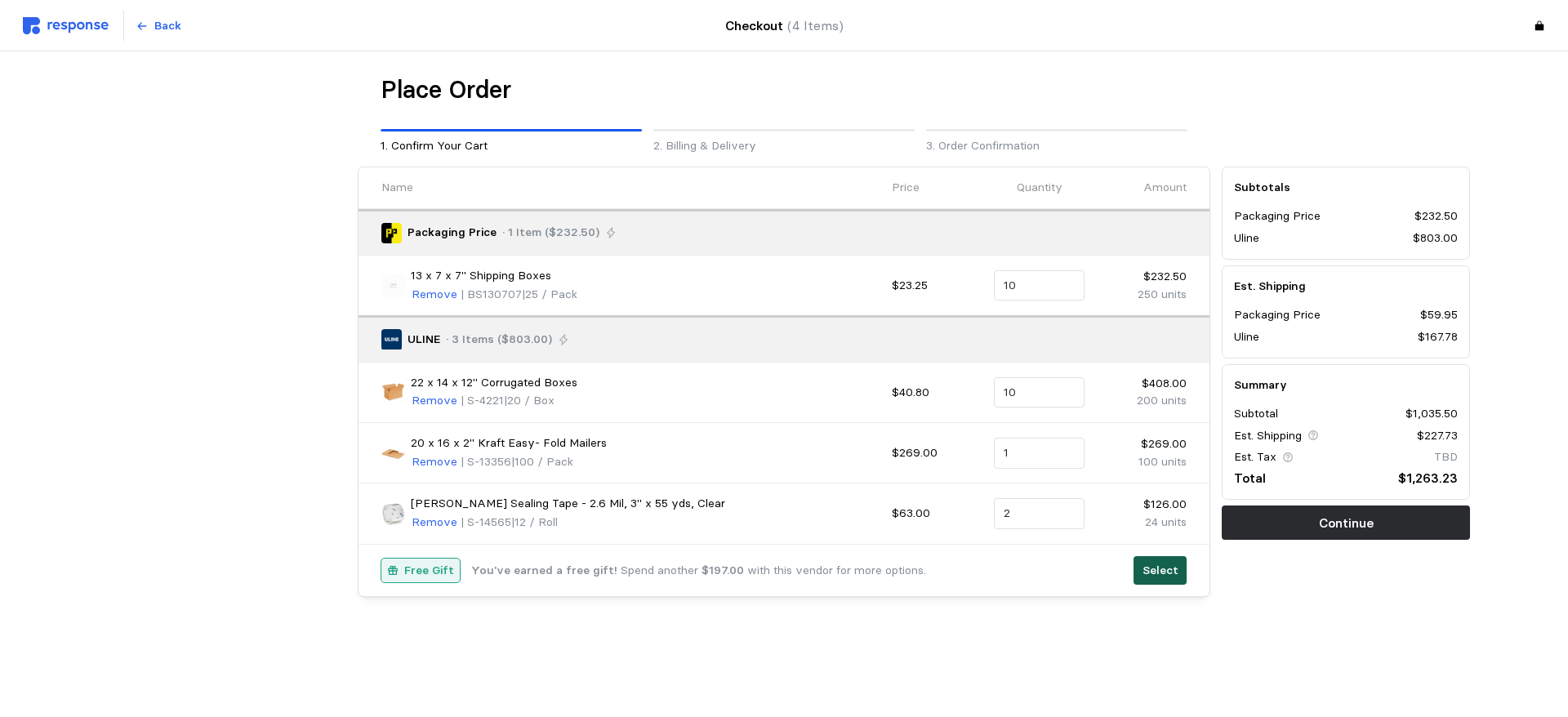
click at [1166, 573] on p "Select" at bounding box center [1160, 570] width 36 height 18
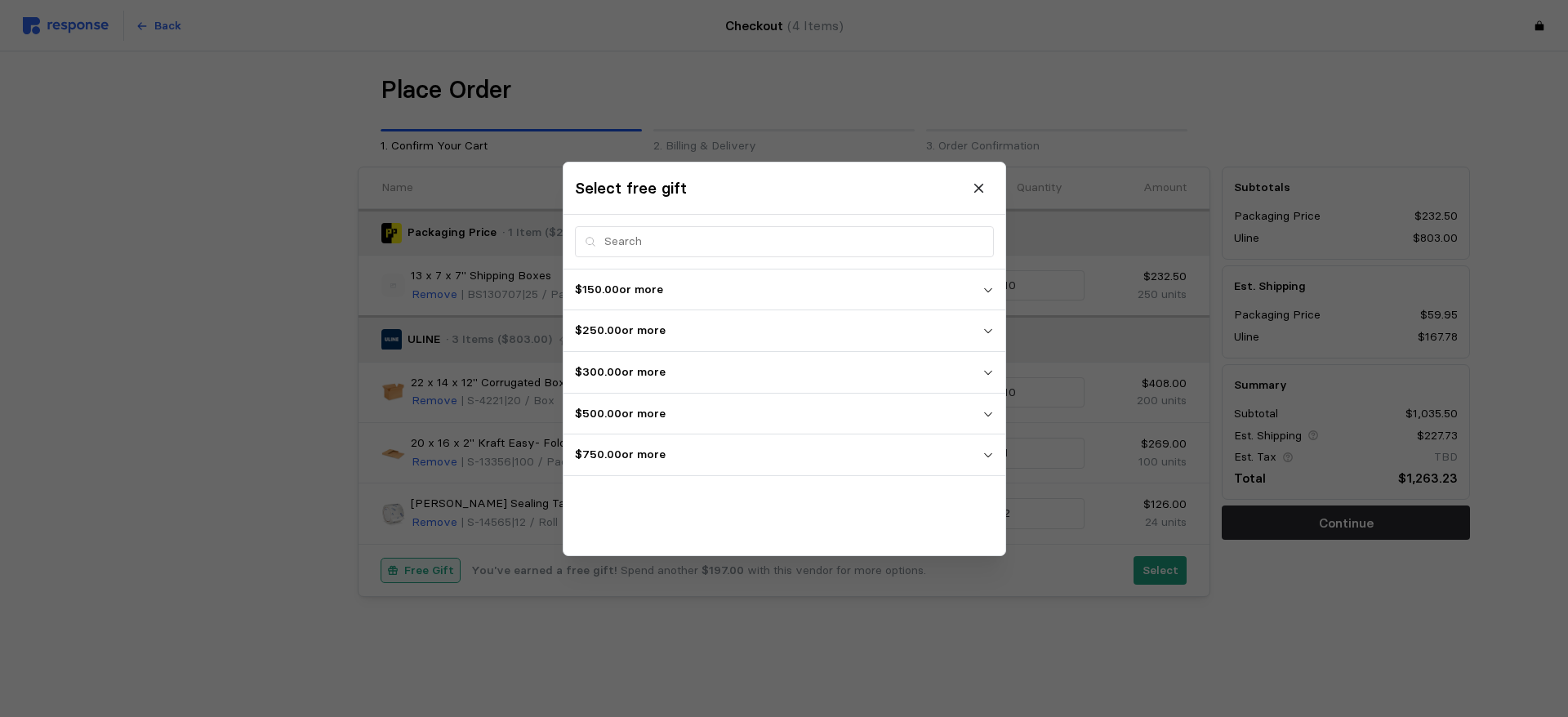
click at [985, 452] on icon "button" at bounding box center [987, 454] width 11 height 11
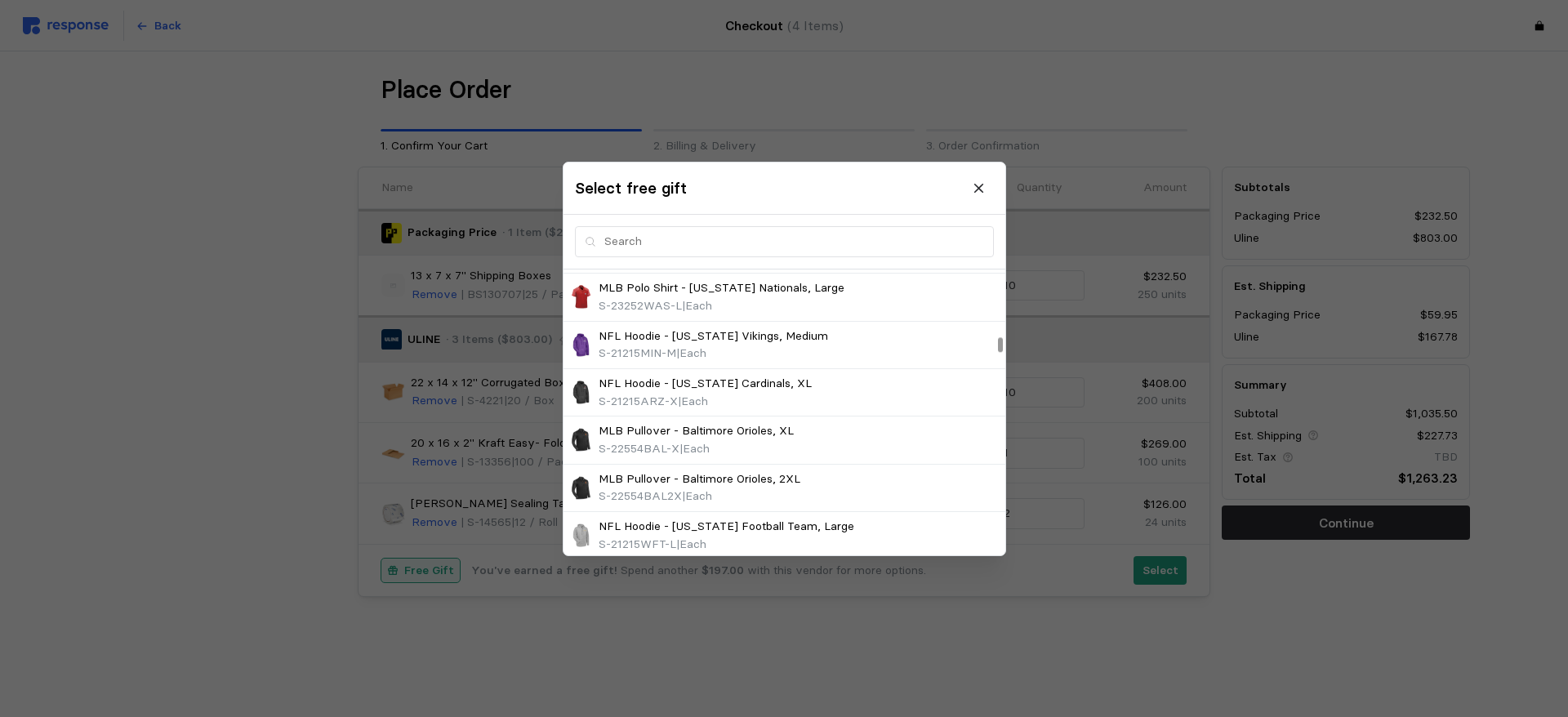
scroll to position [4081, 0]
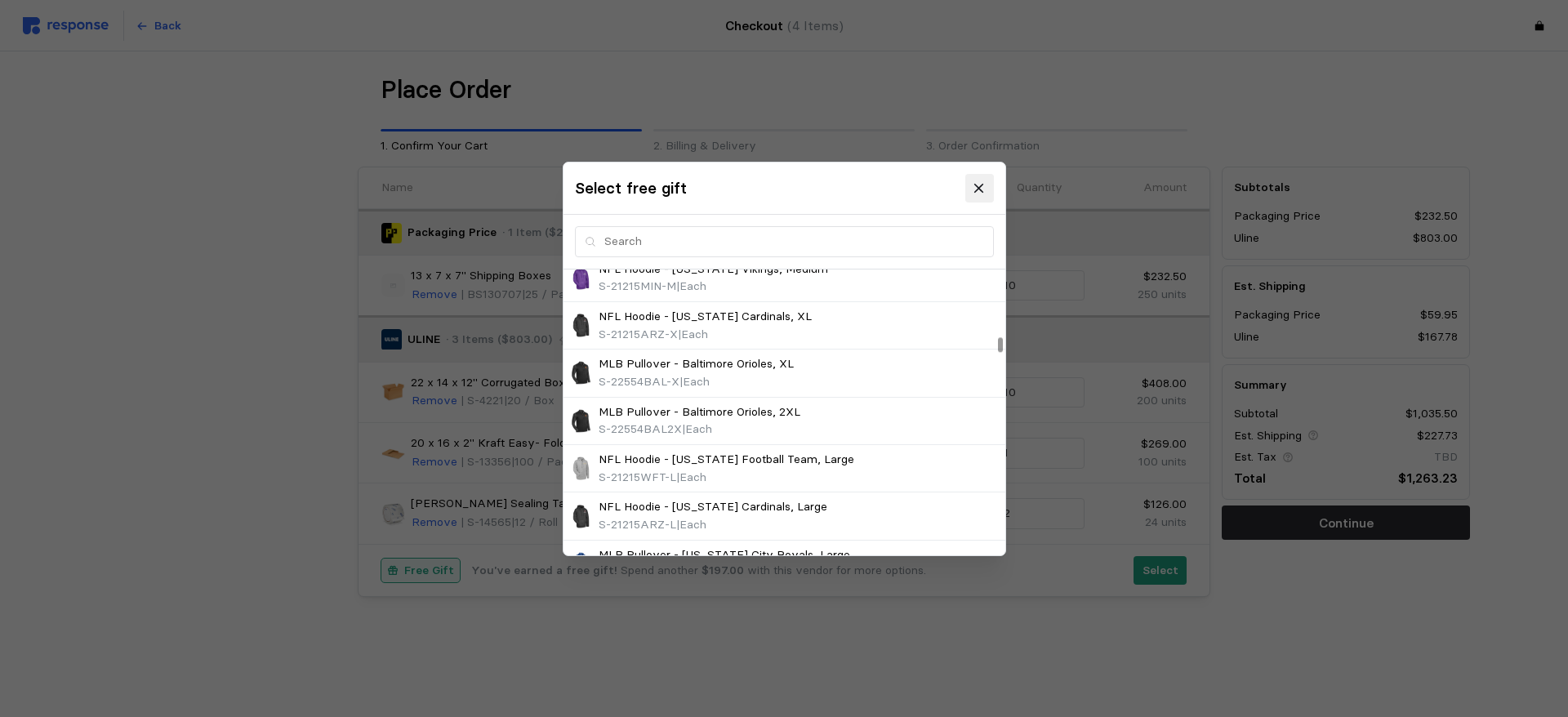
click at [976, 190] on icon at bounding box center [979, 188] width 15 height 15
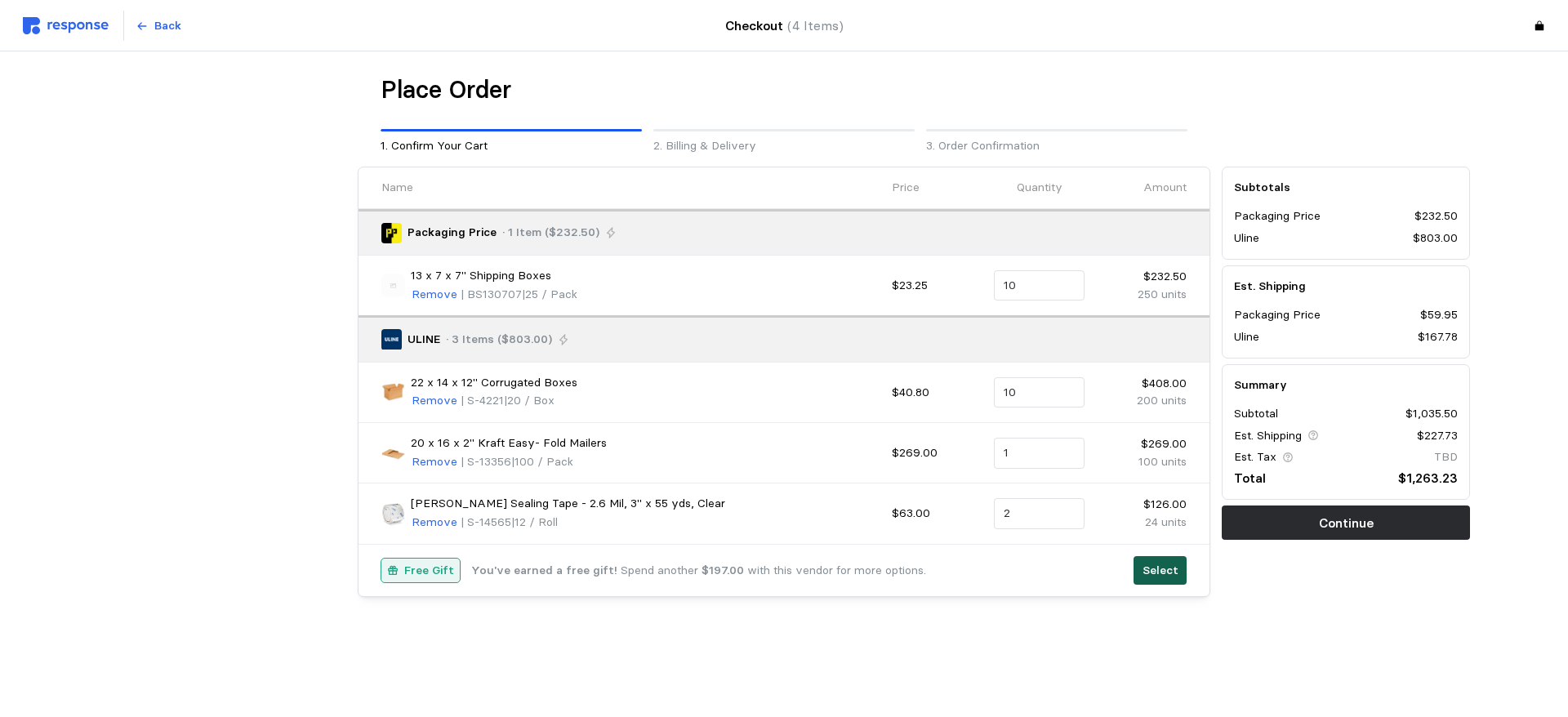
click at [1156, 568] on p "Select" at bounding box center [1160, 570] width 36 height 18
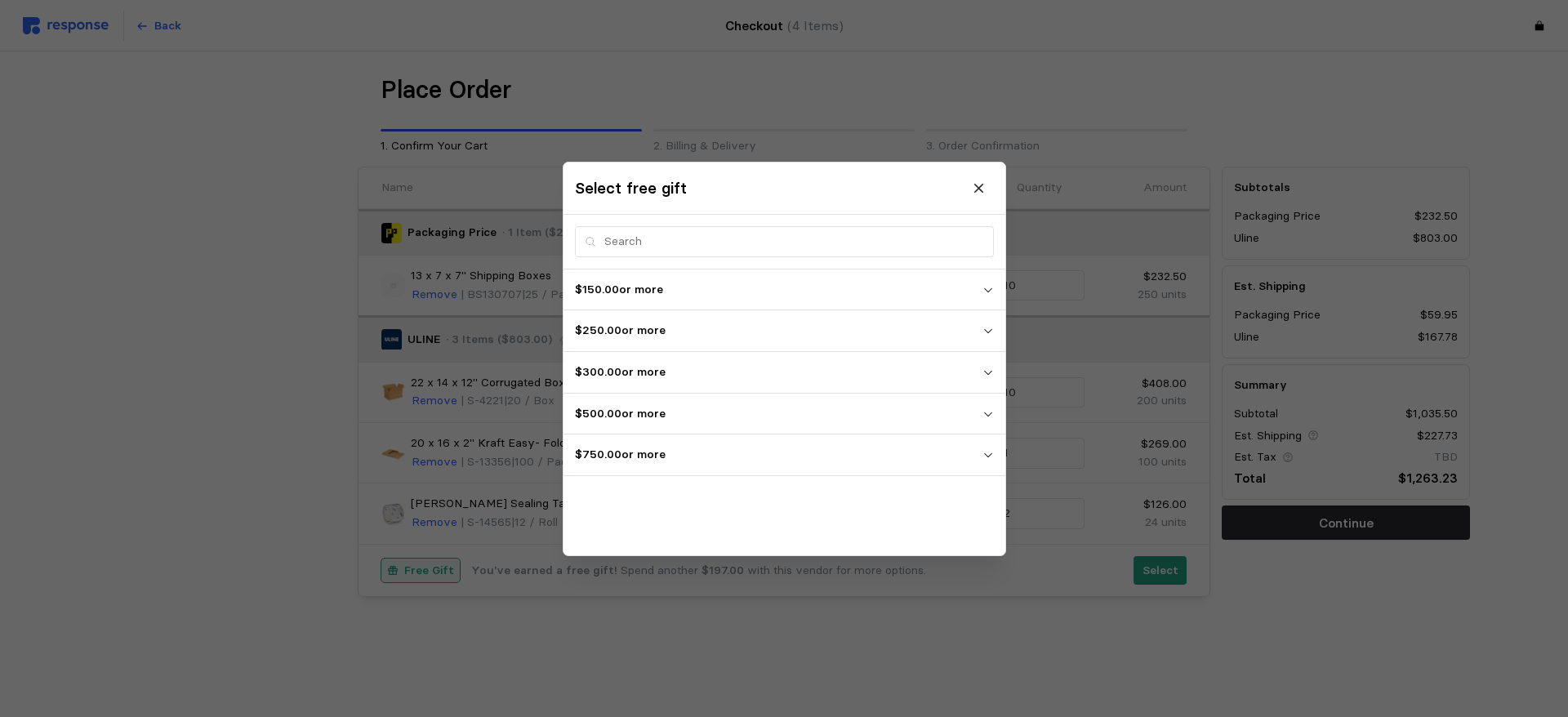
click at [988, 416] on icon "button" at bounding box center [987, 413] width 11 height 11
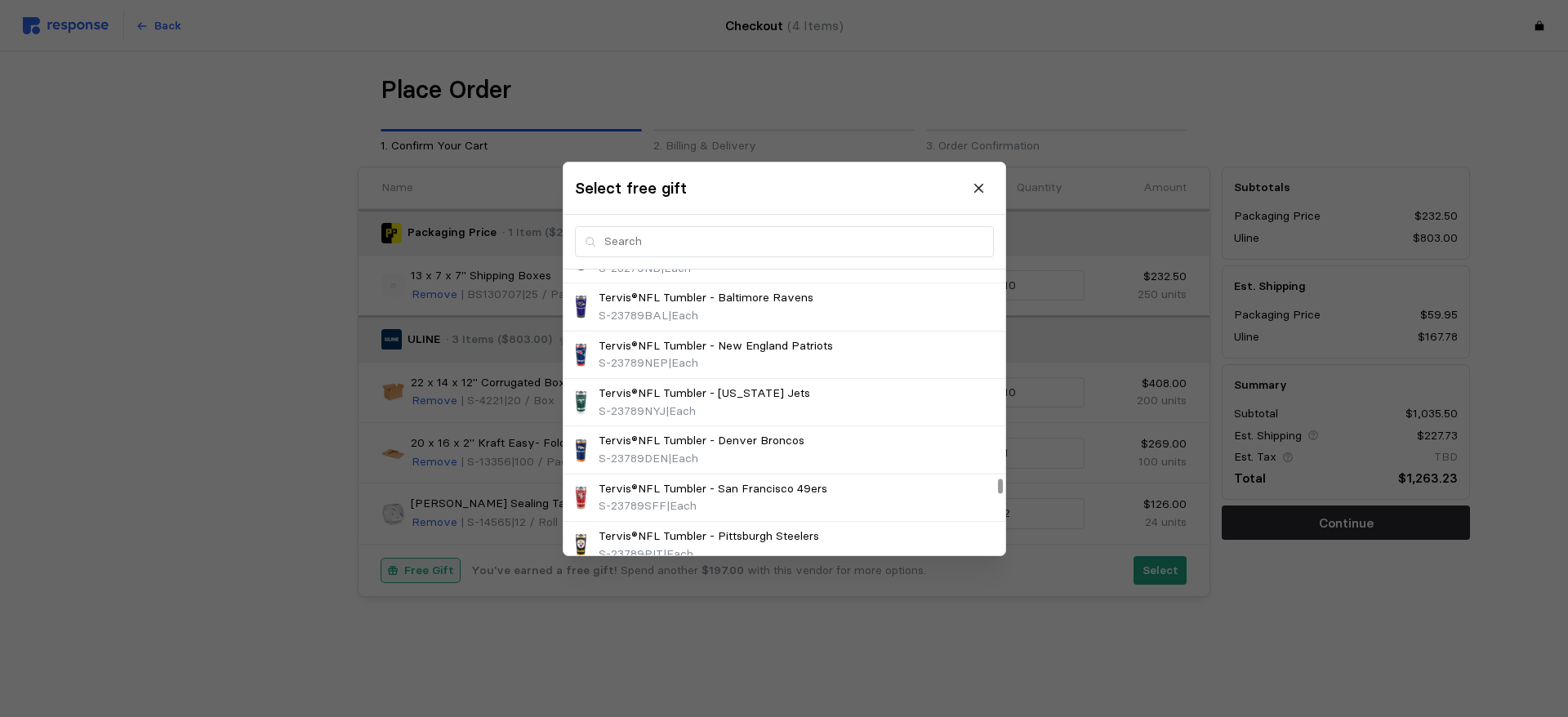
scroll to position [4490, 0]
click at [978, 189] on icon at bounding box center [979, 188] width 9 height 9
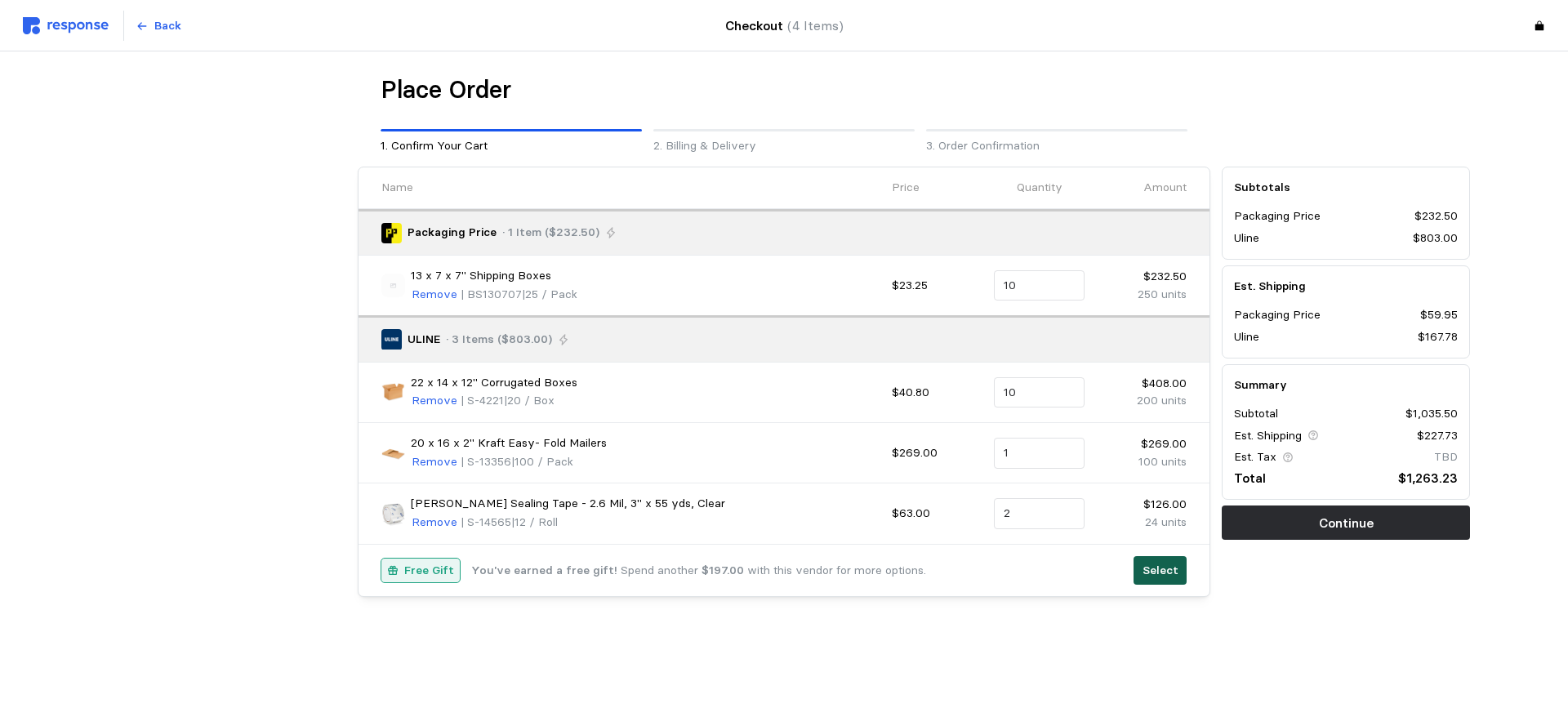
click at [1162, 568] on p "Select" at bounding box center [1160, 570] width 36 height 18
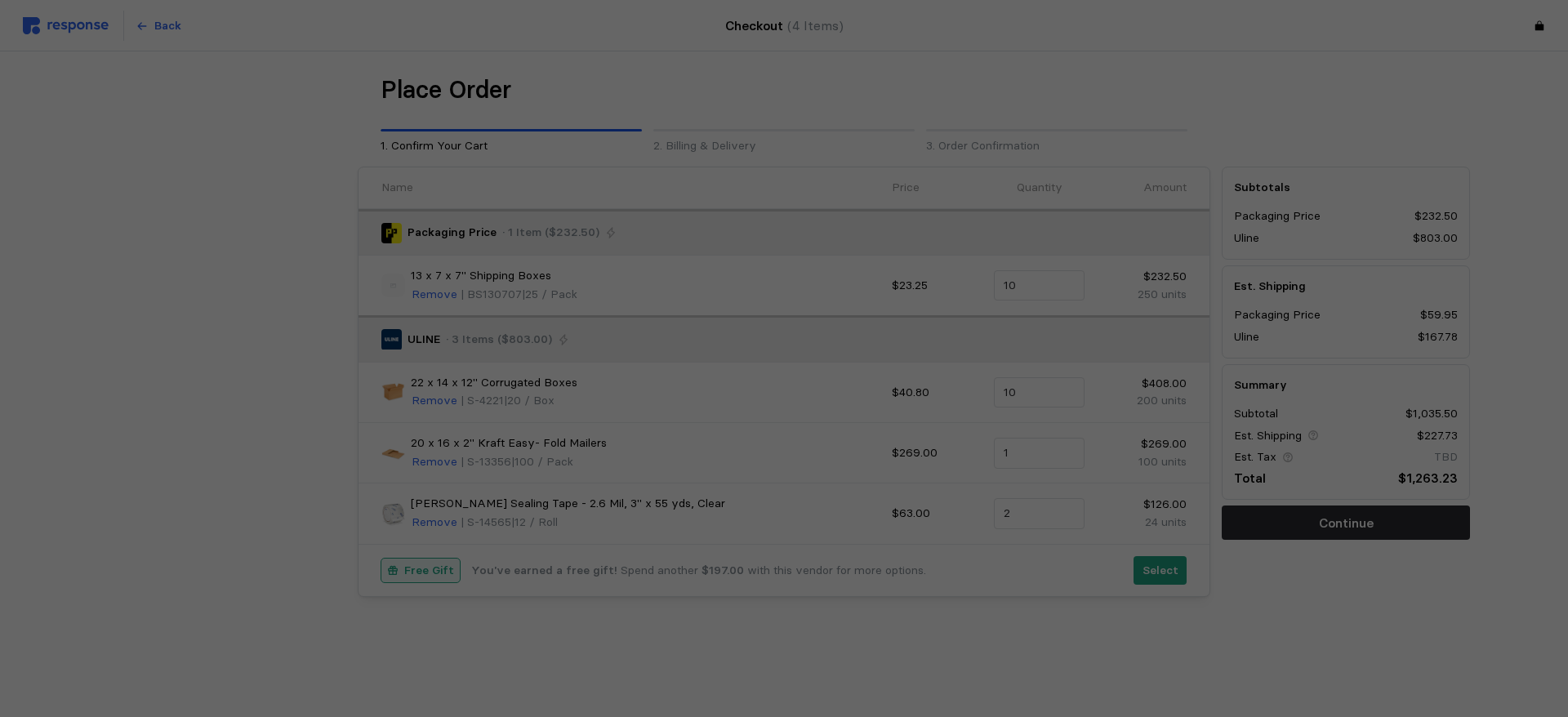
click at [1153, 566] on div at bounding box center [784, 358] width 1568 height 717
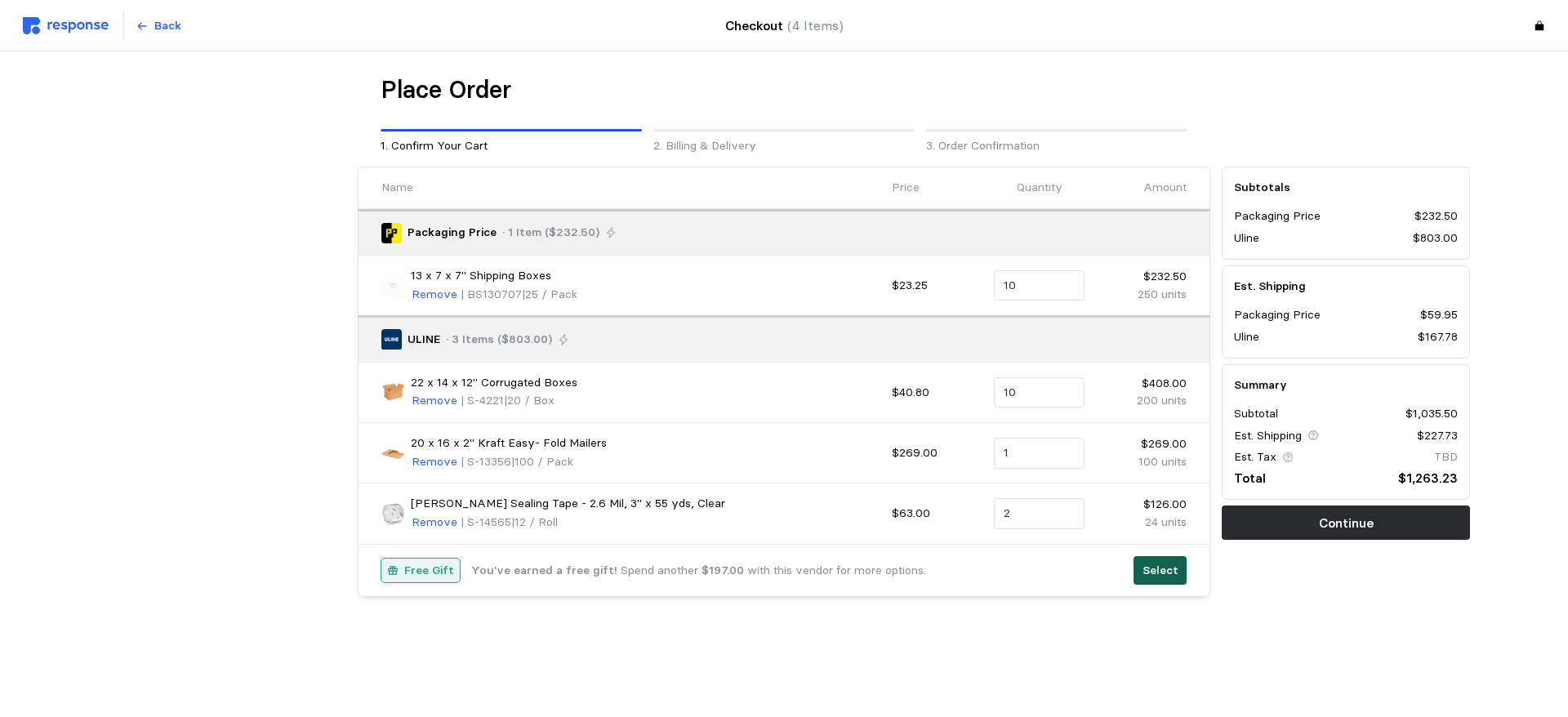
click at [1150, 579] on p "Select" at bounding box center [1160, 570] width 36 height 18
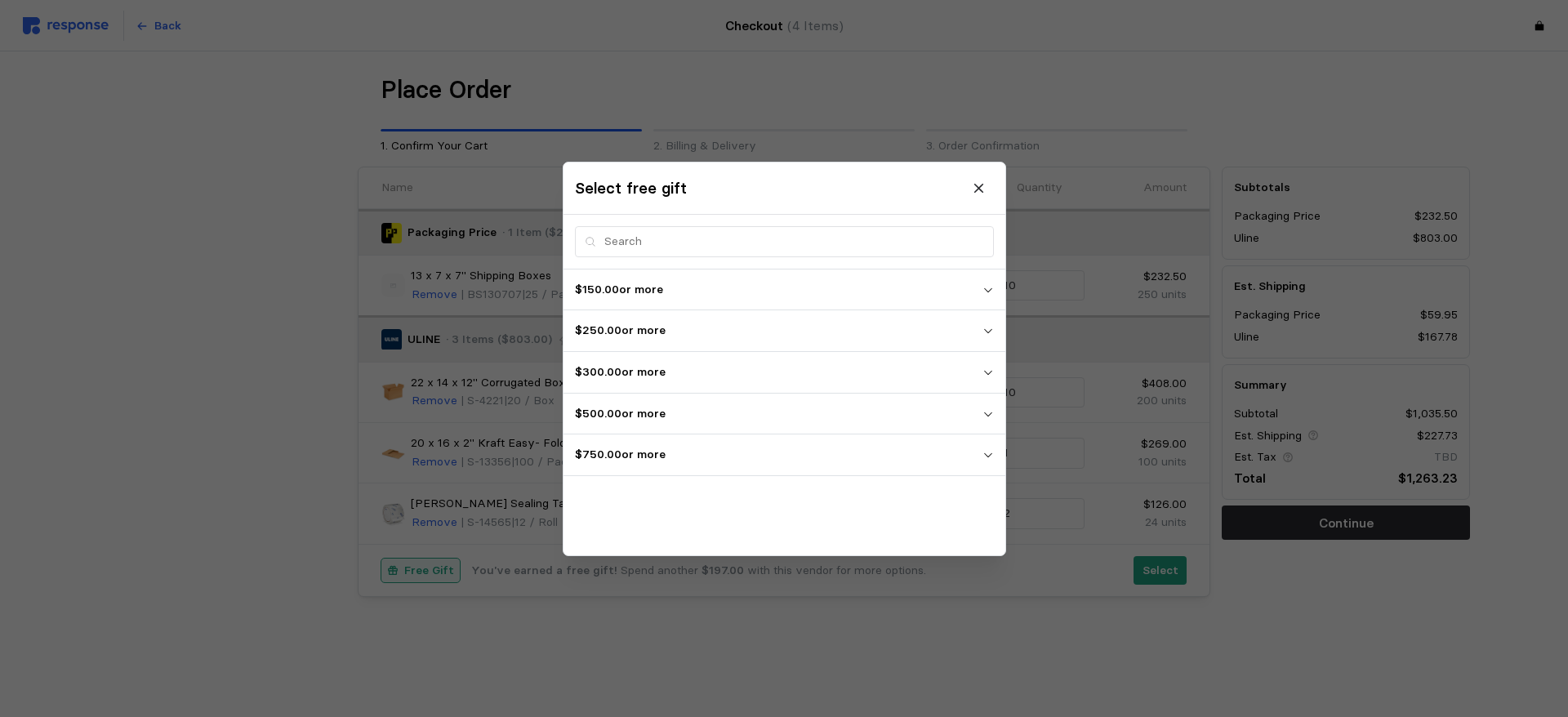
click at [1160, 566] on div at bounding box center [784, 358] width 1568 height 717
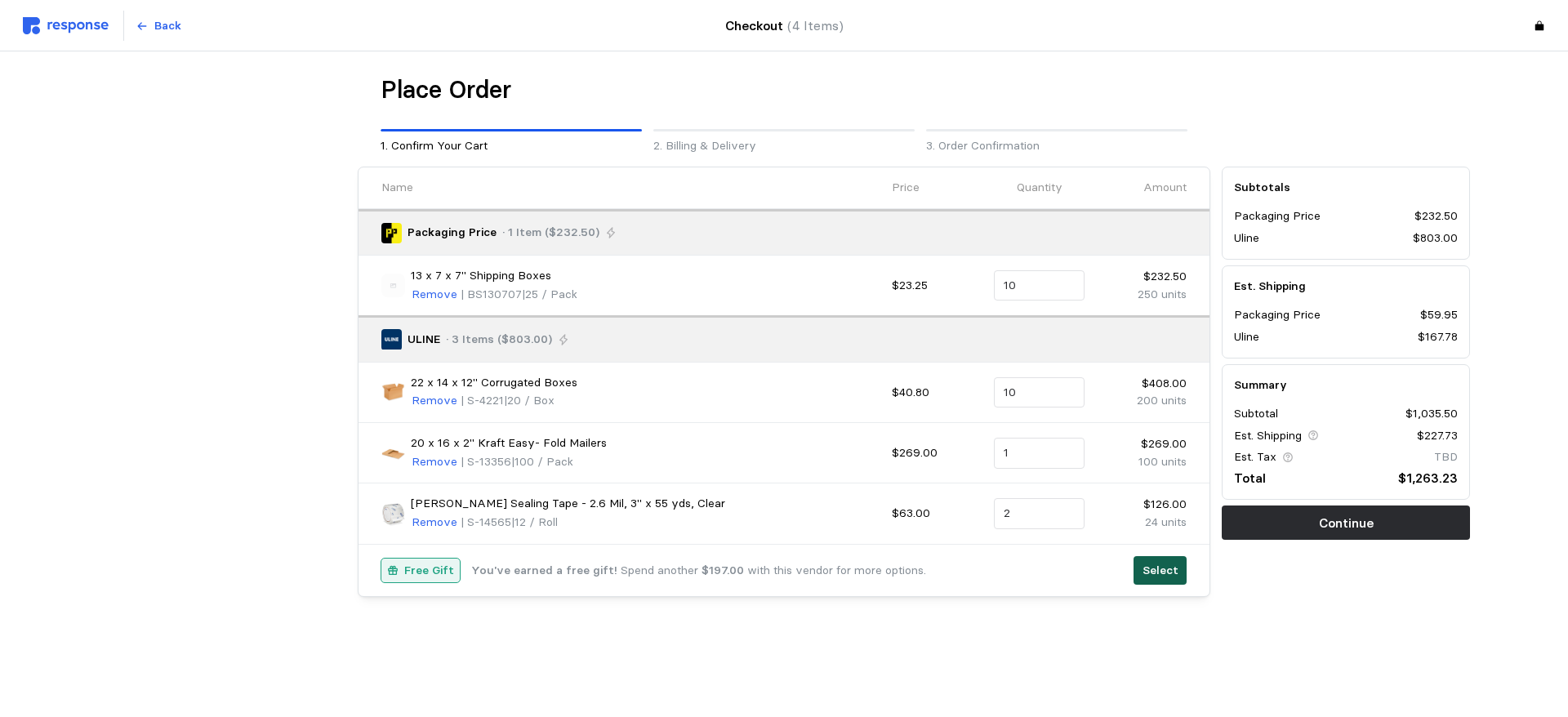
click at [1161, 570] on p "Select" at bounding box center [1160, 570] width 36 height 18
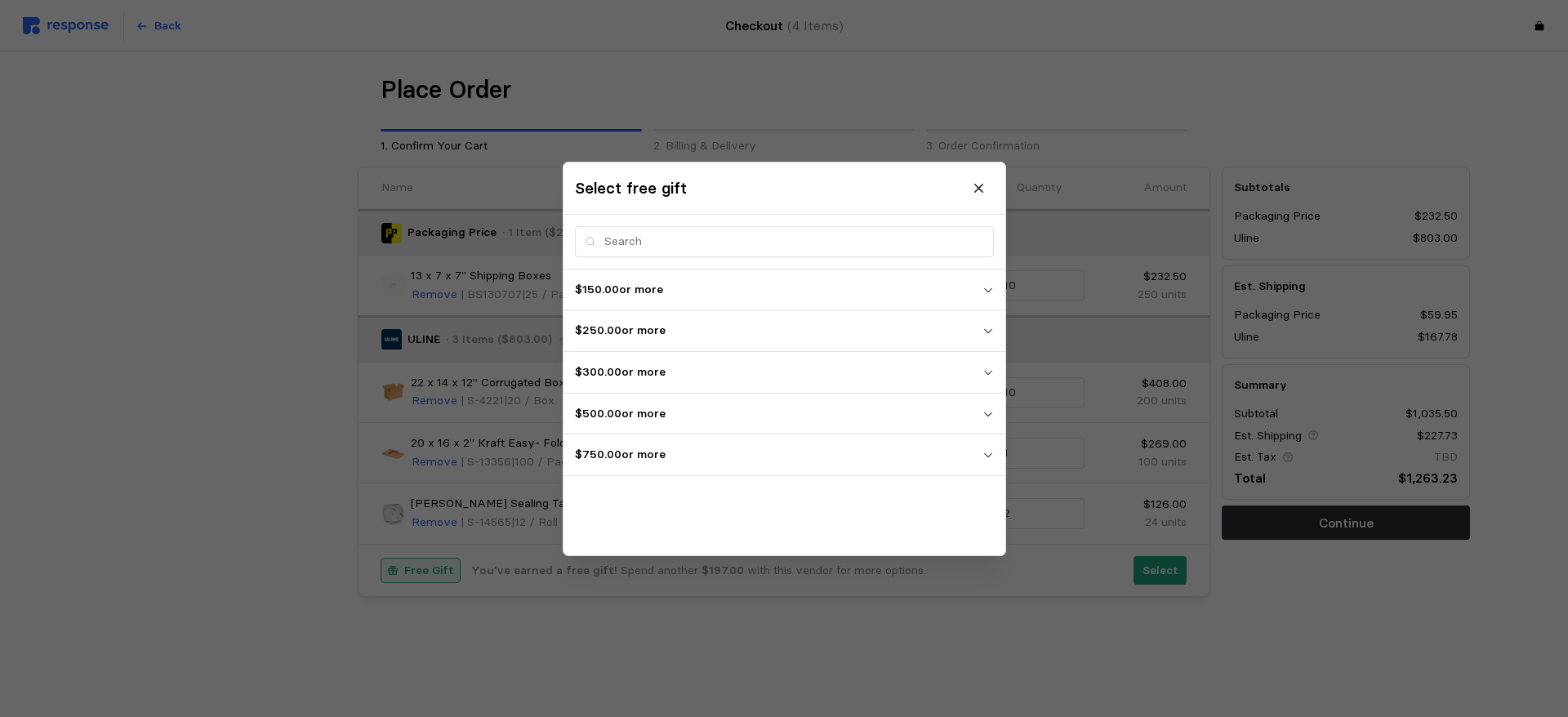
click at [790, 453] on p "$750.00 or more" at bounding box center [779, 454] width 408 height 18
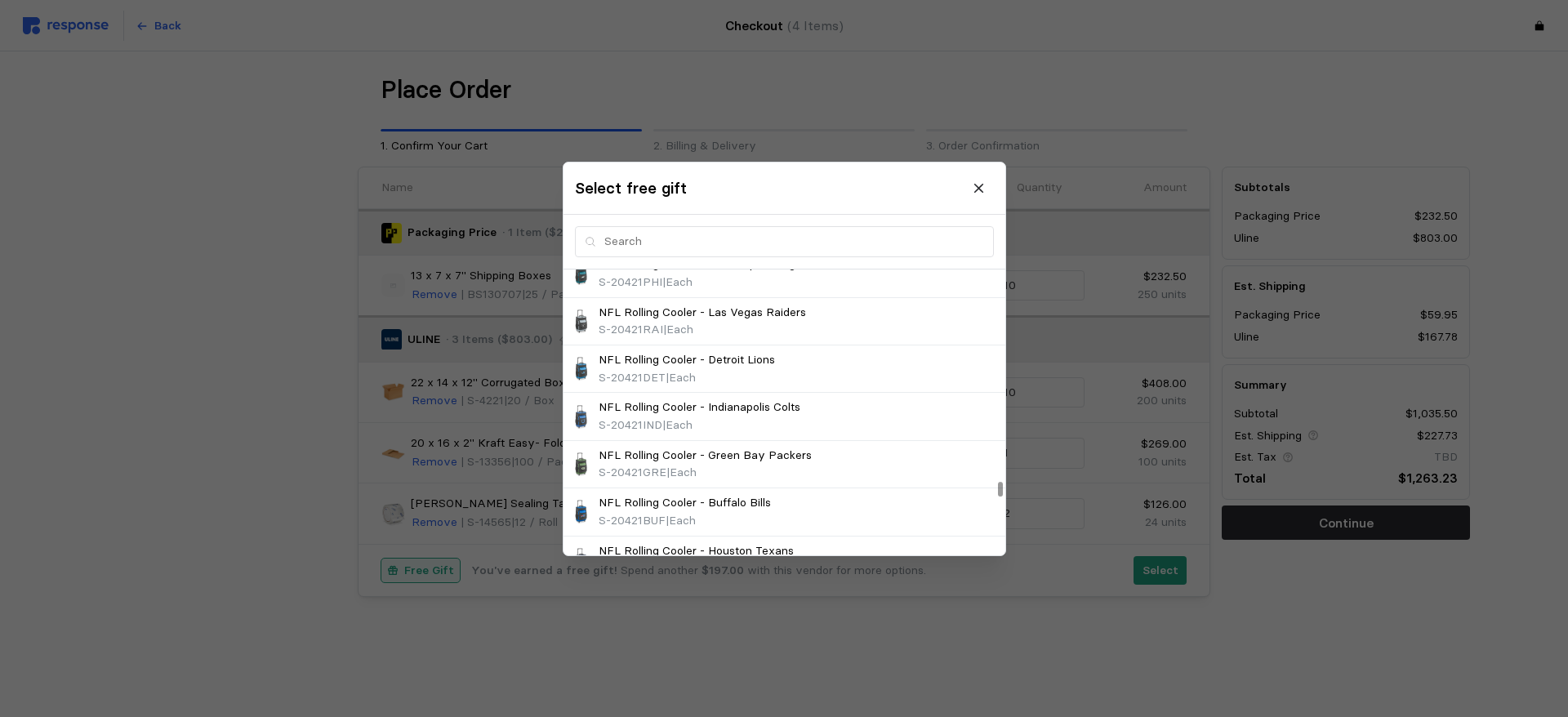
scroll to position [12848, 0]
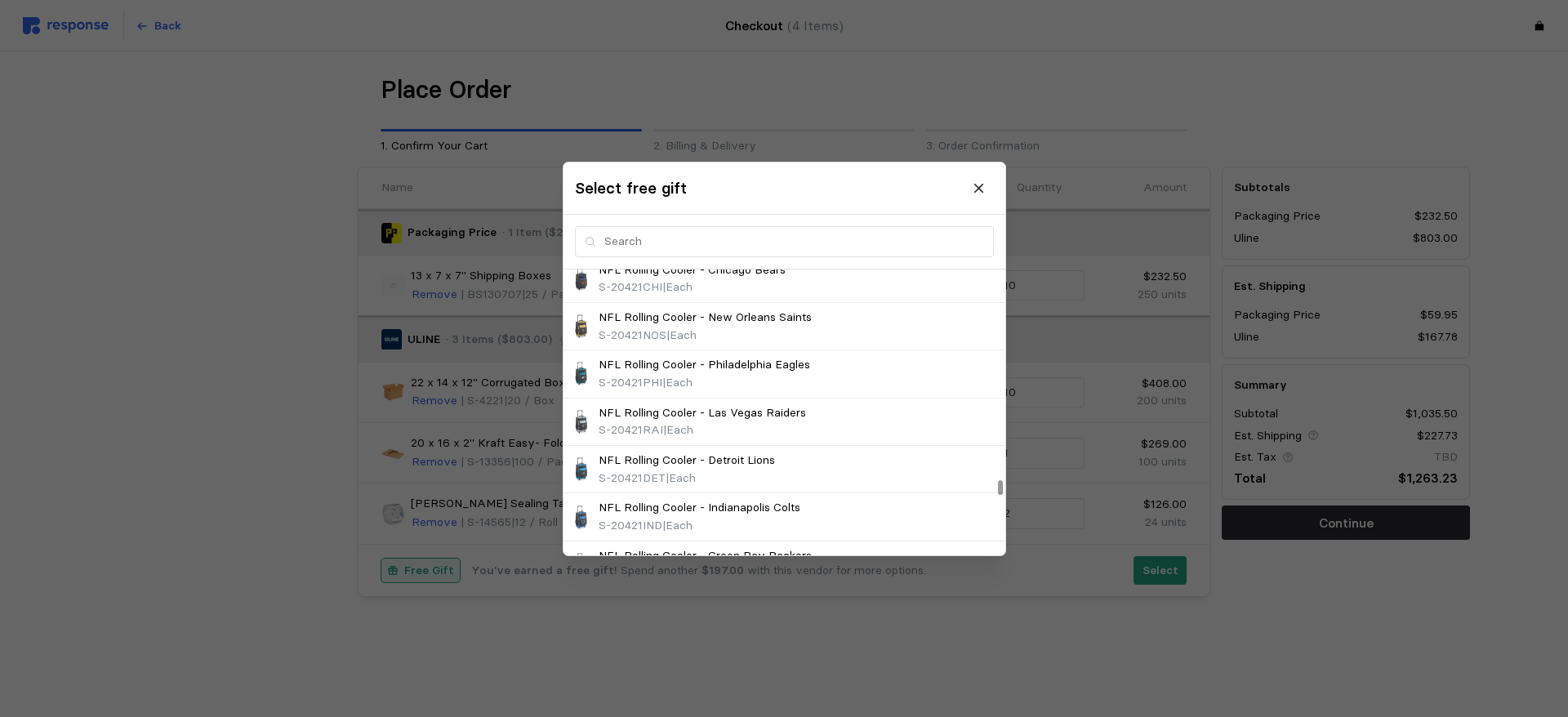
click at [998, 483] on div at bounding box center [1000, 487] width 5 height 15
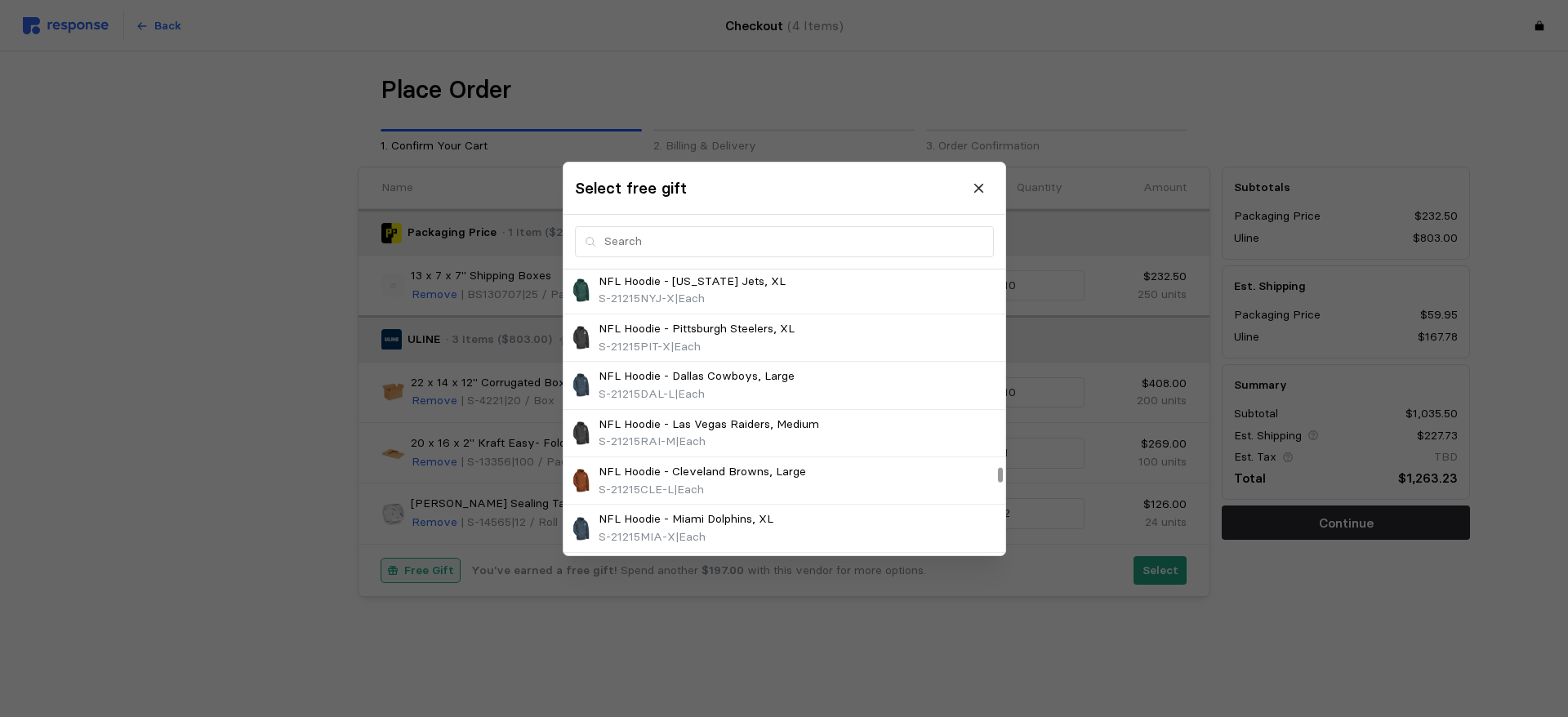
scroll to position [12024, 0]
click at [996, 473] on div at bounding box center [1000, 411] width 9 height 286
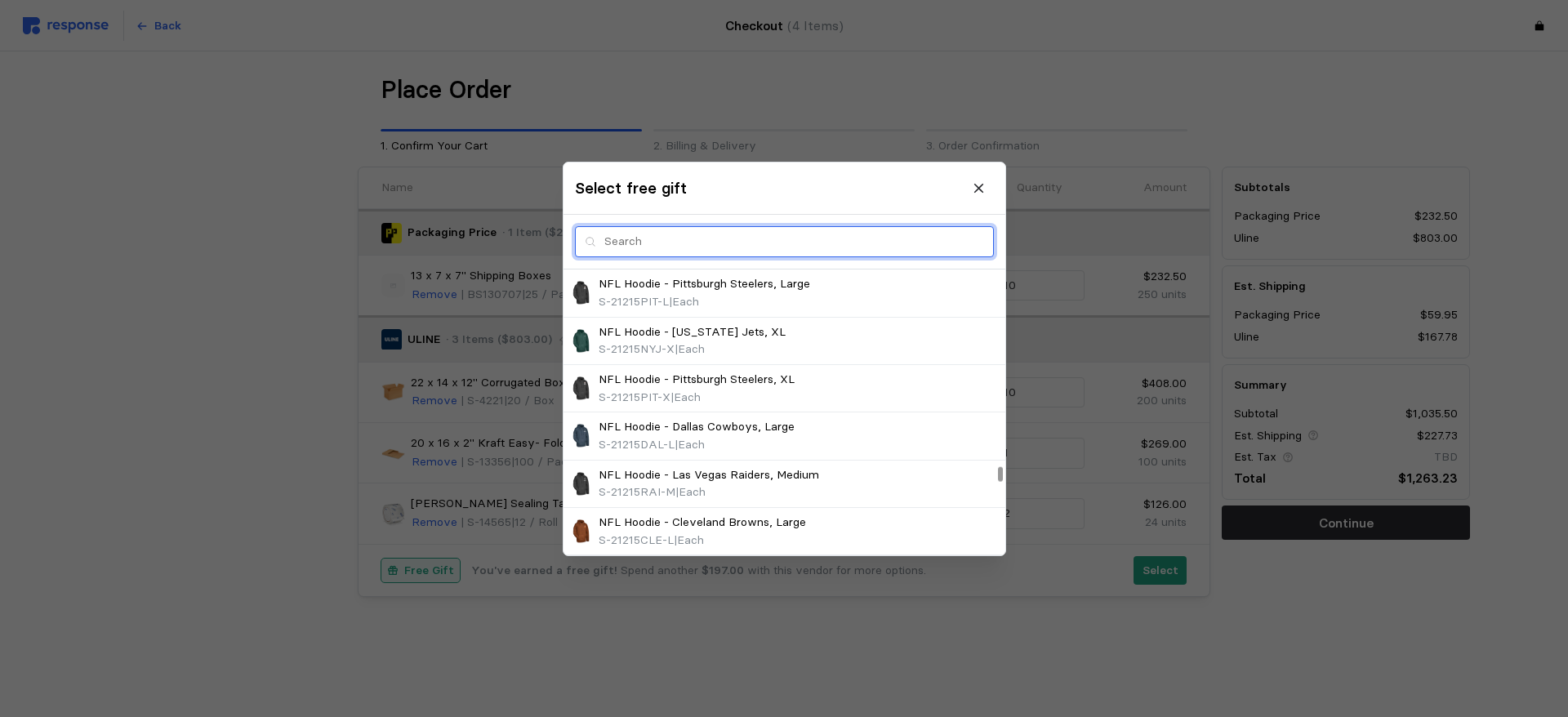
click at [655, 235] on input "text" at bounding box center [794, 241] width 380 height 29
type input "raiders"
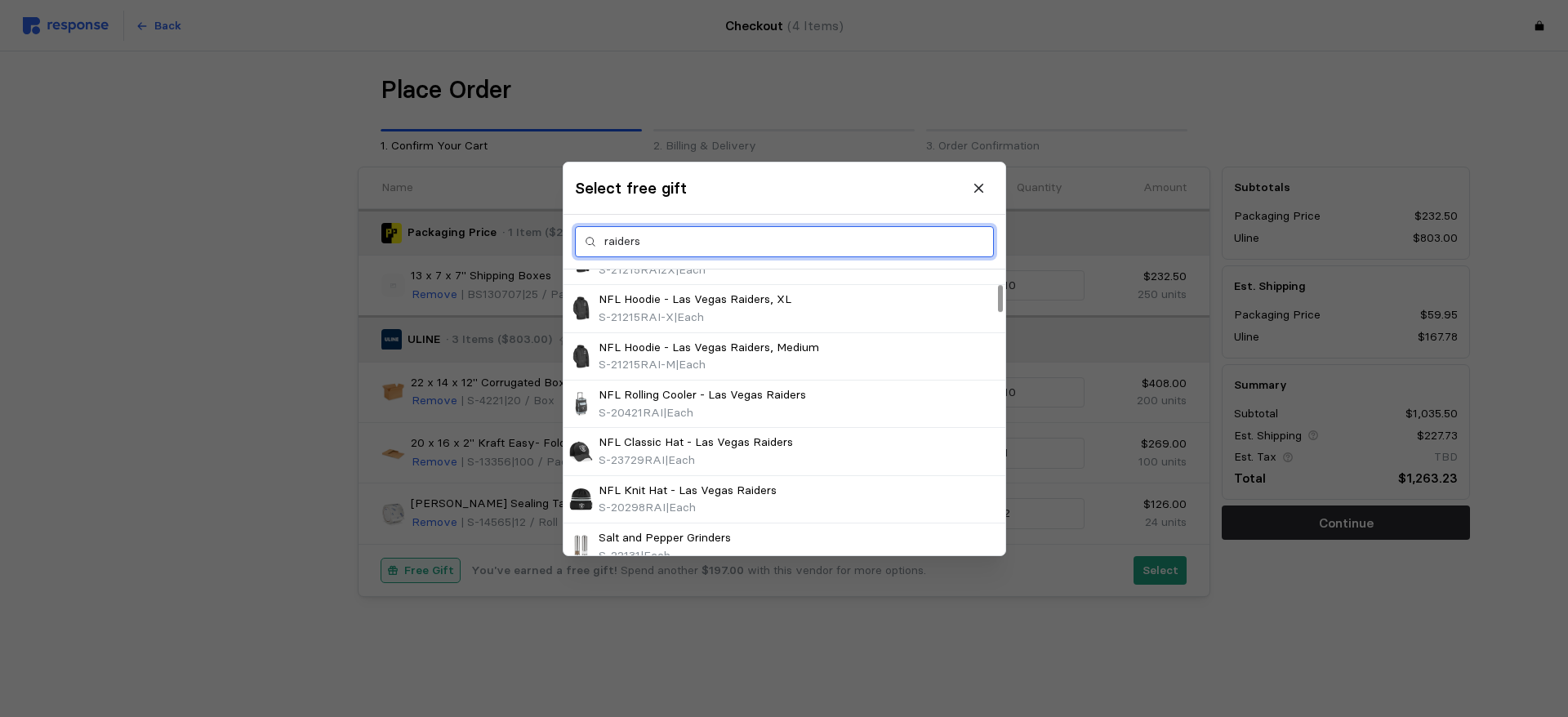
scroll to position [0, 0]
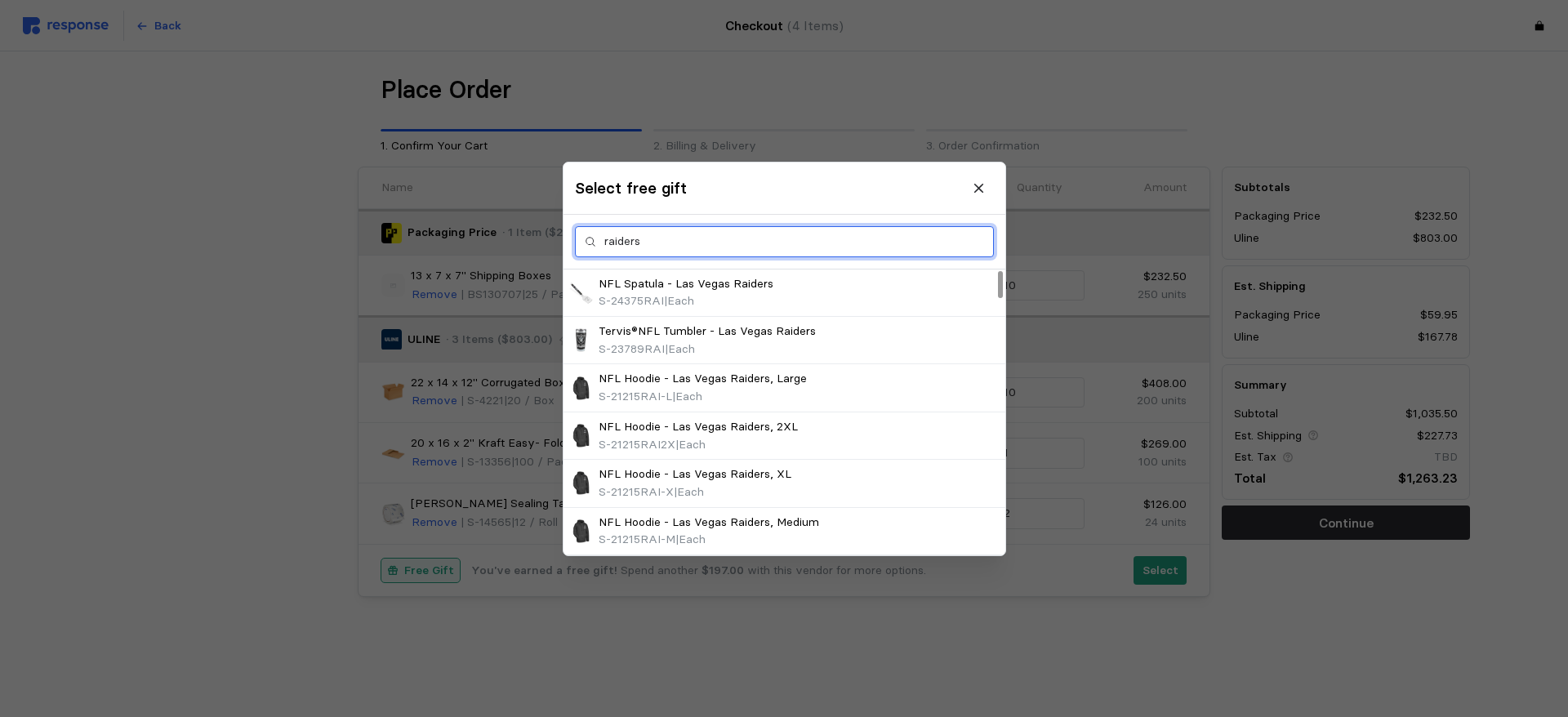
click at [998, 270] on div at bounding box center [1000, 283] width 5 height 27
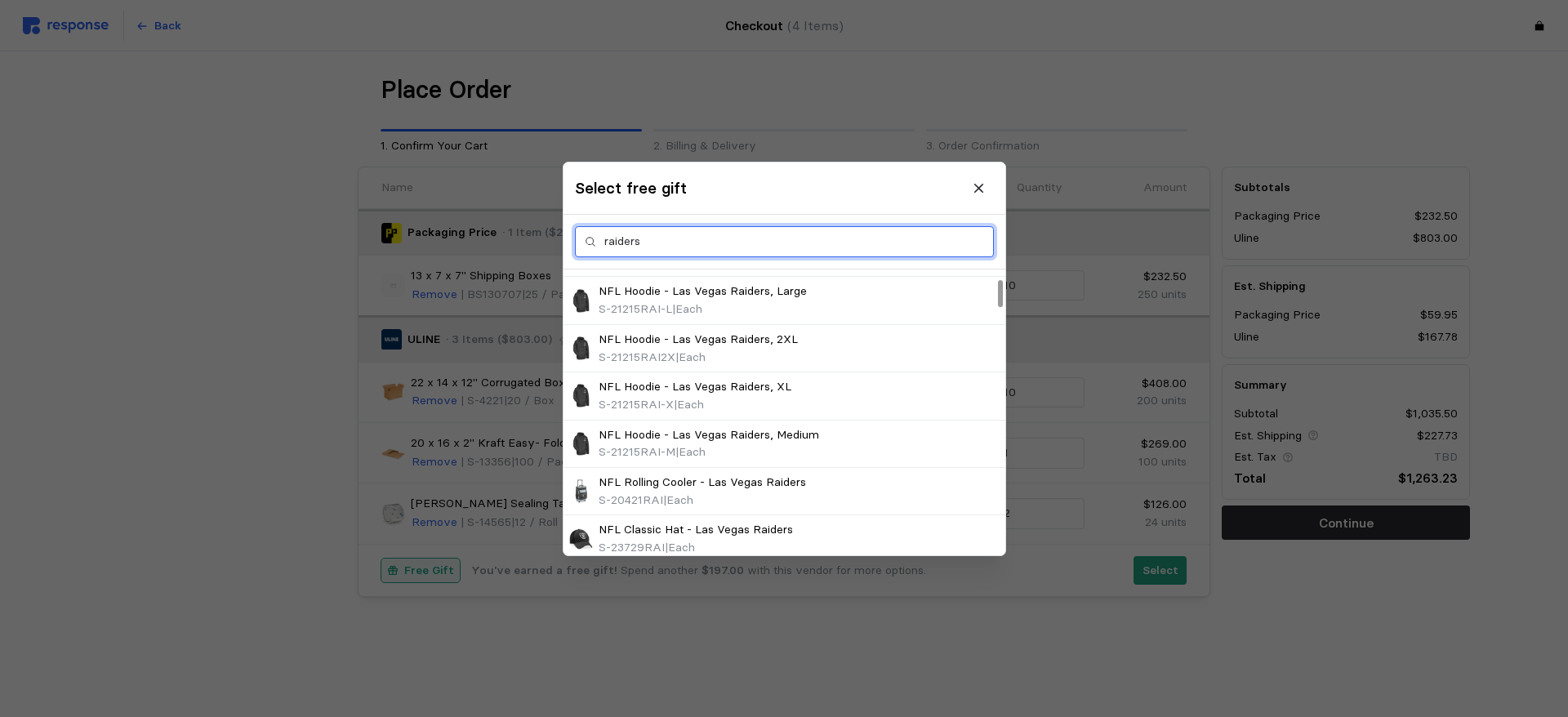
scroll to position [122, 0]
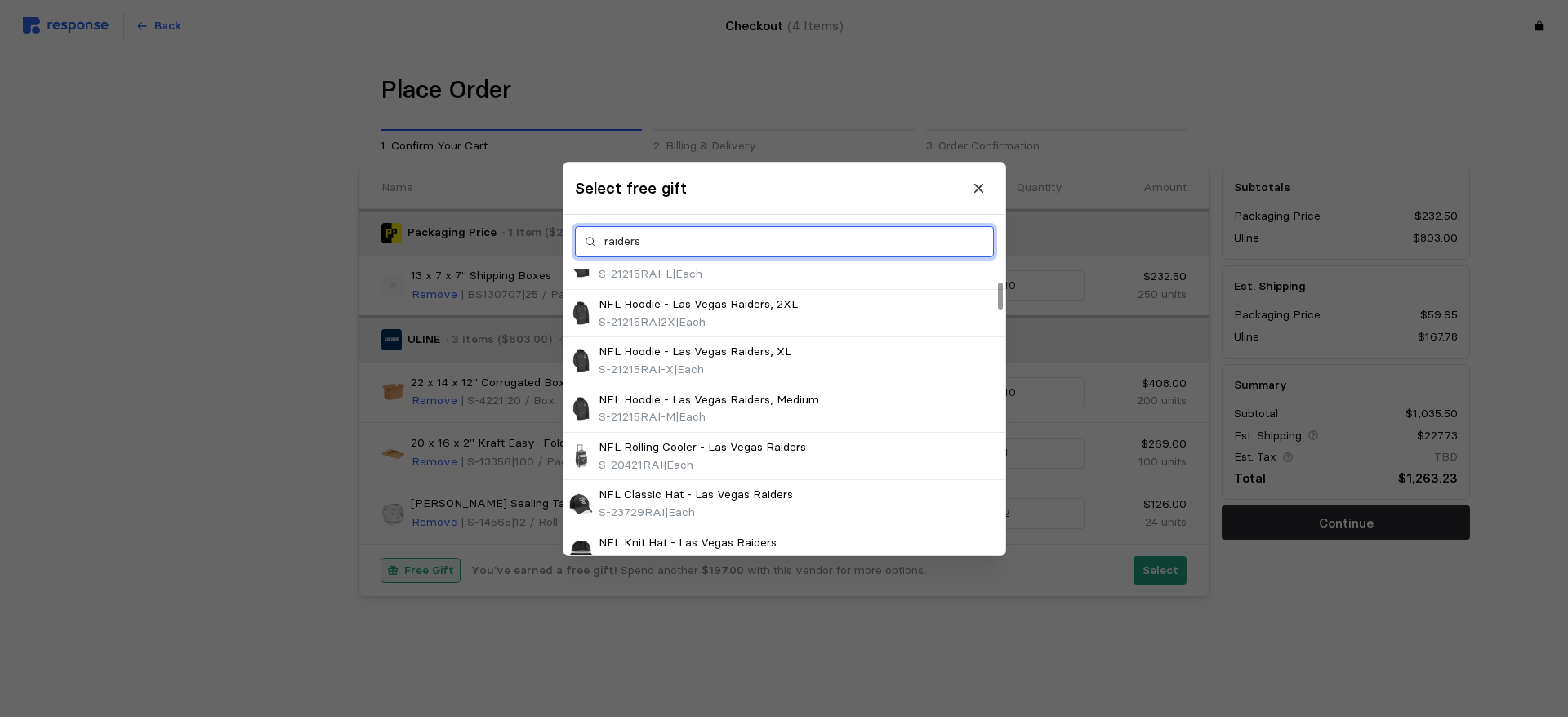
click at [998, 294] on div at bounding box center [1000, 295] width 5 height 27
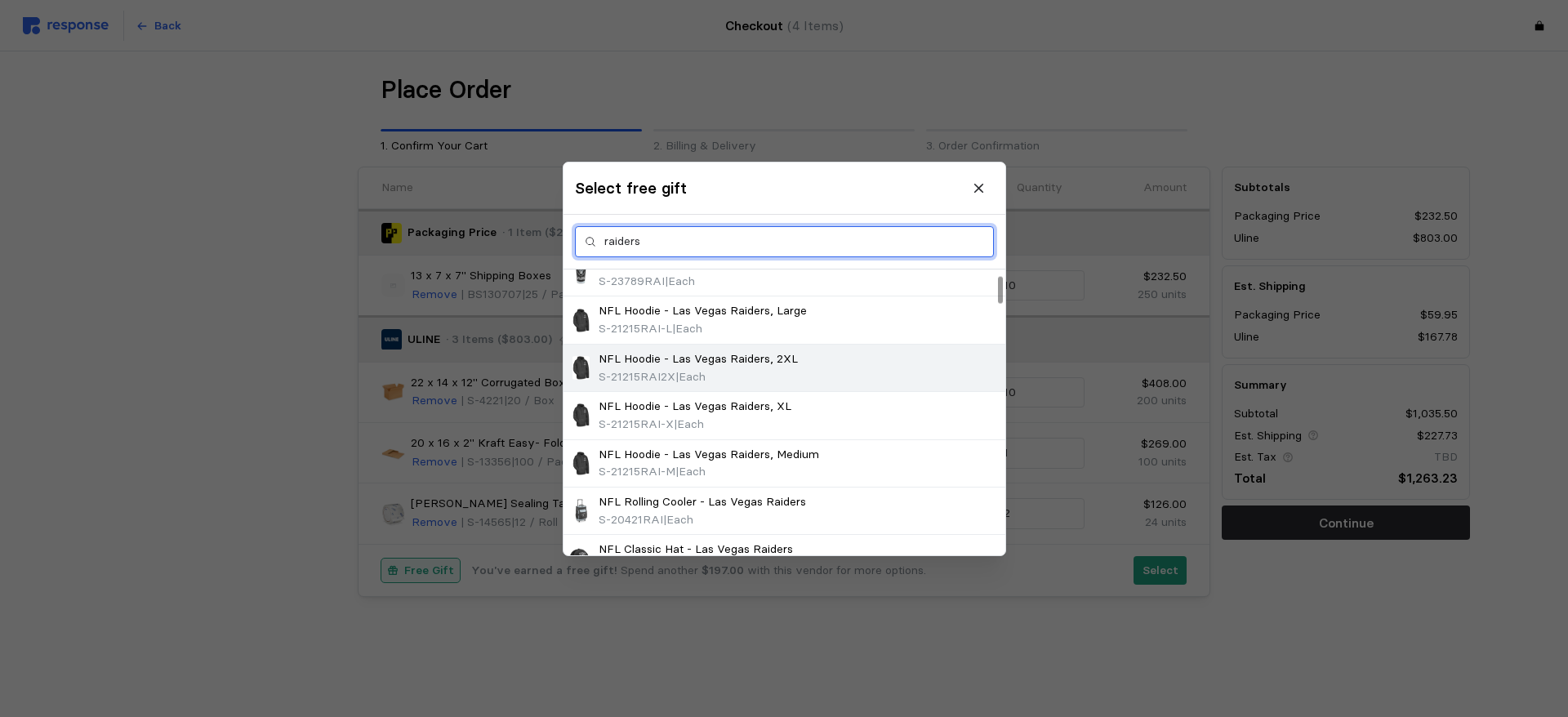
scroll to position [41, 0]
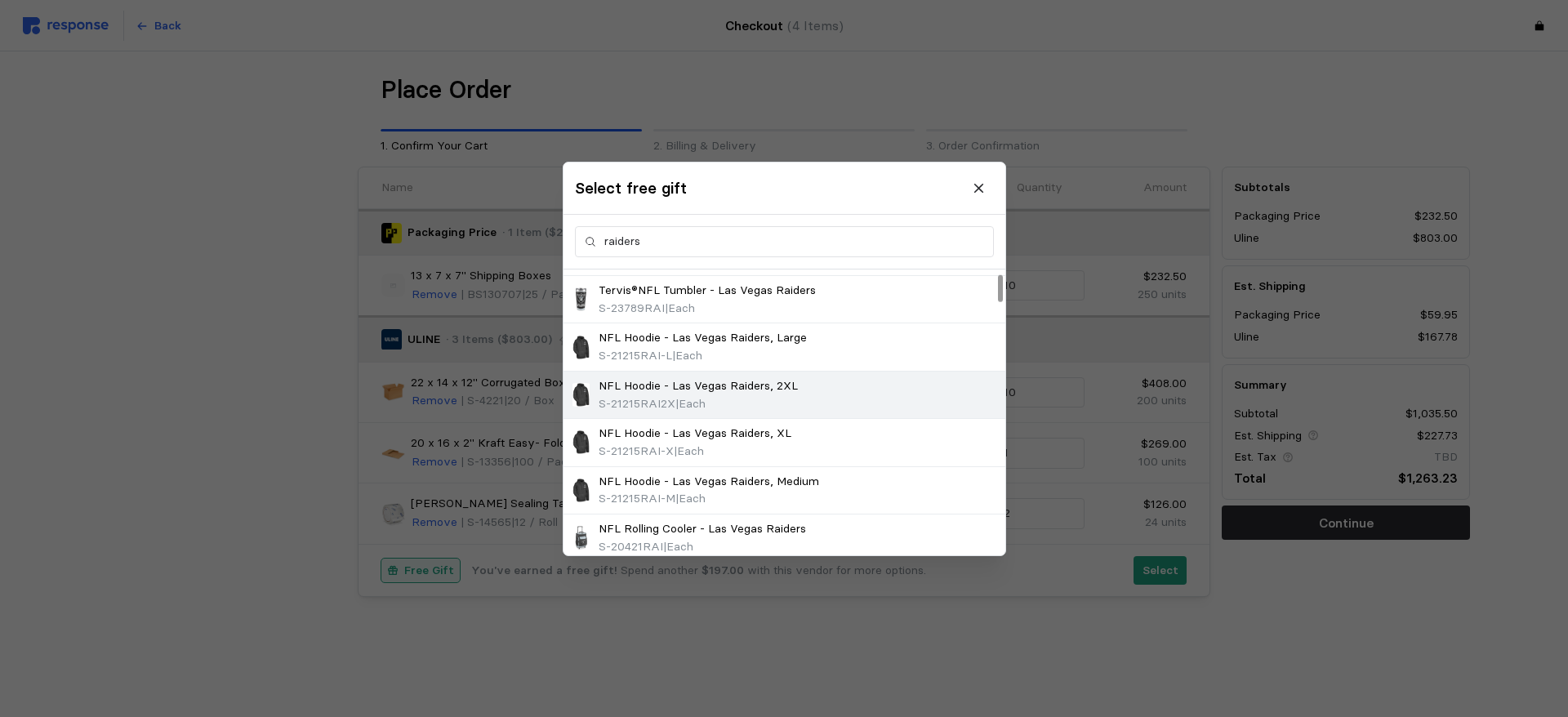
click at [708, 390] on p "NFL Hoodie - Las Vegas Raiders, 2XL" at bounding box center [698, 385] width 199 height 18
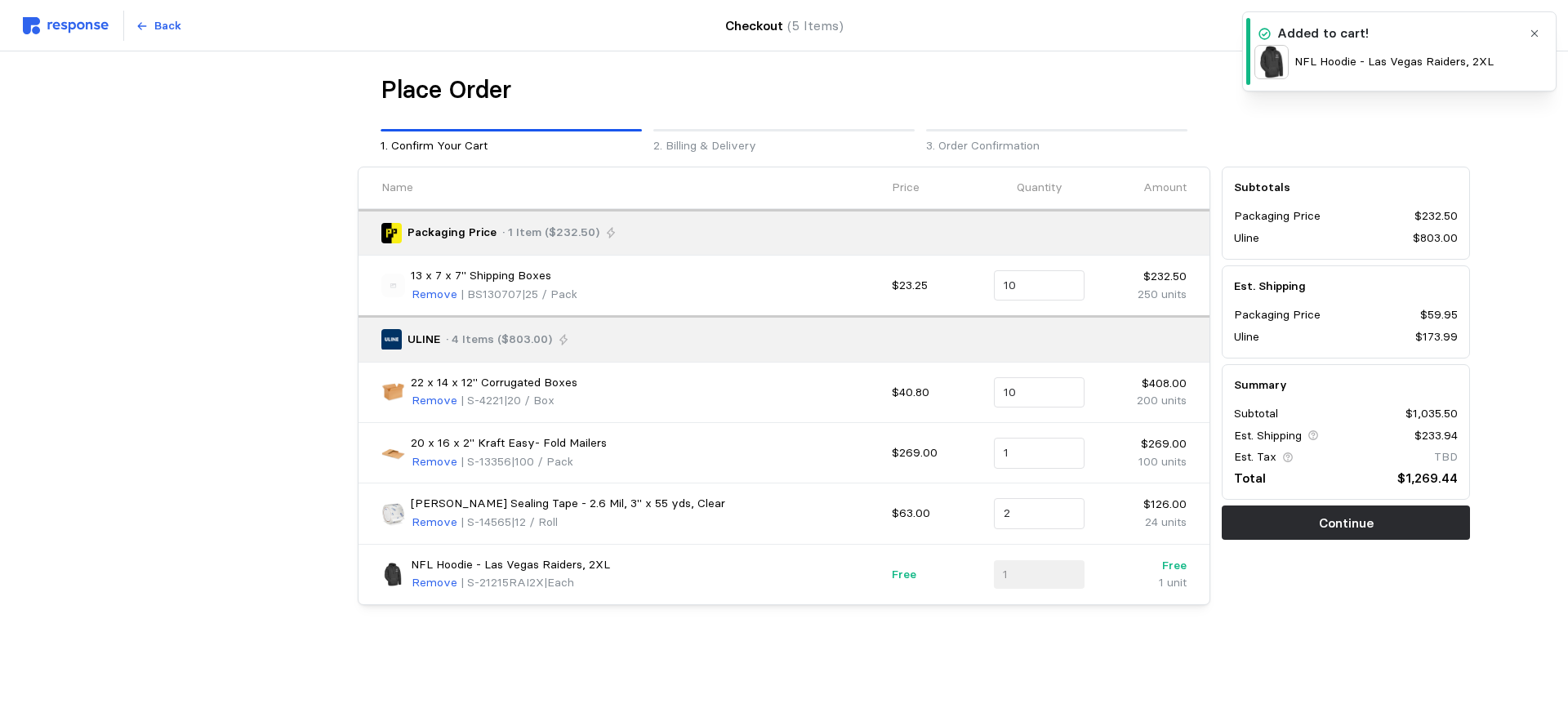
click at [1298, 47] on div "NFL Hoodie - Las Vegas Raiders, 2XL" at bounding box center [1388, 62] width 267 height 35
click at [1535, 32] on icon "button" at bounding box center [1534, 34] width 11 height 11
click at [425, 576] on p "Remove" at bounding box center [434, 582] width 46 height 18
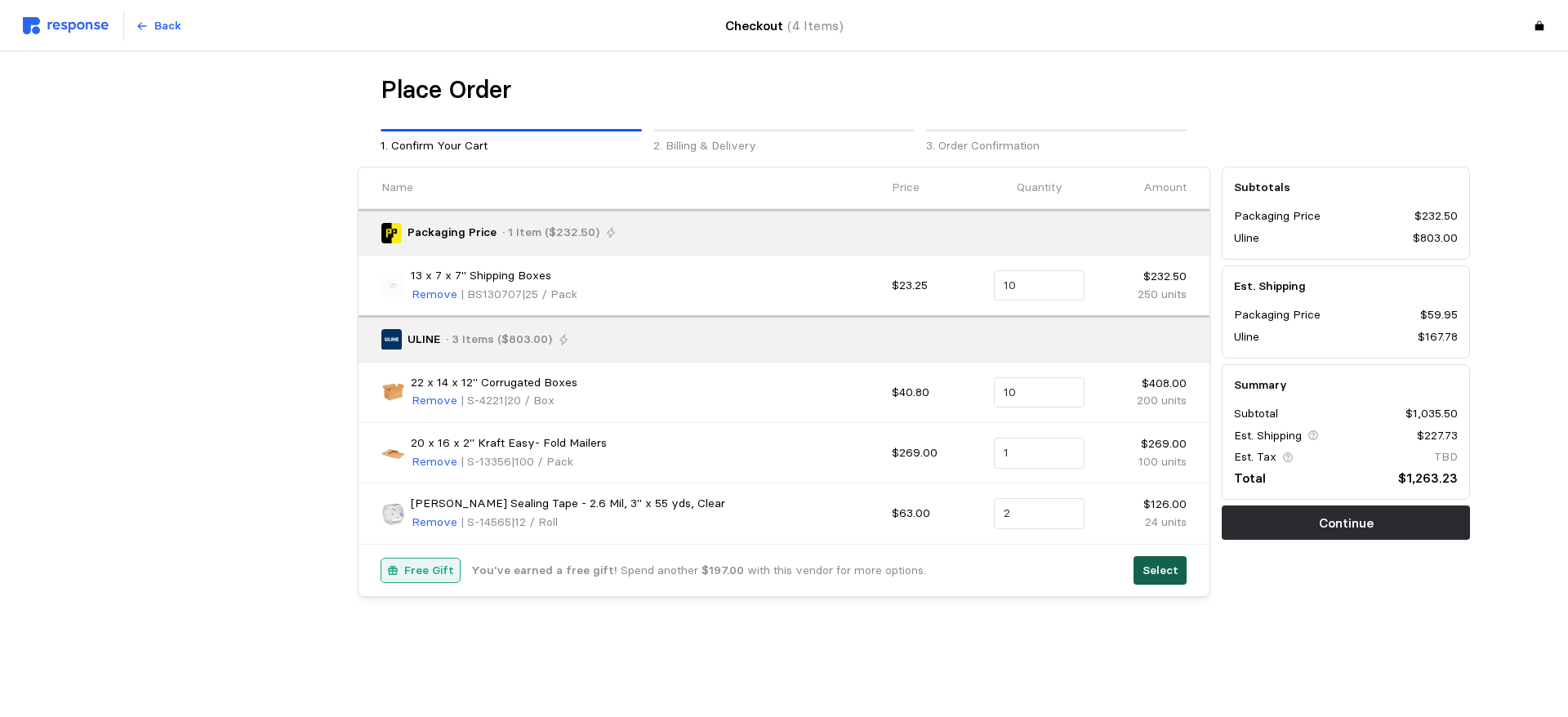
click at [1151, 570] on p "Select" at bounding box center [1160, 570] width 36 height 18
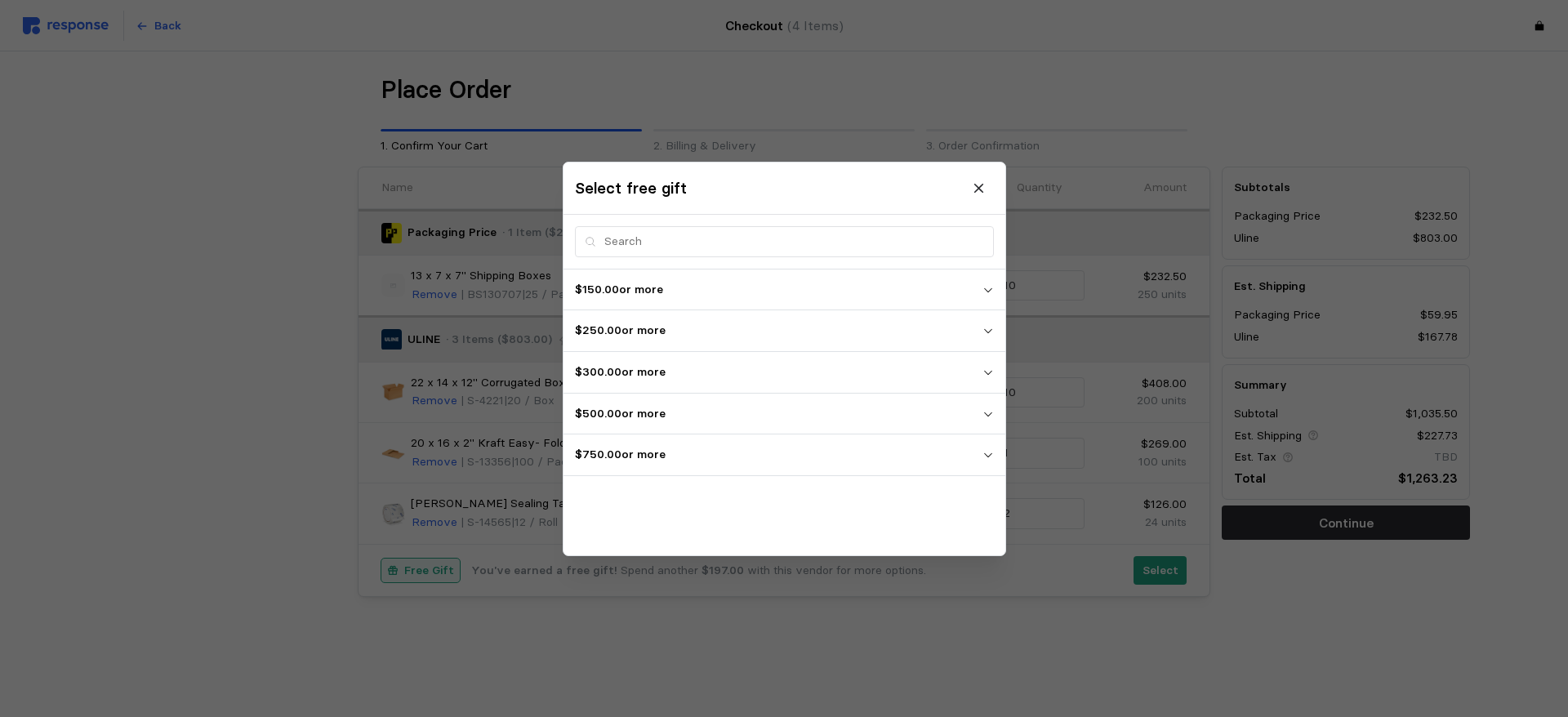
click at [989, 454] on icon "button" at bounding box center [986, 455] width 8 height 4
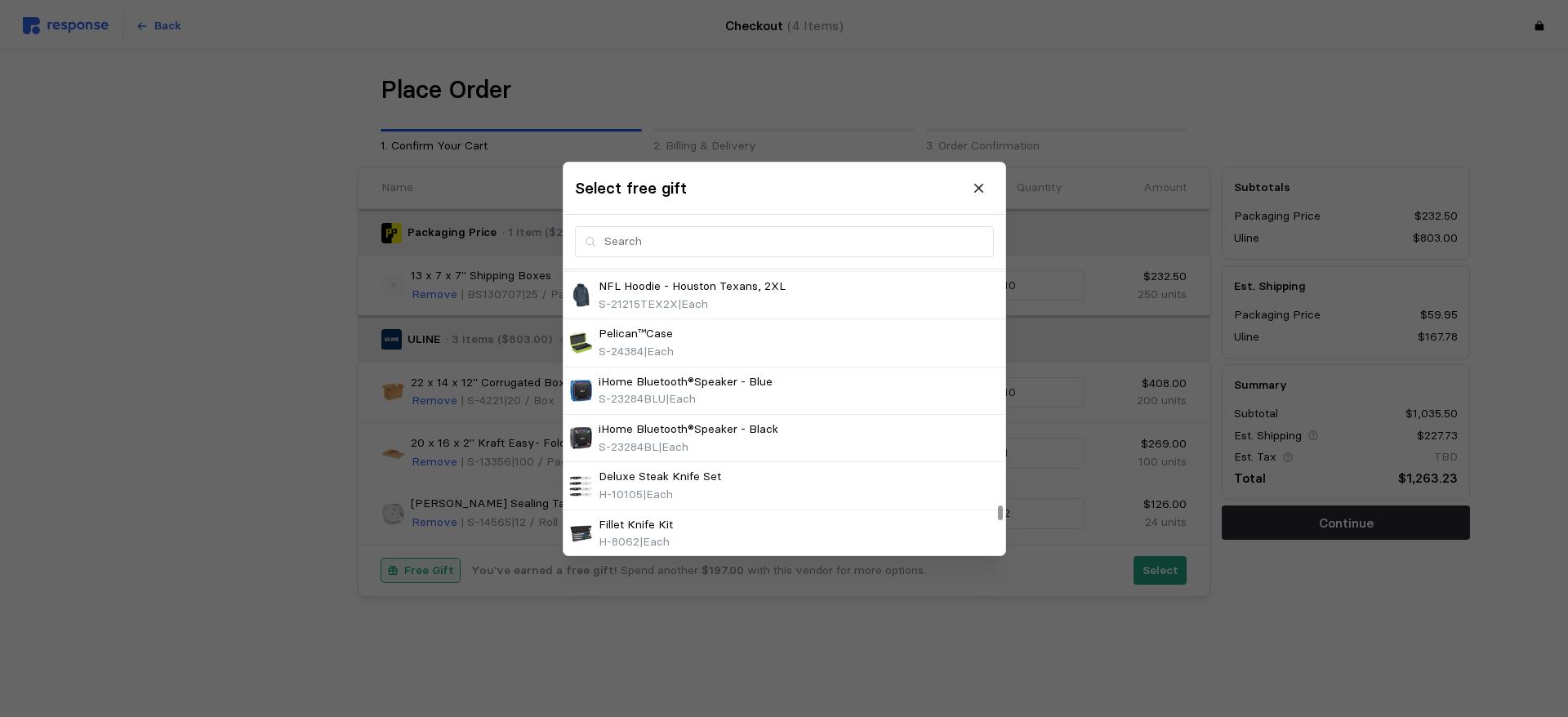
scroll to position [14353, 0]
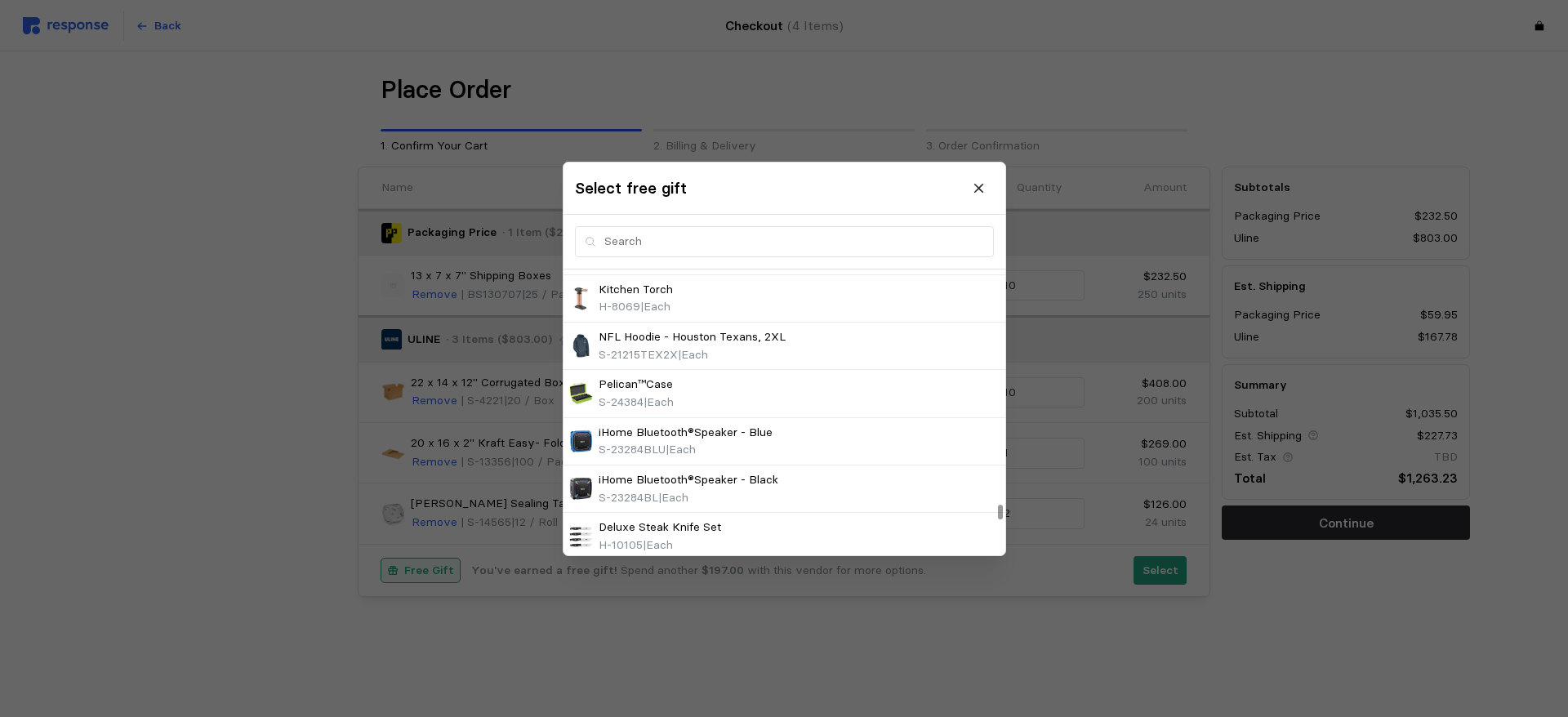
click at [998, 512] on div at bounding box center [1000, 512] width 5 height 15
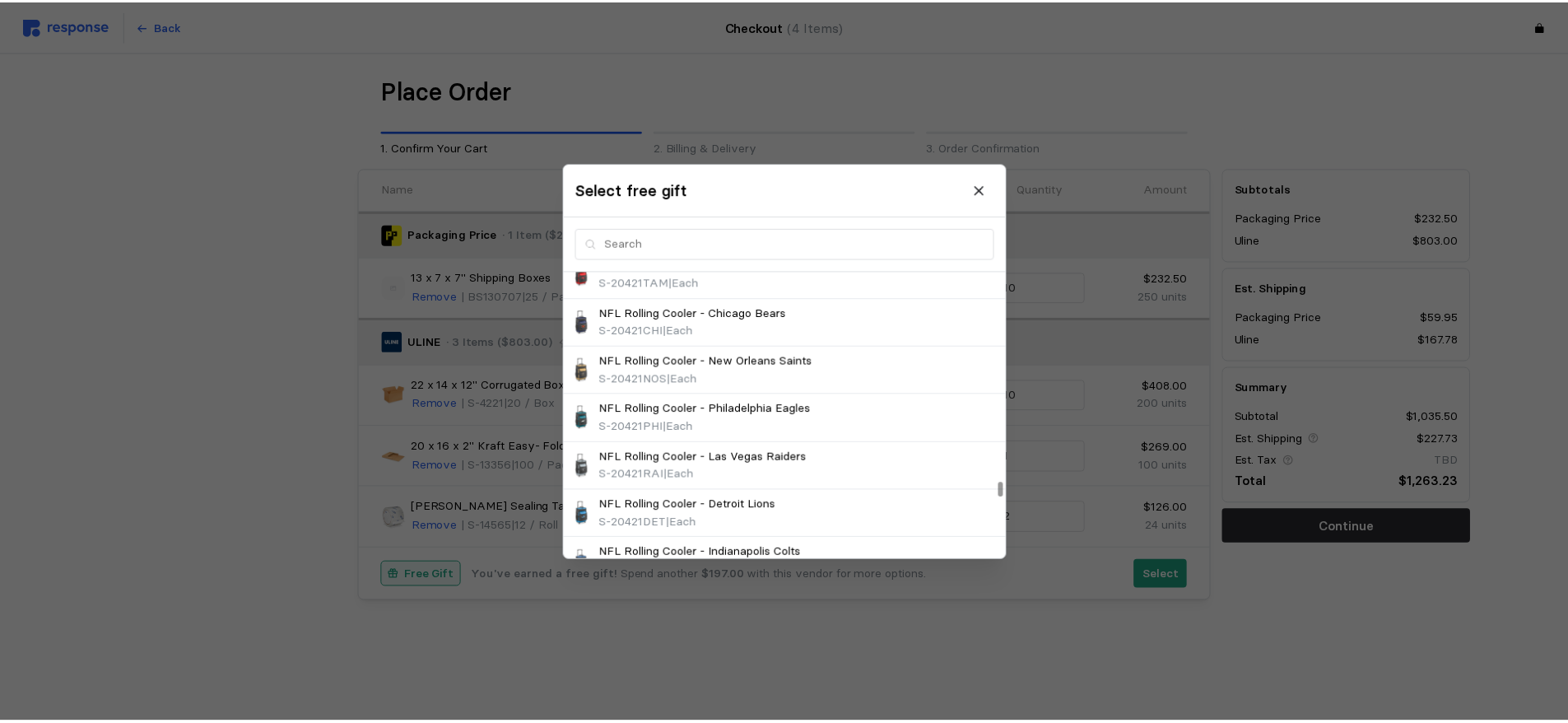
scroll to position [12827, 0]
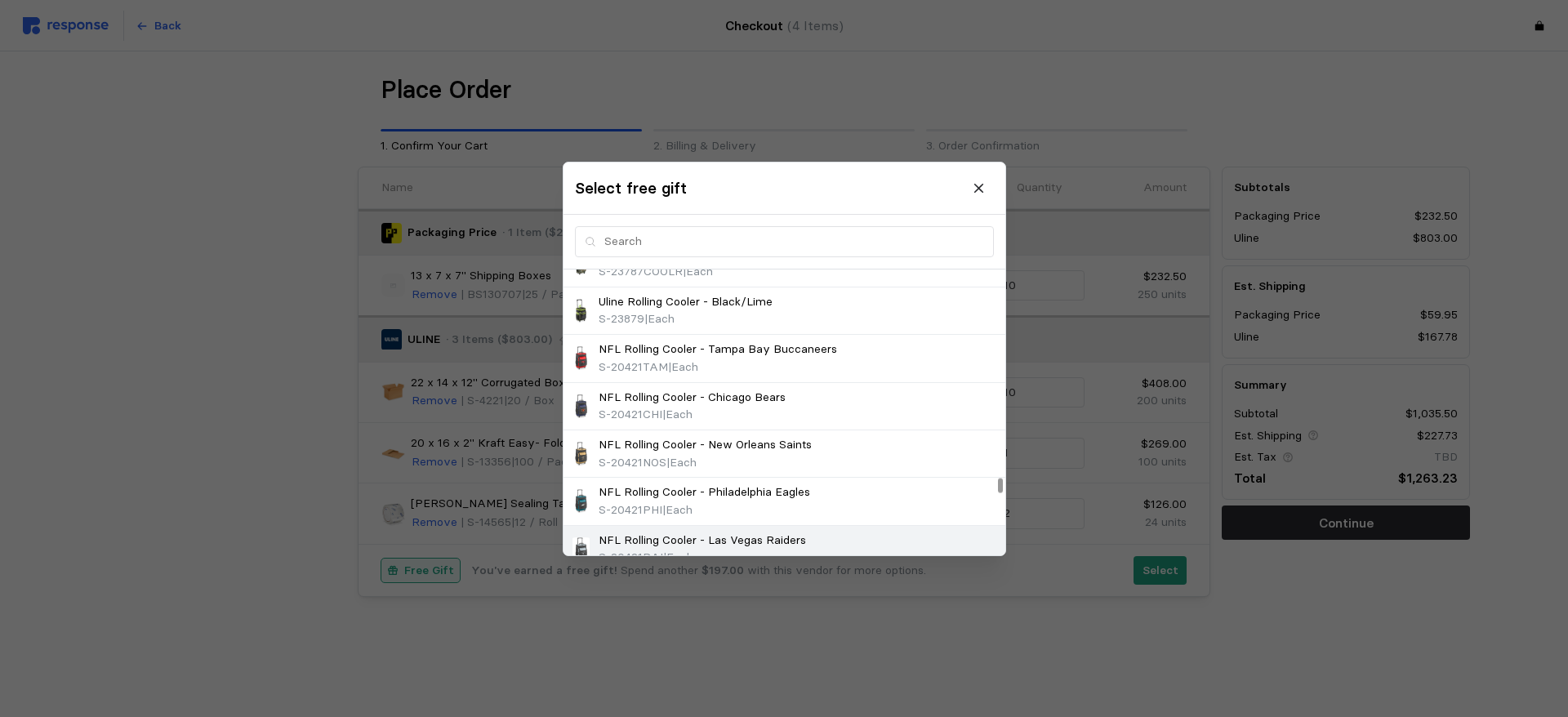
click at [743, 541] on p "NFL Rolling Cooler - Las Vegas Raiders" at bounding box center [702, 539] width 208 height 18
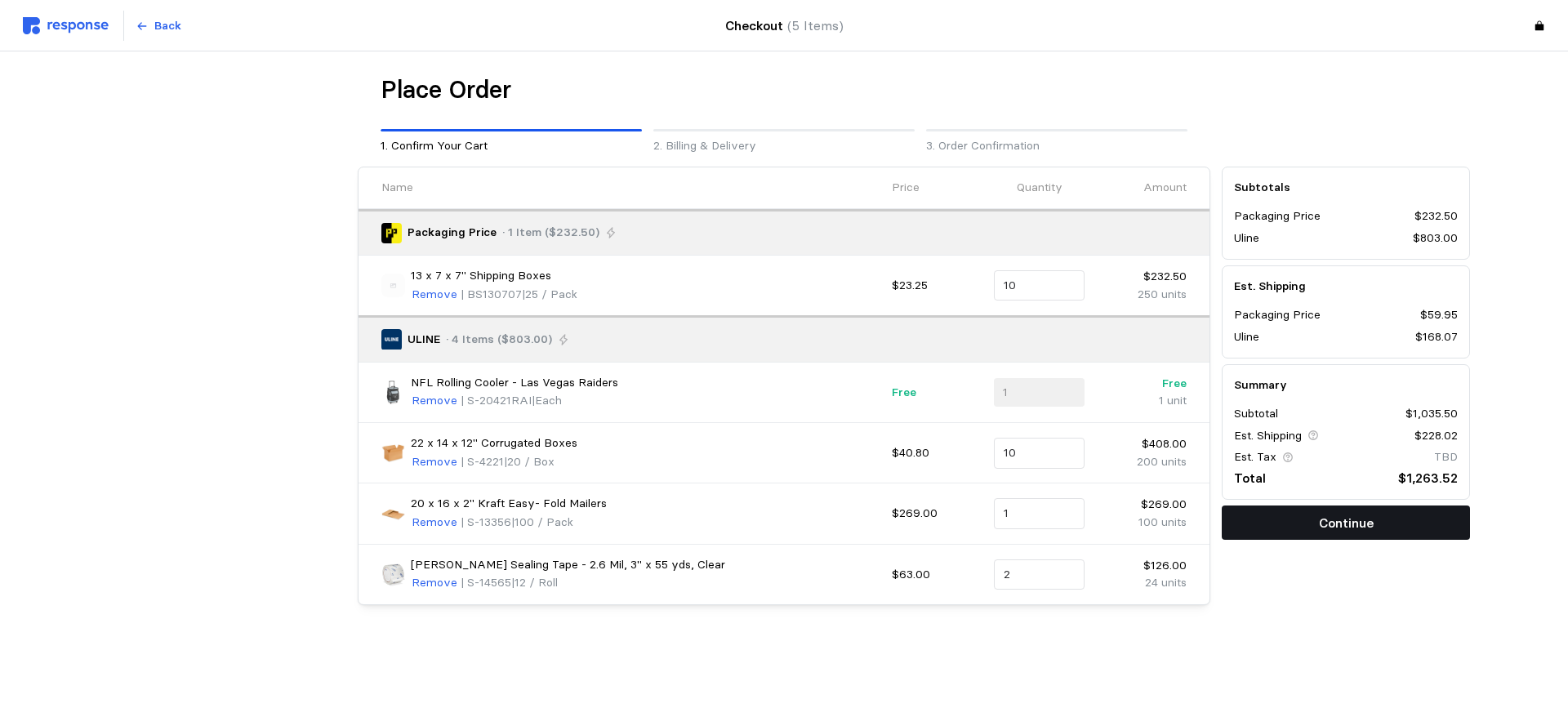
click at [1349, 522] on p "Continue" at bounding box center [1345, 523] width 55 height 21
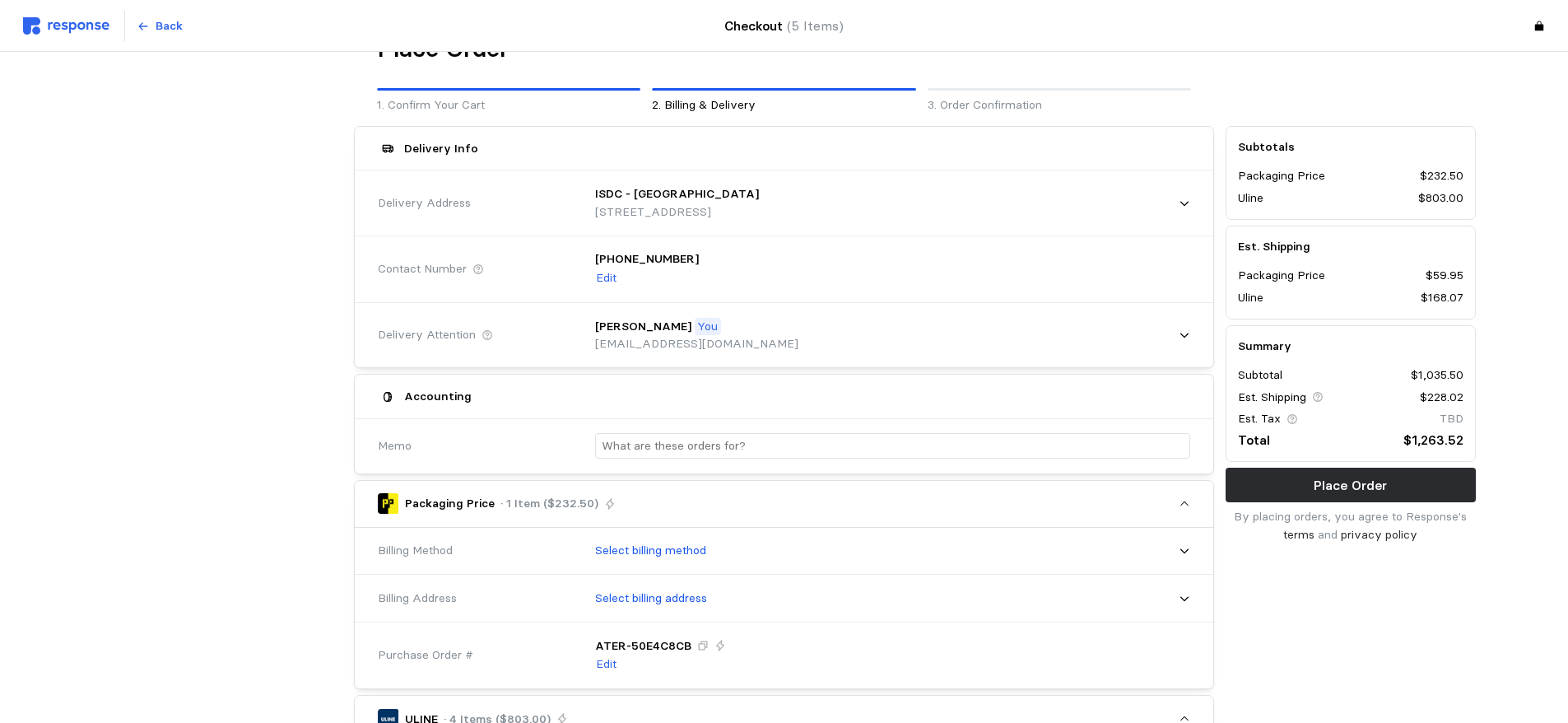
scroll to position [82, 0]
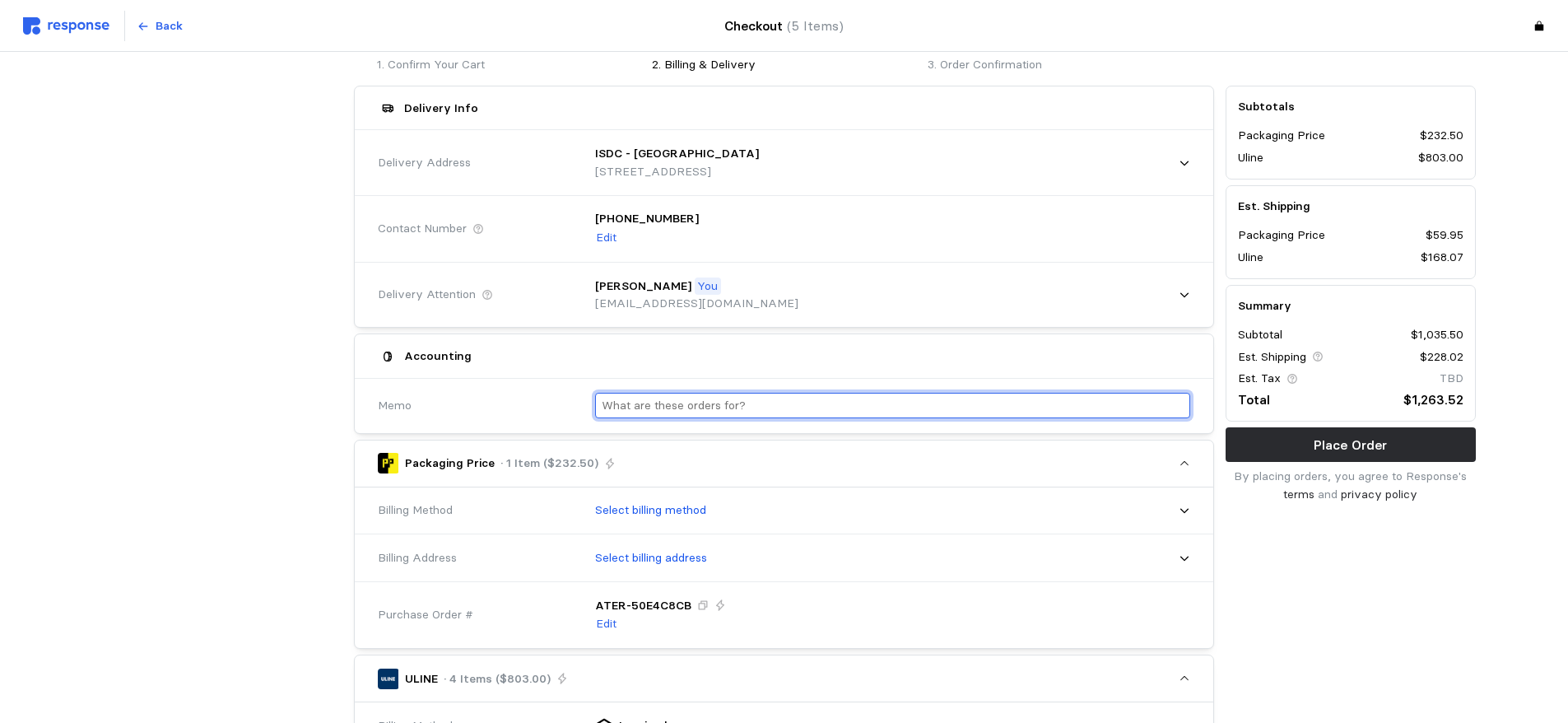
click at [798, 398] on input "text" at bounding box center [892, 404] width 582 height 24
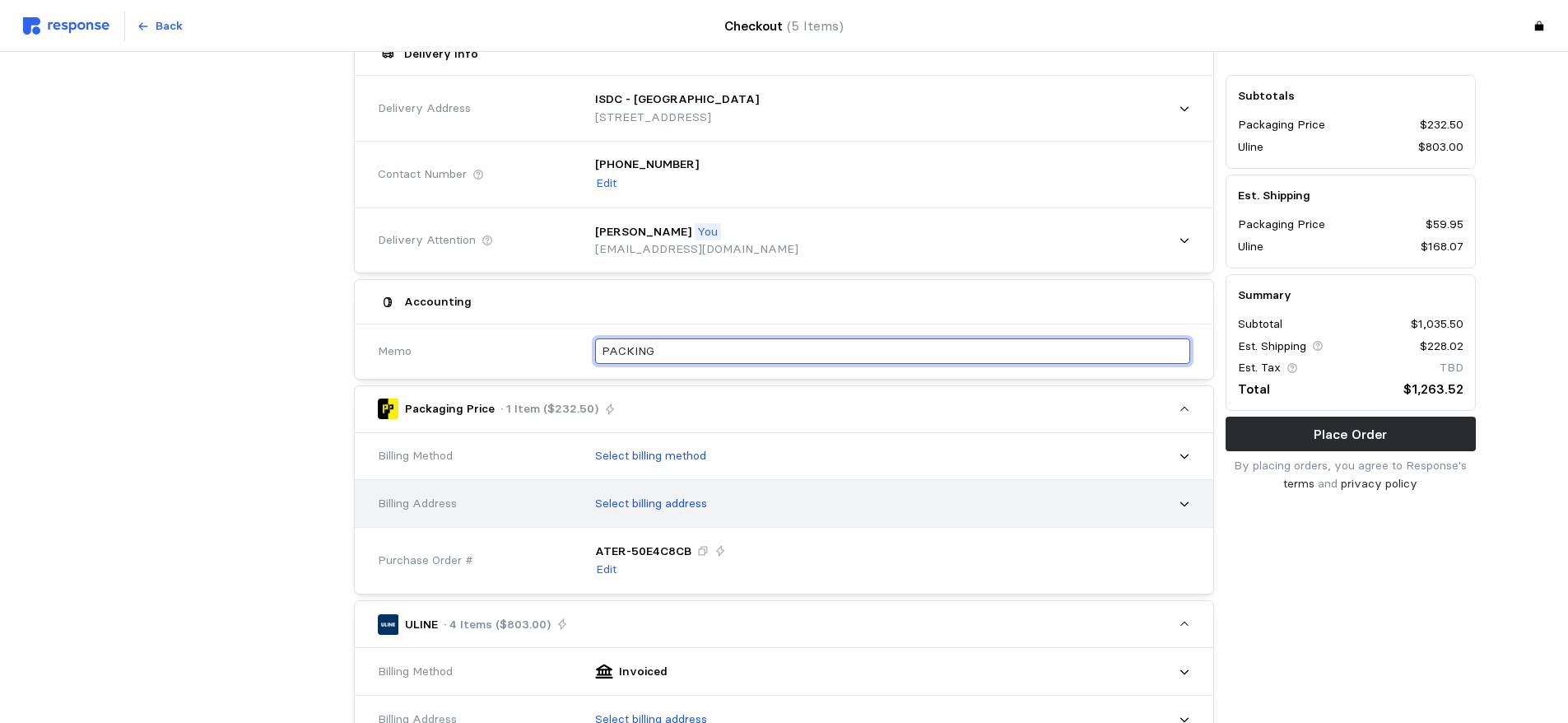
scroll to position [165, 0]
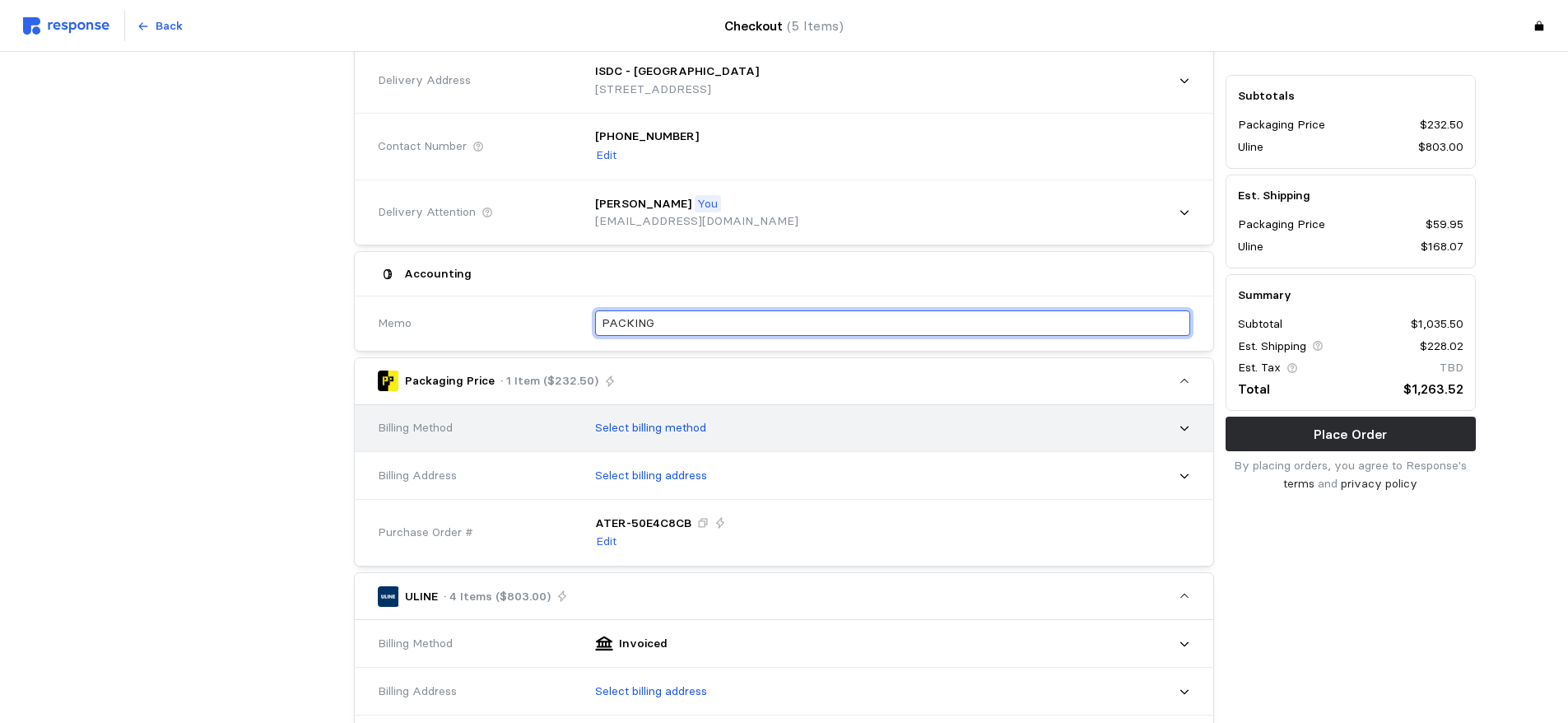
type input "PACKING"
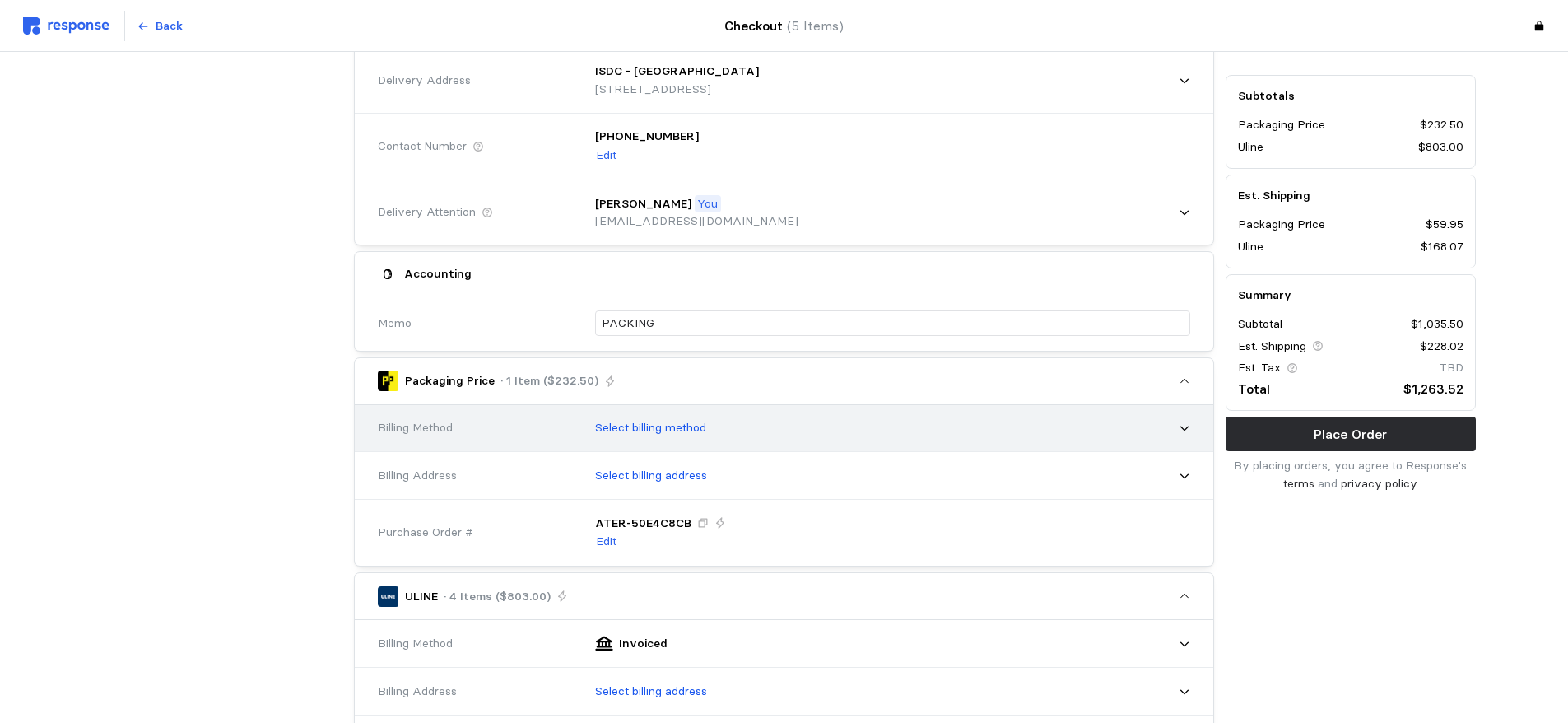
click at [782, 426] on div "Select billing method" at bounding box center [887, 428] width 607 height 41
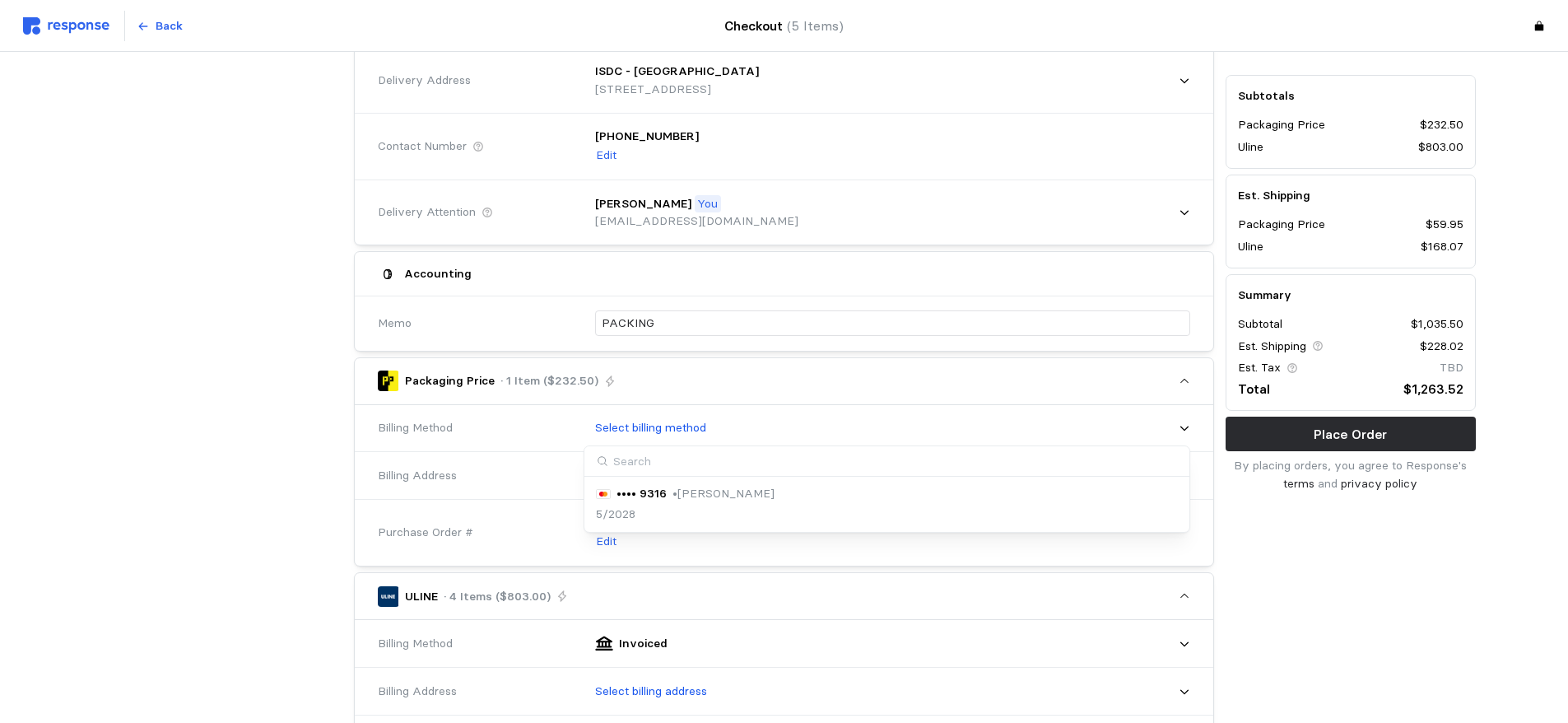
click at [639, 494] on p "•••• 9316" at bounding box center [641, 493] width 50 height 18
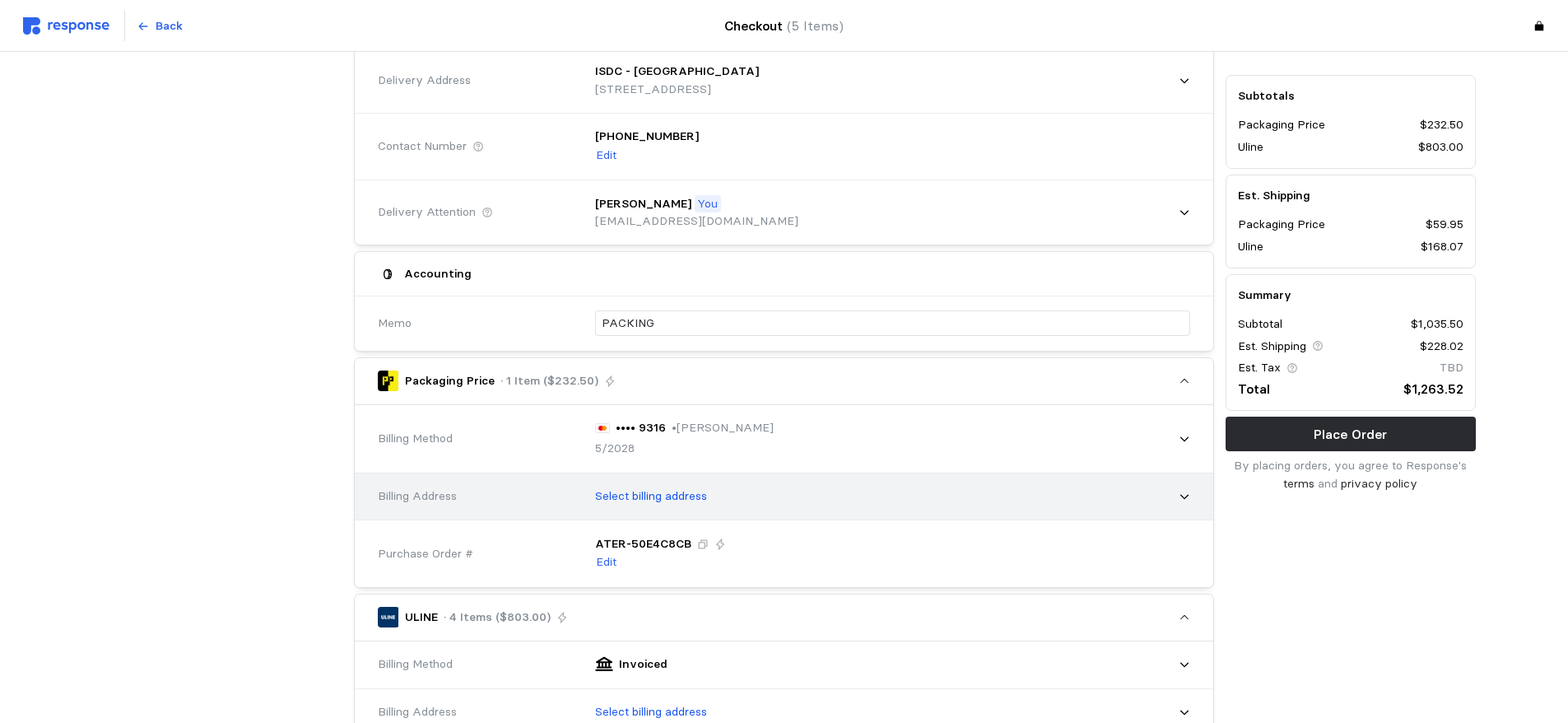
click at [693, 496] on p "Select billing address" at bounding box center [651, 496] width 112 height 18
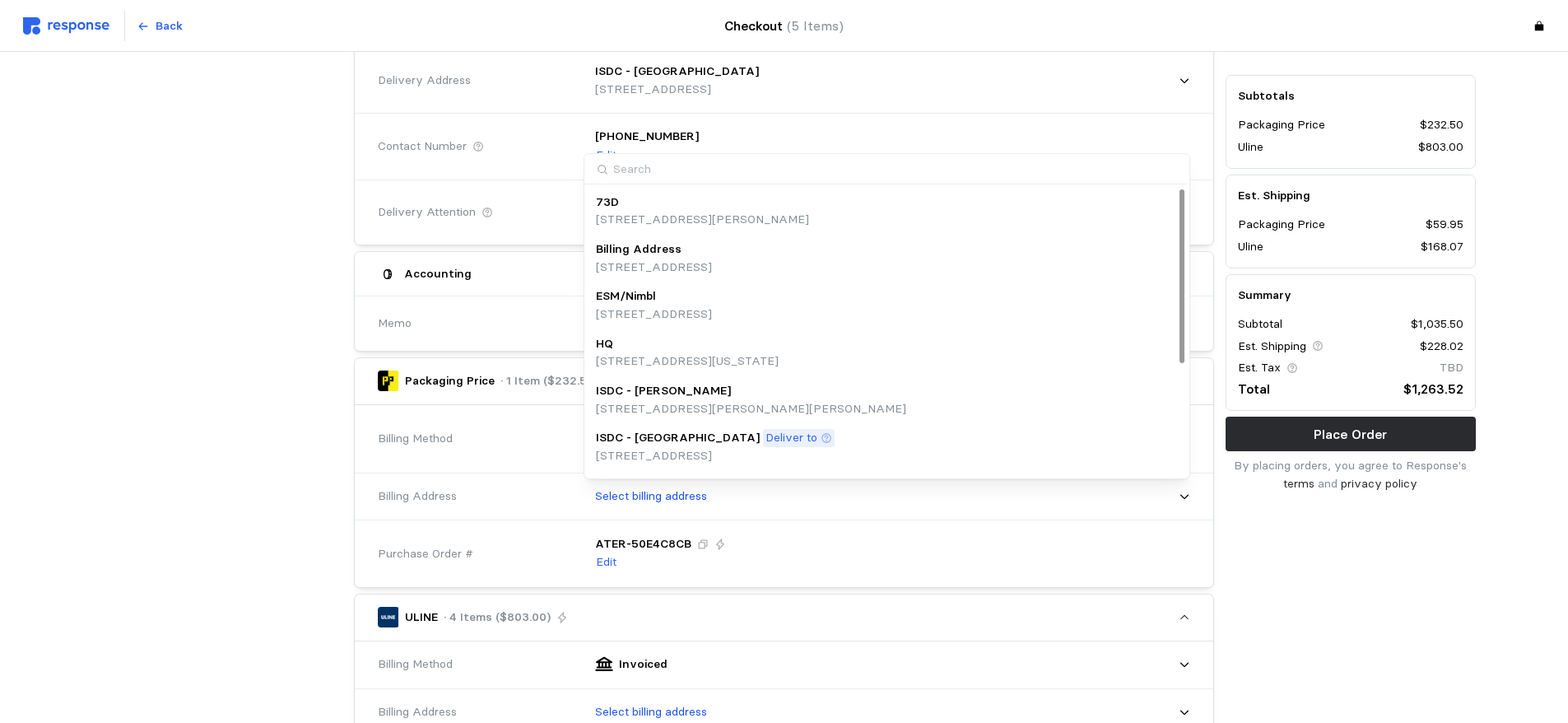
click at [712, 260] on p "[STREET_ADDRESS]" at bounding box center [653, 267] width 116 height 18
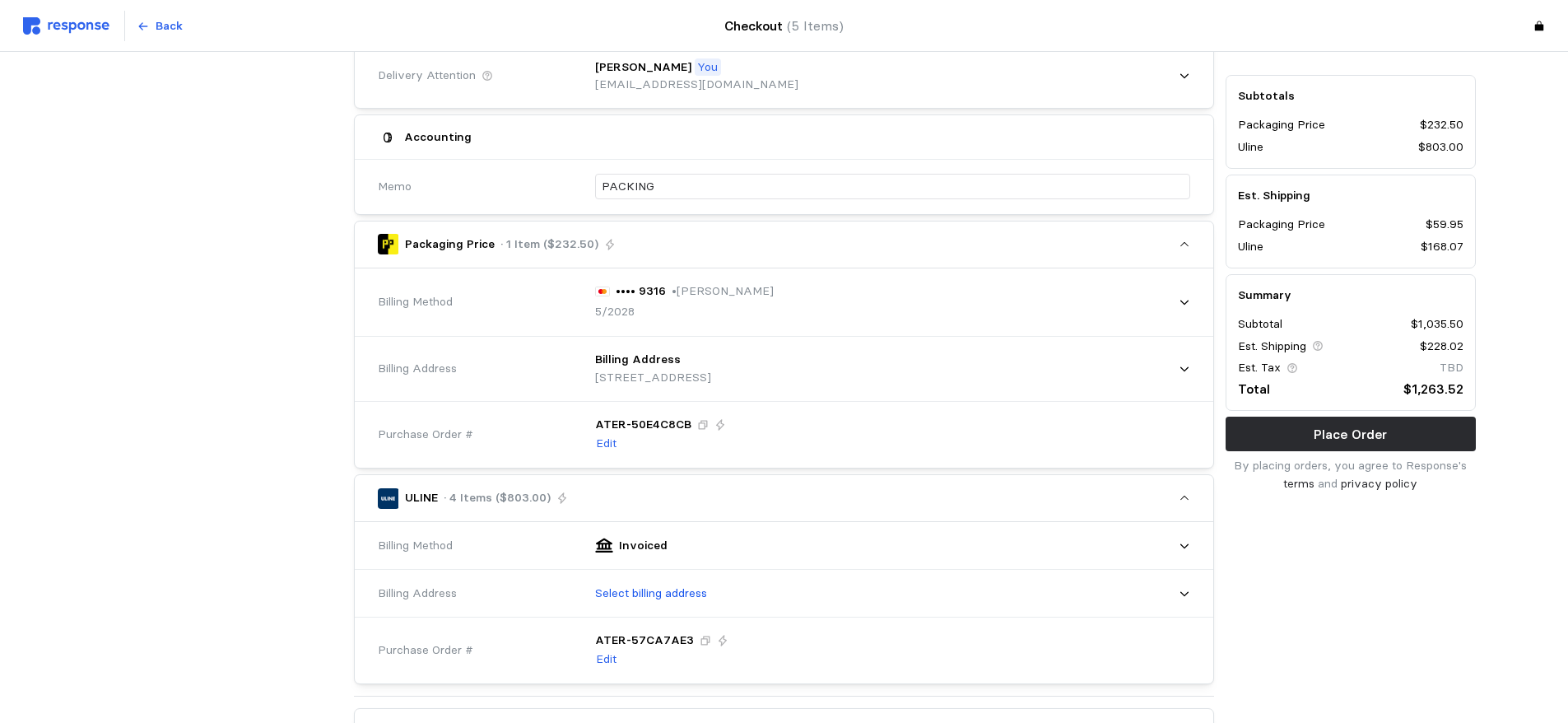
scroll to position [329, 0]
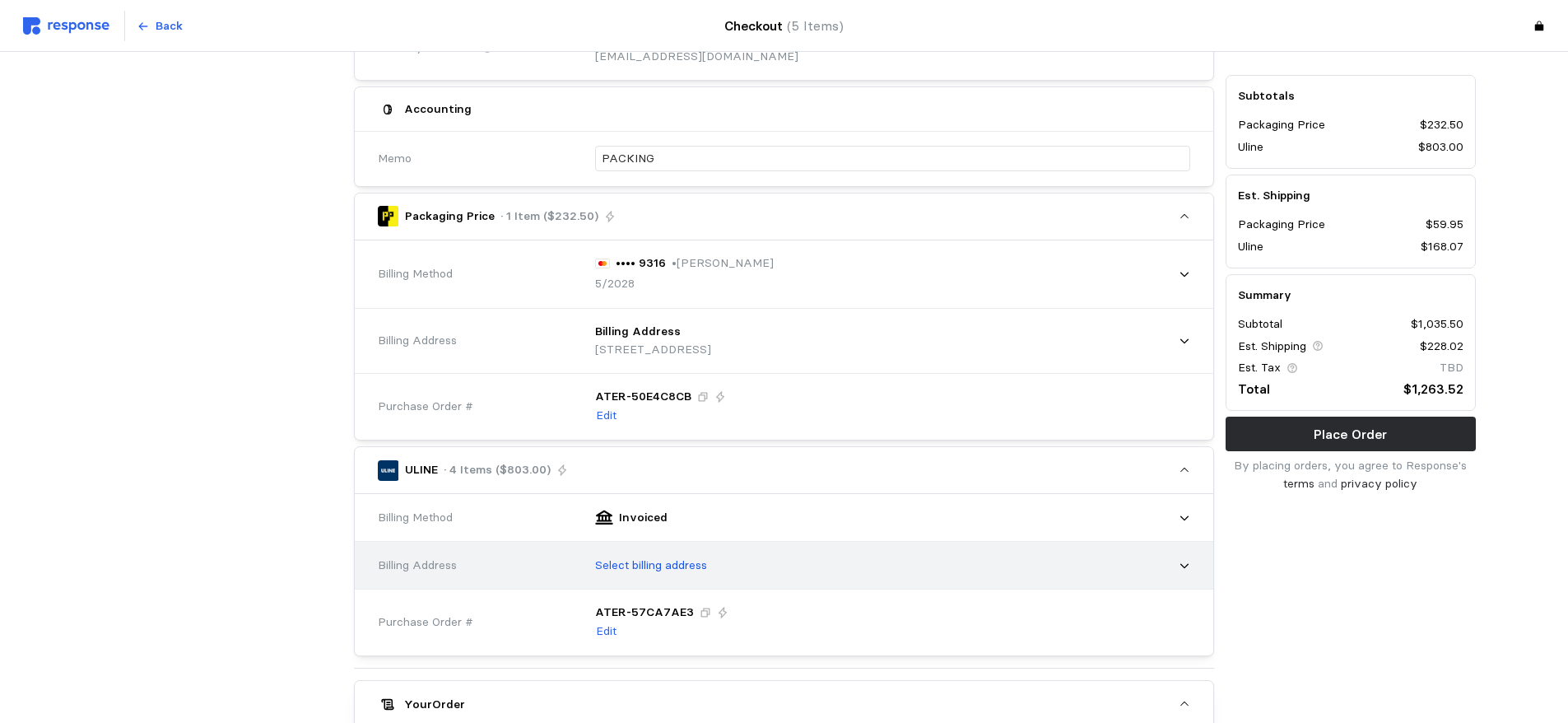
click at [758, 567] on div "Select billing address" at bounding box center [887, 566] width 607 height 41
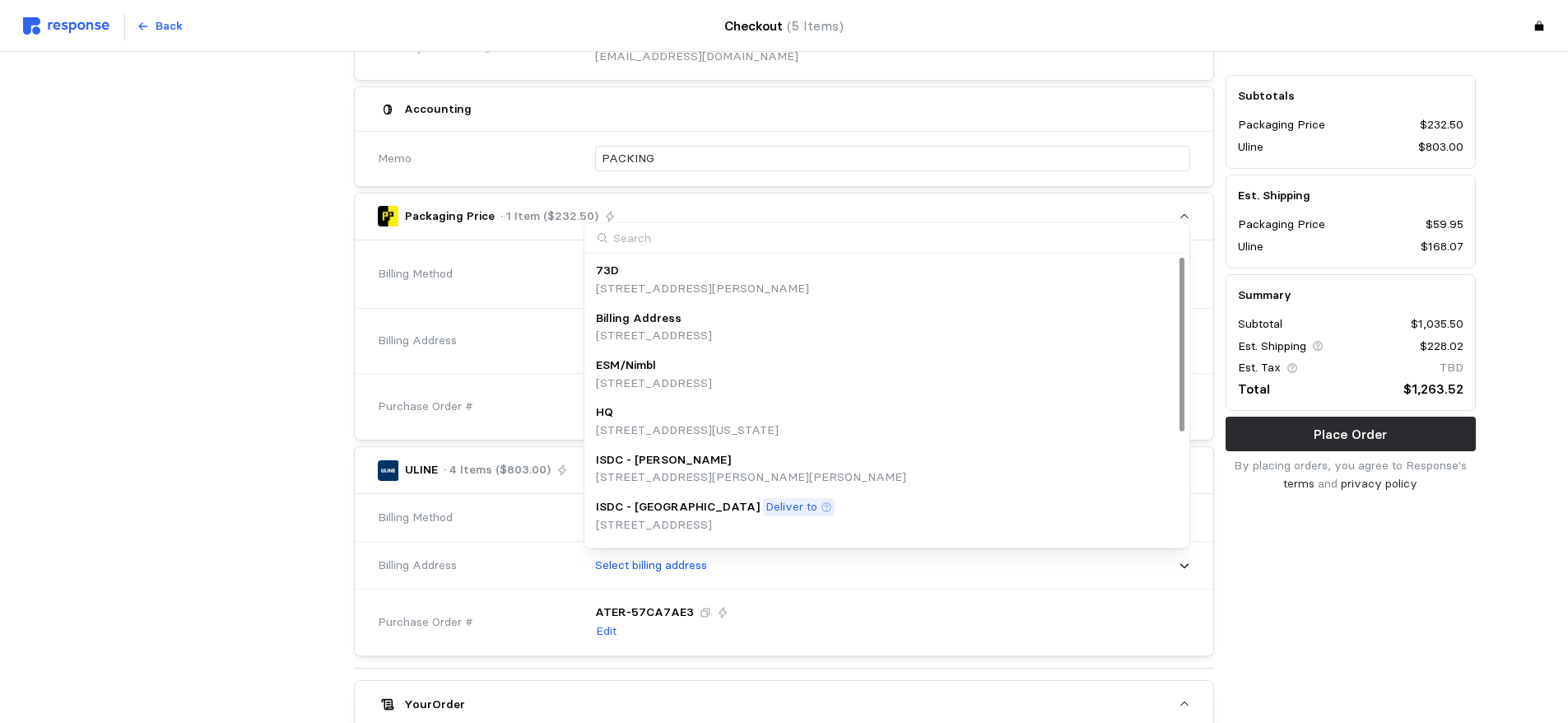
click at [712, 330] on p "[STREET_ADDRESS]" at bounding box center [653, 336] width 116 height 18
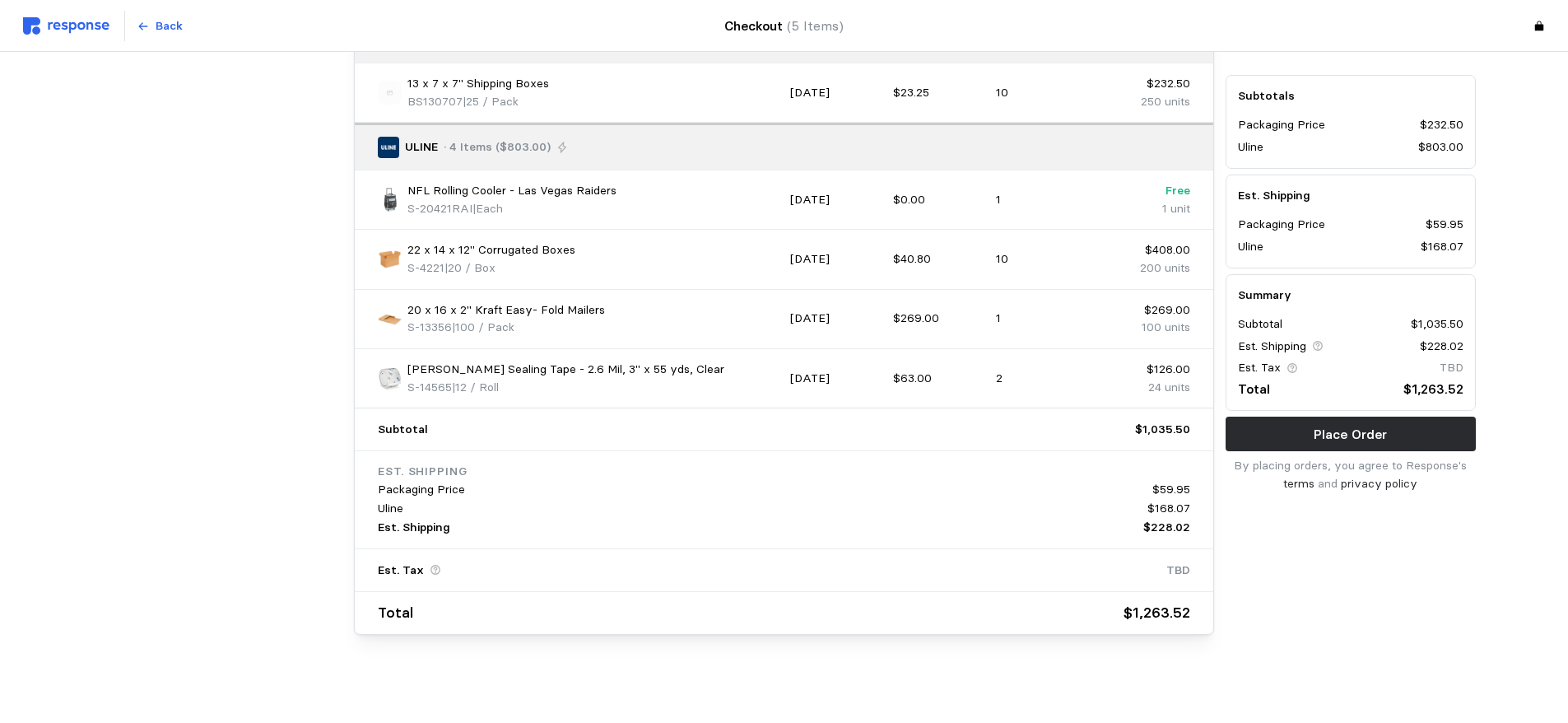
scroll to position [1105, 0]
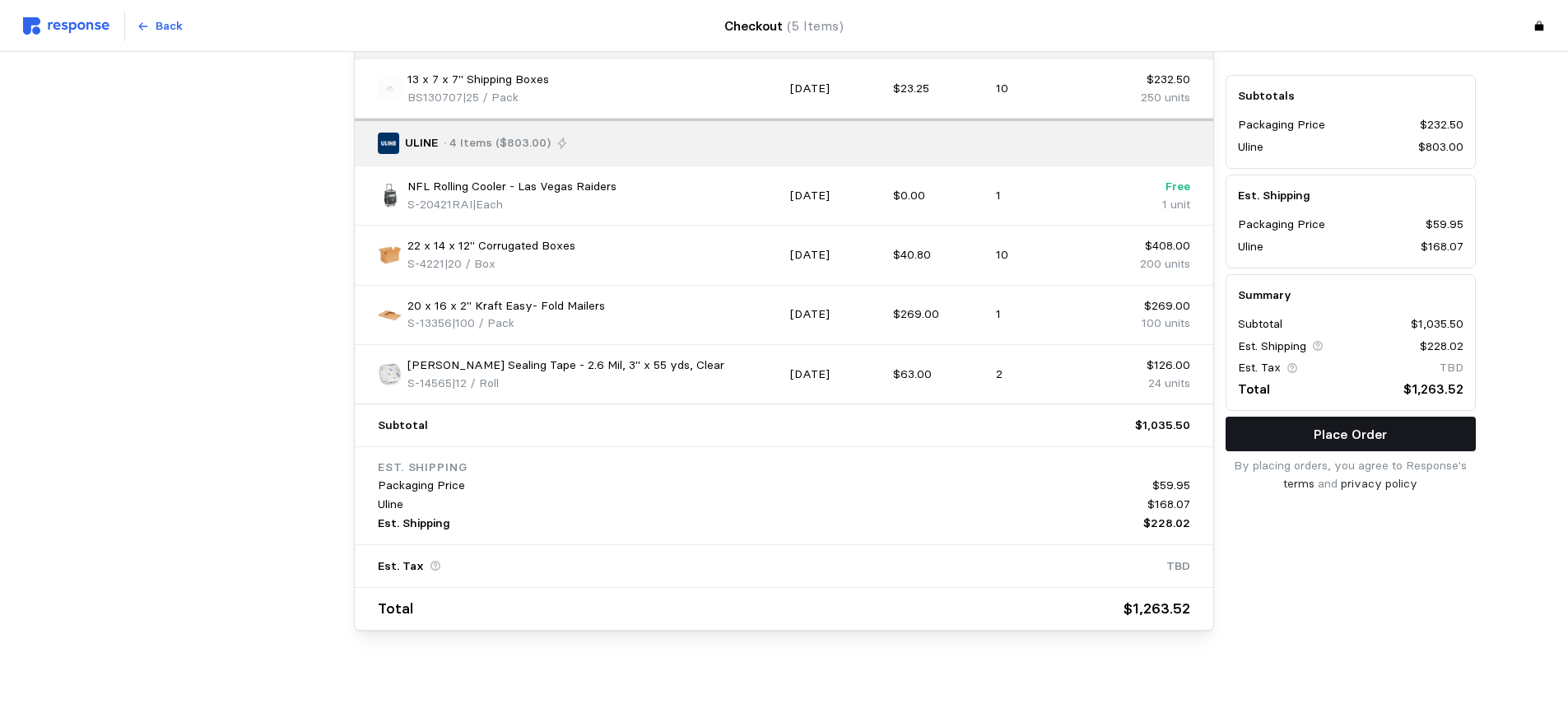
click at [1370, 429] on p "Place Order" at bounding box center [1351, 435] width 74 height 21
